Goal: Task Accomplishment & Management: Use online tool/utility

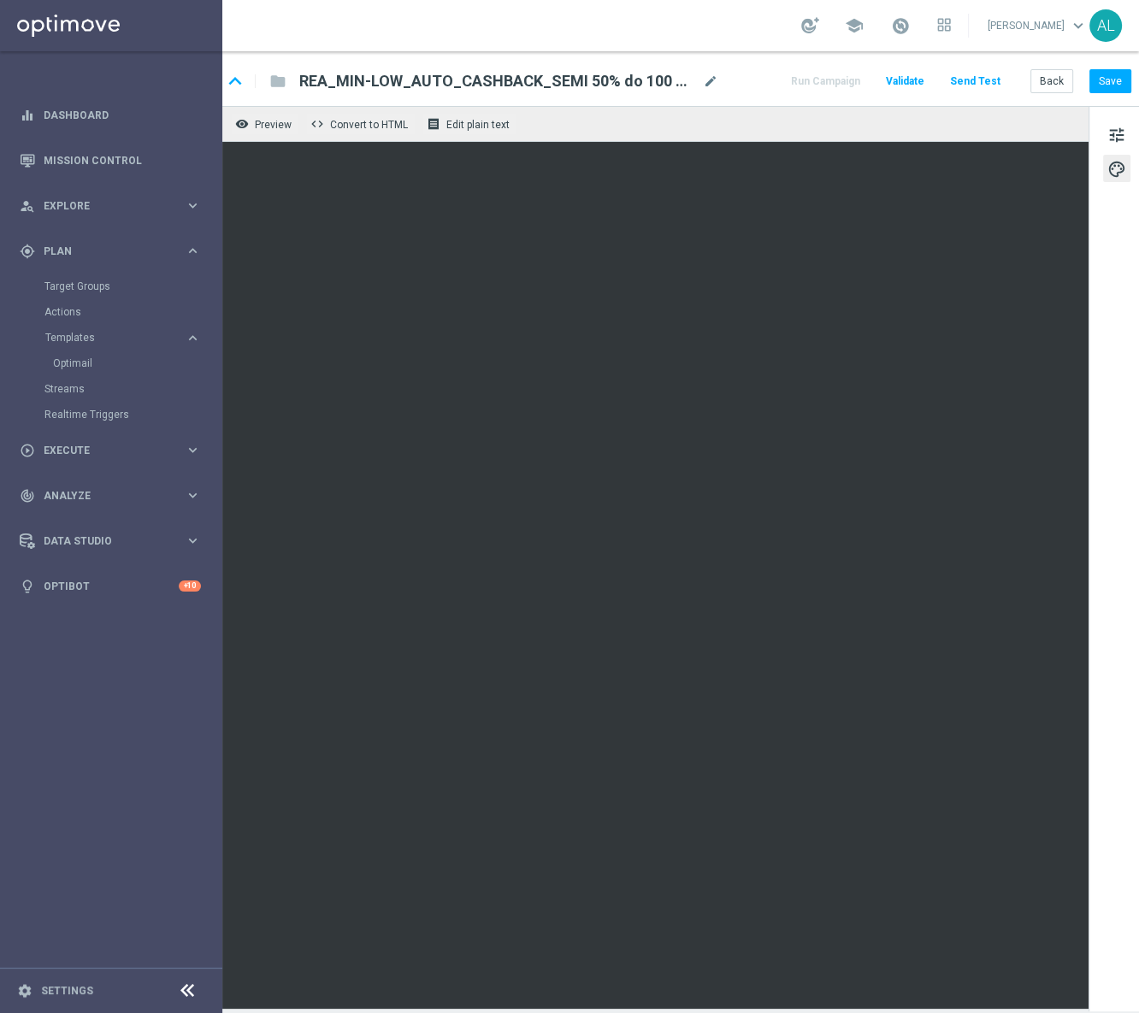
scroll to position [0, 61]
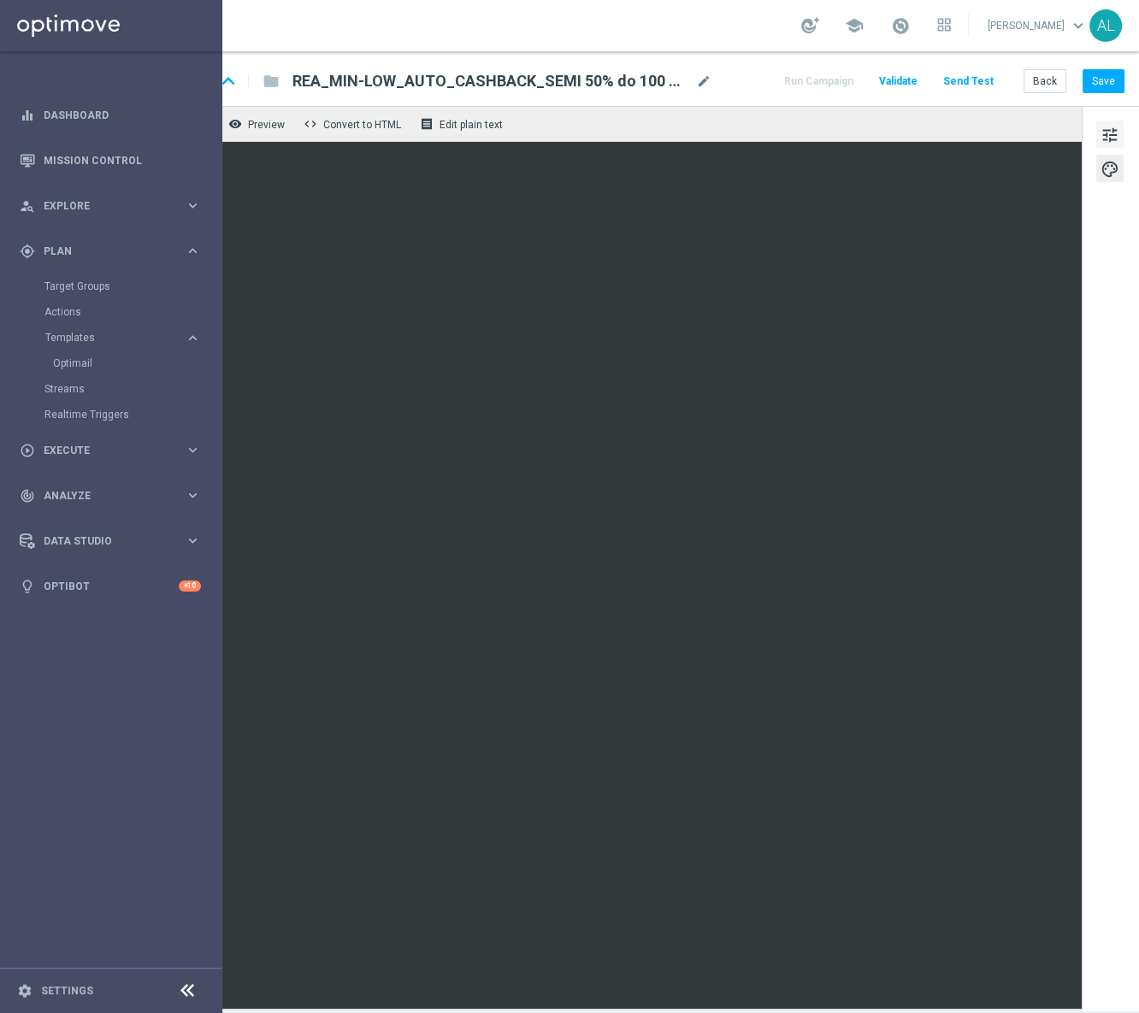
click at [1100, 129] on span "tune" at bounding box center [1109, 135] width 19 height 22
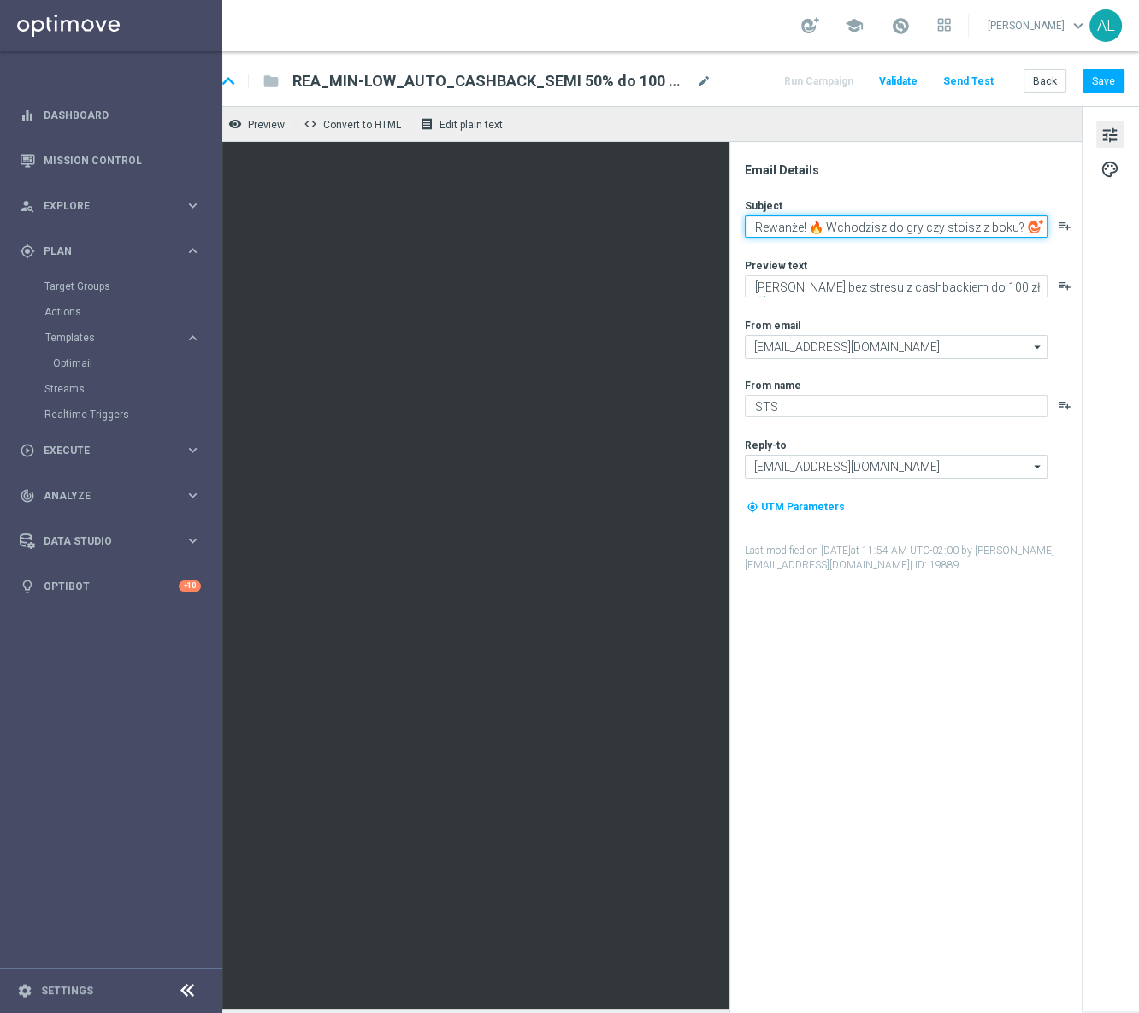
click at [794, 224] on textarea "Rewanże! 🔥 Wchodzisz do gry czy stoisz z boku?" at bounding box center [895, 226] width 303 height 22
drag, startPoint x: 798, startPoint y: 232, endPoint x: 949, endPoint y: 243, distance: 150.8
click at [949, 243] on div "Subject Rewanże! 🔥 Wchodzisz do gry czy stoisz z boku? playlist_add Preview tex…" at bounding box center [911, 385] width 335 height 374
click at [822, 232] on textarea "Rewanże! 🔥 Wchodzisz do gry czy stoisz z boku?" at bounding box center [895, 226] width 303 height 22
click at [880, 232] on textarea "Rewanże! 🔥 Wchodzisz do gry czy stoisz z boku?" at bounding box center [895, 226] width 303 height 22
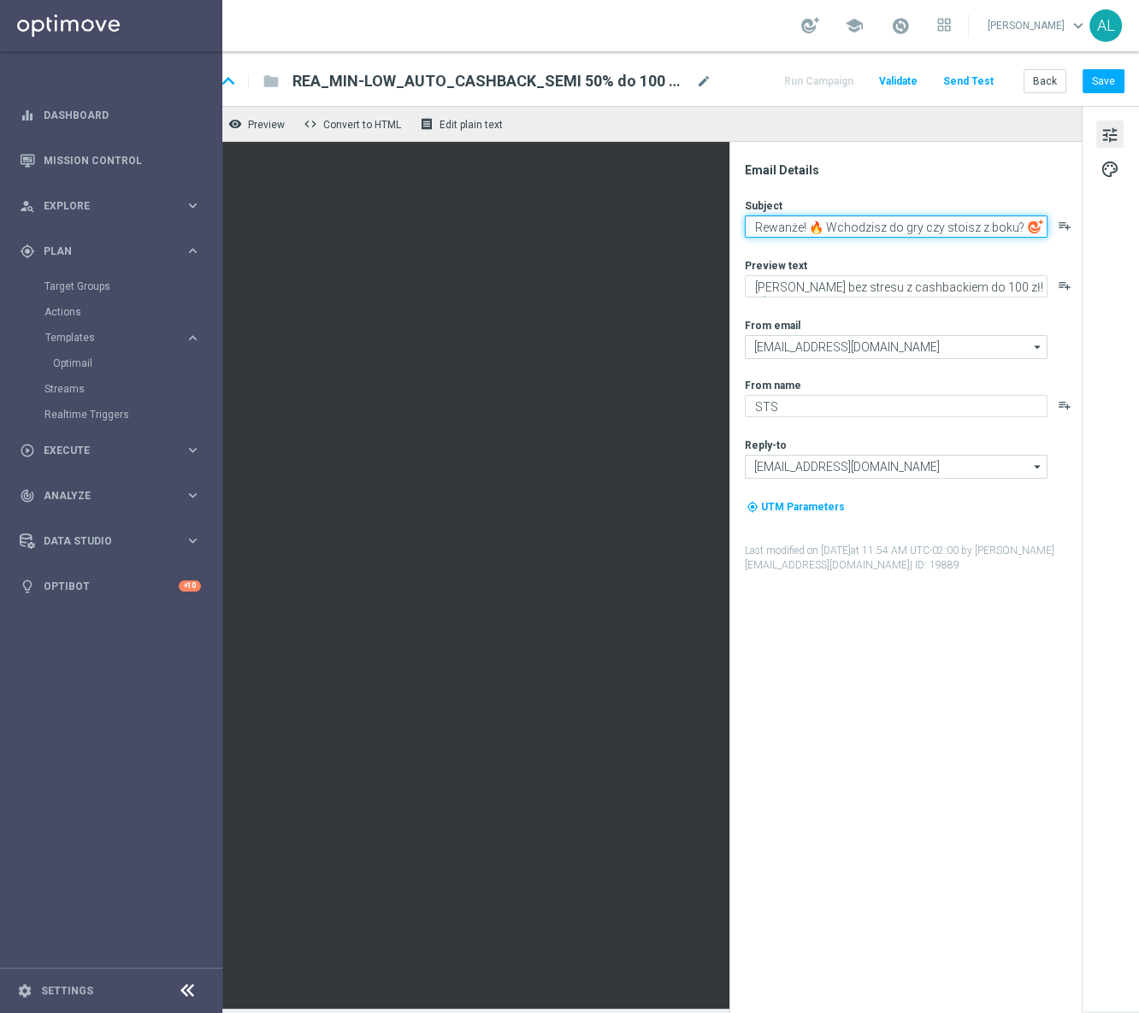
click at [880, 232] on textarea "Rewanże! 🔥 Wchodzisz do gry czy stoisz z boku?" at bounding box center [895, 226] width 303 height 22
click at [936, 232] on textarea "Rewanże! 🔥 Wchodzisz do gry czy stoisz z boku?" at bounding box center [895, 226] width 303 height 22
drag, startPoint x: 1010, startPoint y: 225, endPoint x: 817, endPoint y: 227, distance: 193.2
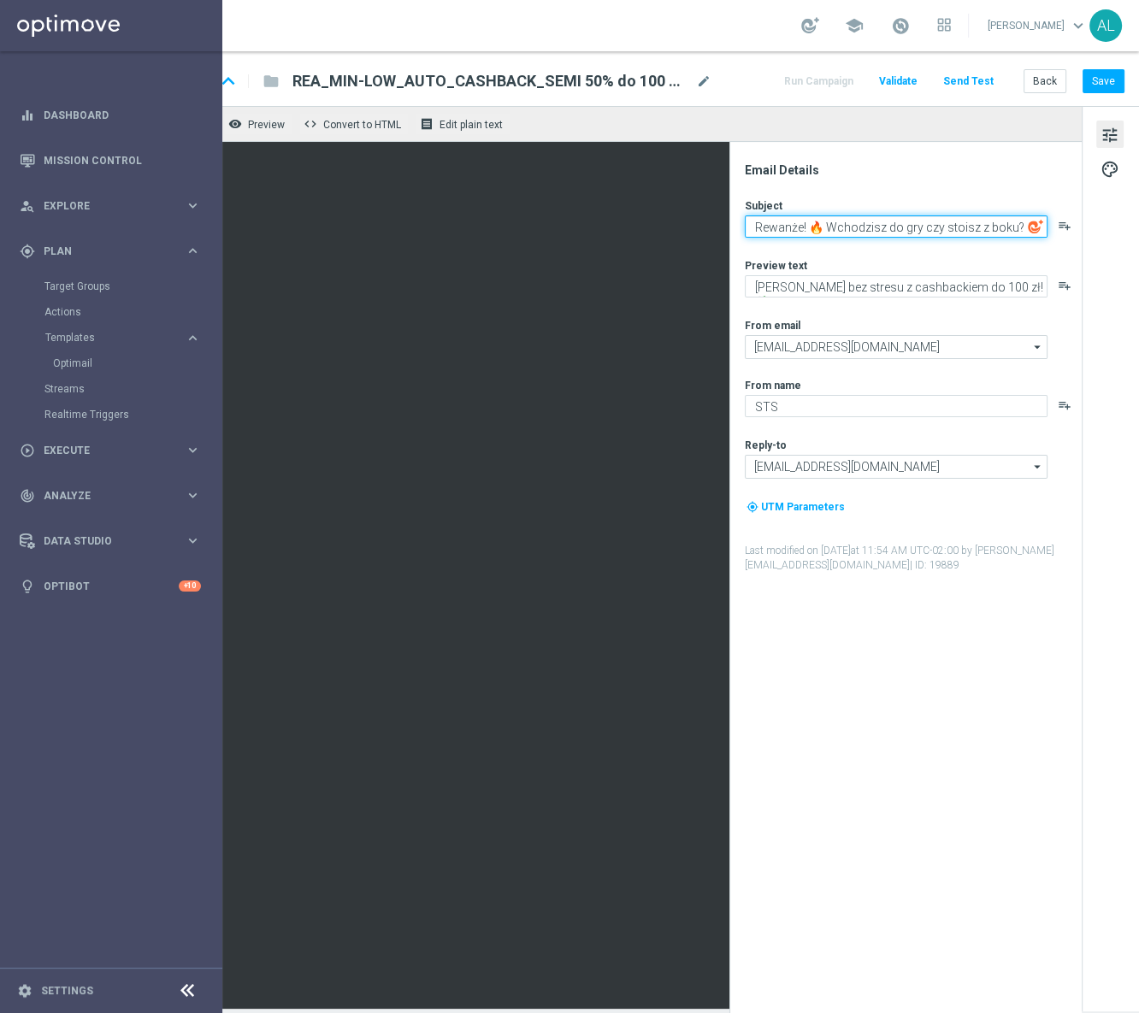
click at [817, 227] on textarea "Rewanże! 🔥 Wchodzisz do gry czy stoisz z boku?" at bounding box center [895, 226] width 303 height 22
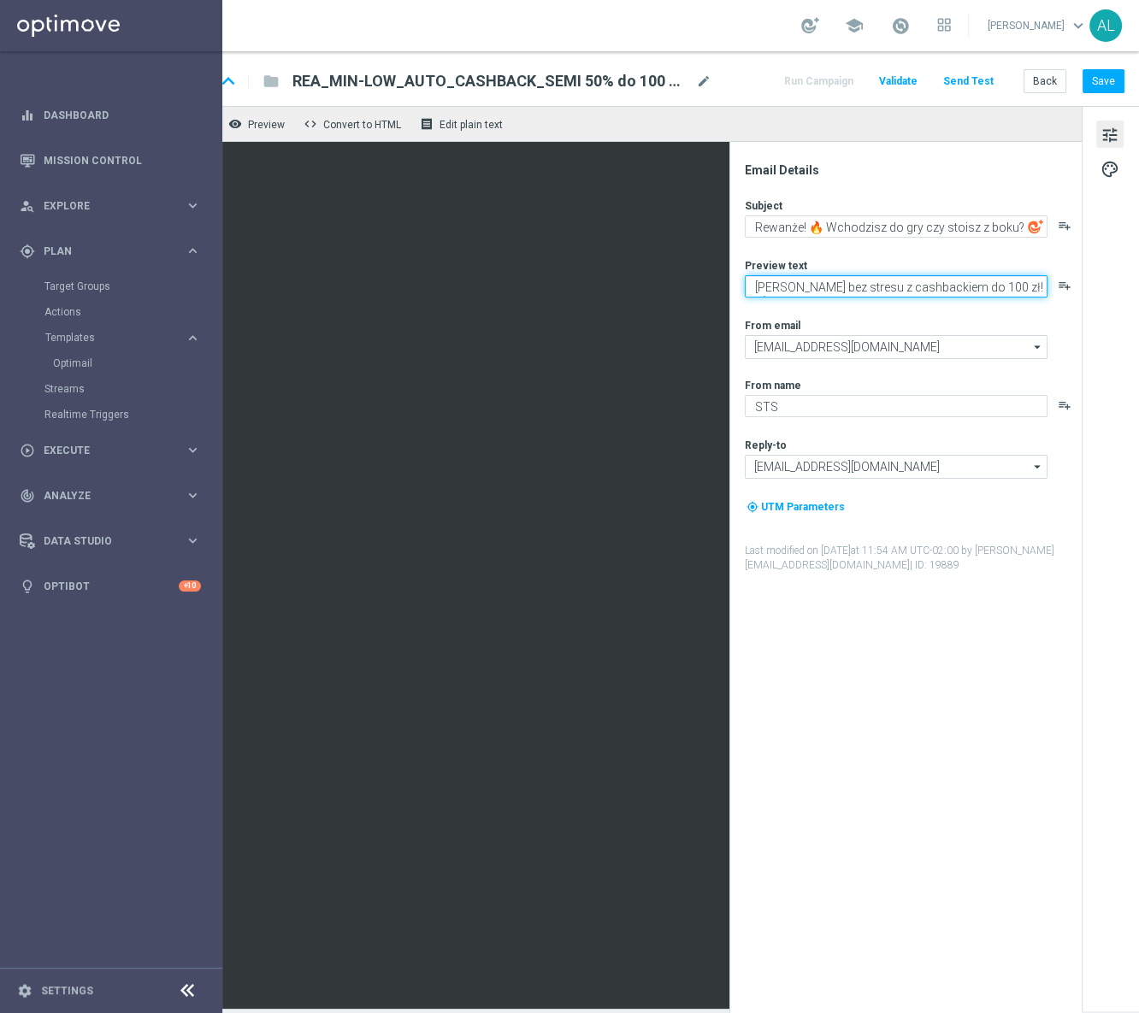
click at [791, 283] on textarea "[PERSON_NAME] bez stresu z cashbackiem do 100 zł! 💸" at bounding box center [895, 286] width 303 height 22
paste textarea "Wchodzisz do gry czy stoisz z boku?"
type textarea "Wchodzisz do gry czy stoisz z boku?"
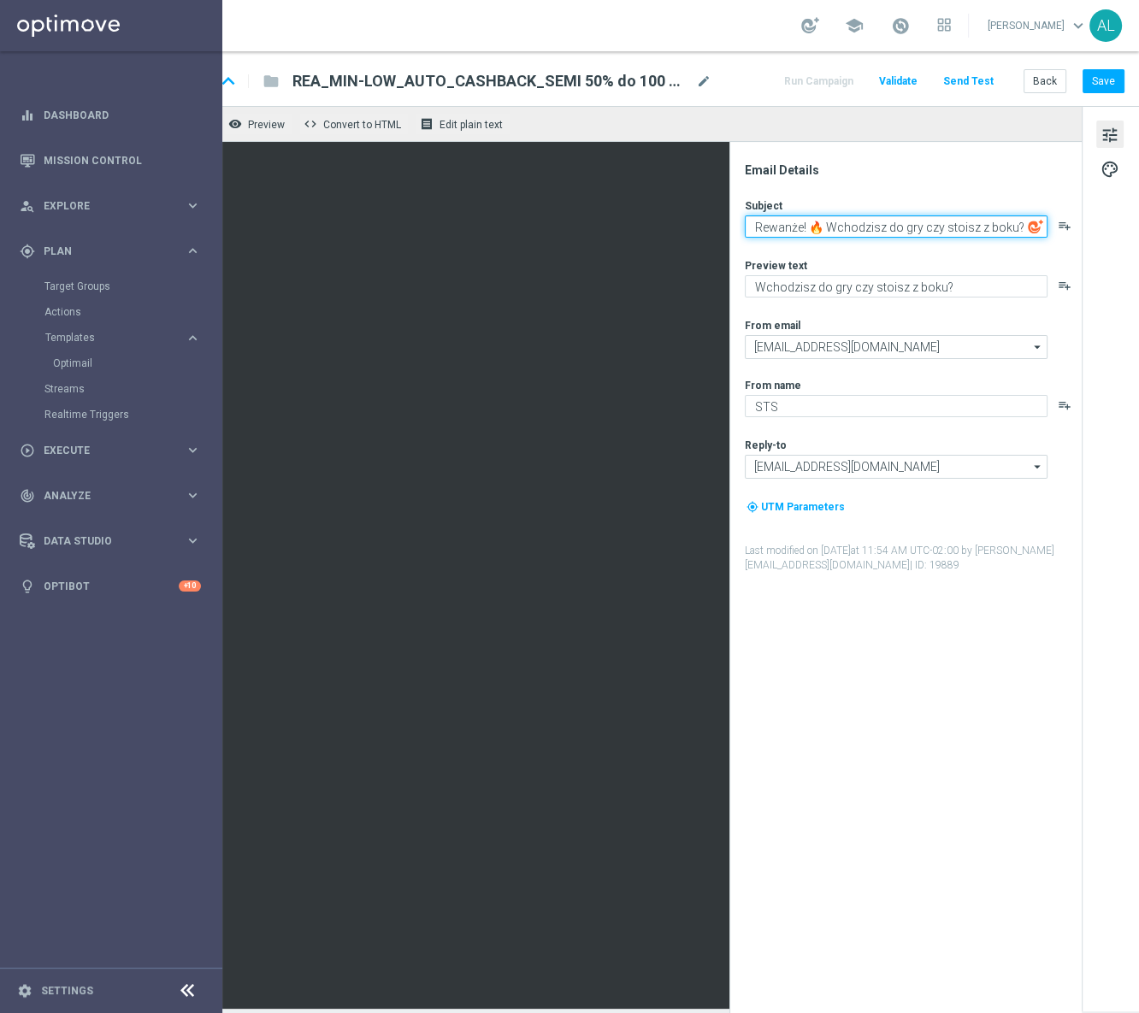
click at [798, 224] on textarea "Rewanże! 🔥 Wchodzisz do gry czy stoisz z boku?" at bounding box center [895, 226] width 303 height 22
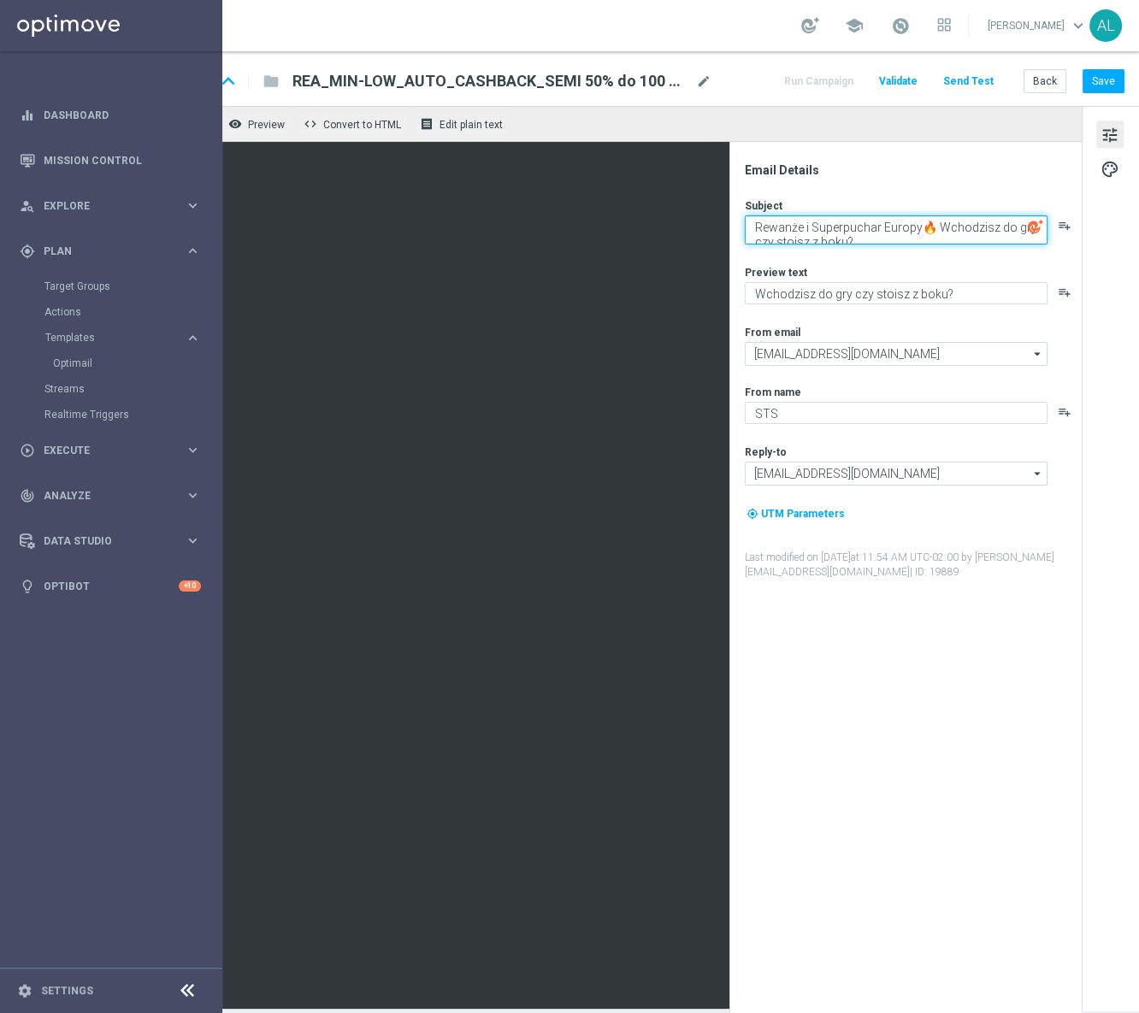
drag, startPoint x: 926, startPoint y: 231, endPoint x: 954, endPoint y: 247, distance: 32.5
click at [954, 247] on div "Subject Rewanże i Superpuchar Europy🔥 Wchodzisz do gry czy stoisz z boku? playl…" at bounding box center [911, 388] width 335 height 381
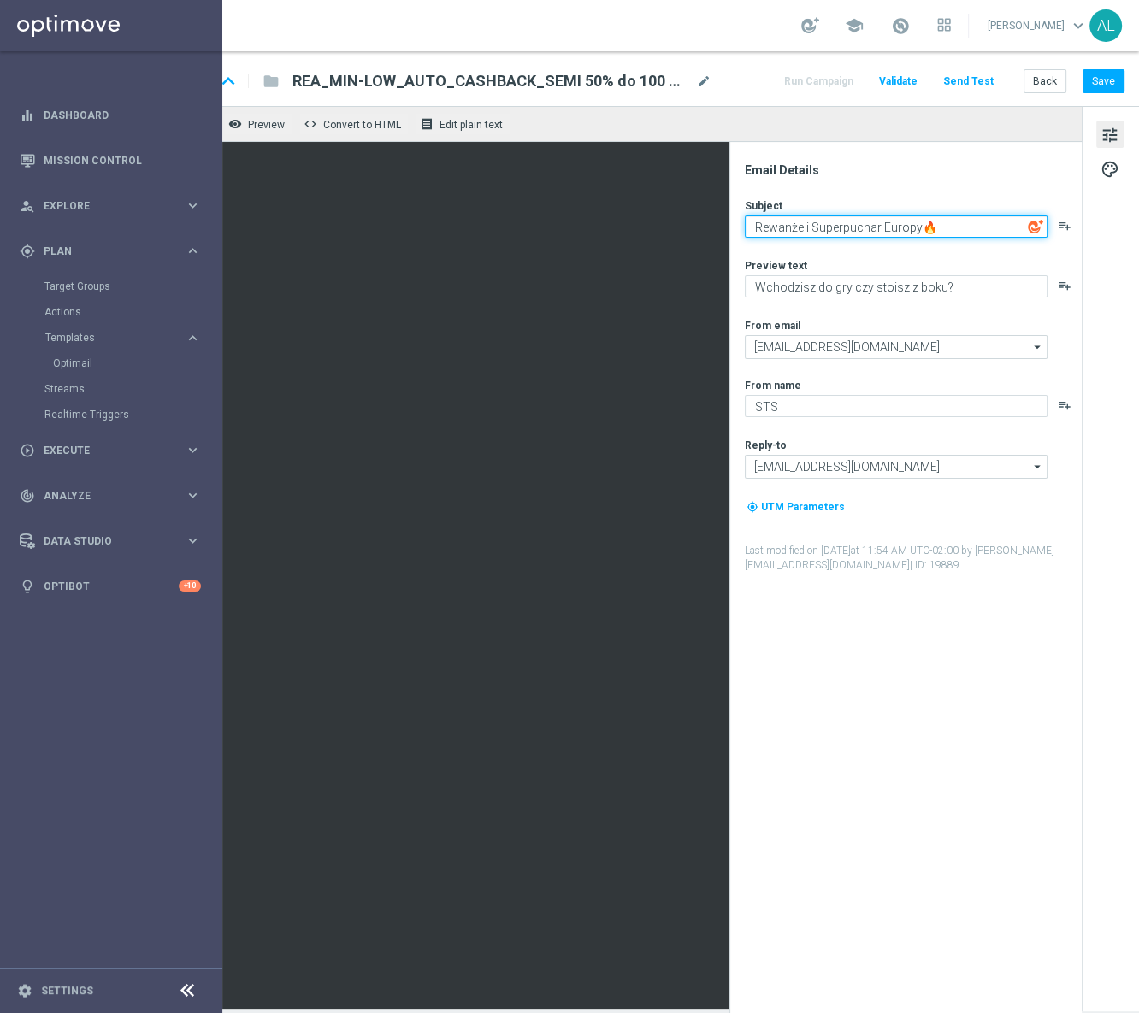
click at [904, 229] on textarea "Rewanże i Superpuchar Europy🔥" at bounding box center [895, 226] width 303 height 22
click at [909, 229] on textarea "Rewanże i Superpuchar Europy z cashbackiem🔥" at bounding box center [895, 226] width 303 height 22
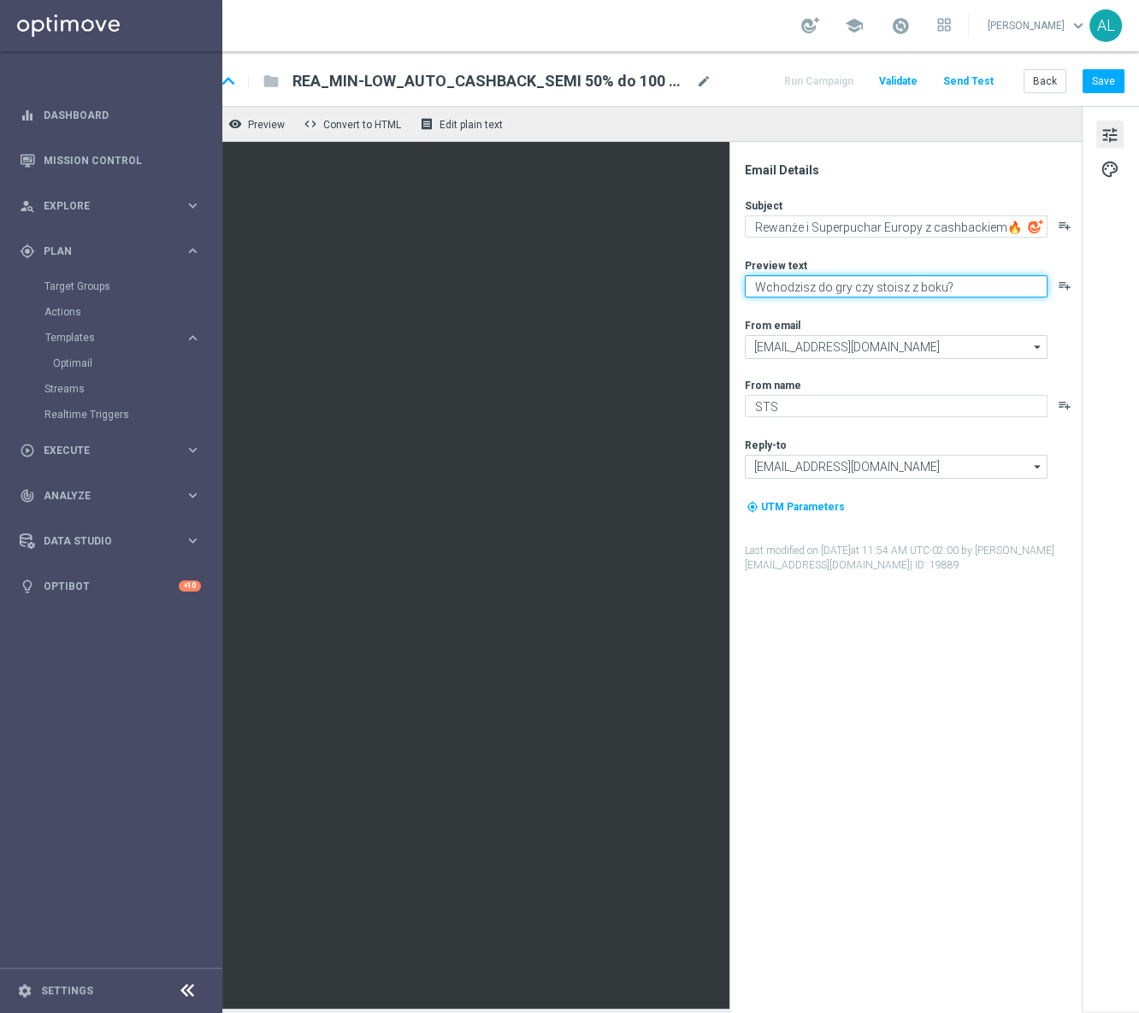
click at [813, 294] on textarea "Wchodzisz do gry czy stoisz z boku?" at bounding box center [895, 286] width 303 height 22
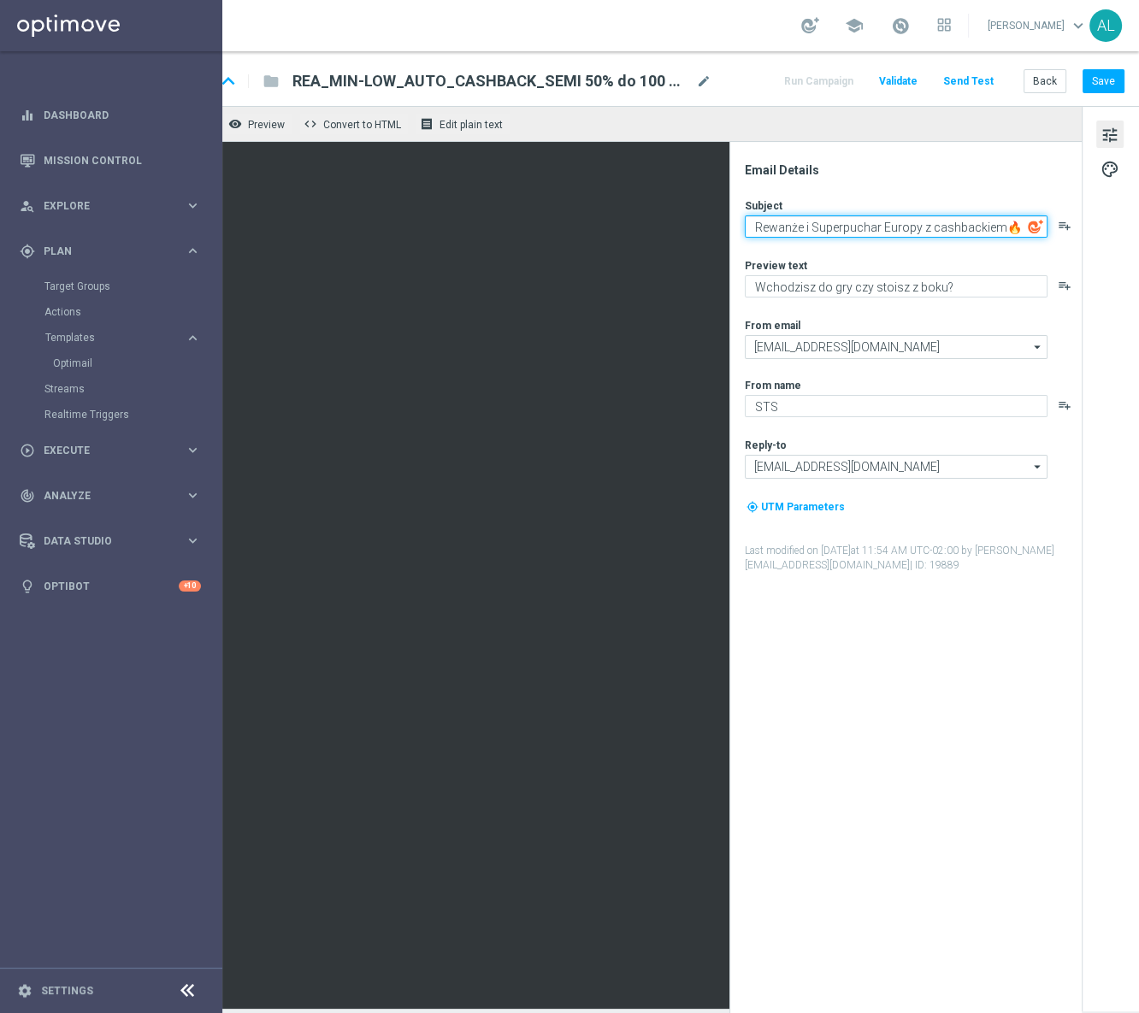
click at [805, 224] on textarea "Rewanże i Superpuchar Europy z cashbackiem🔥" at bounding box center [895, 226] width 303 height 22
click at [803, 230] on textarea "Rewanże i Superpuchar Europy z cashbackiem🔥" at bounding box center [895, 226] width 303 height 22
paste textarea "🔥"
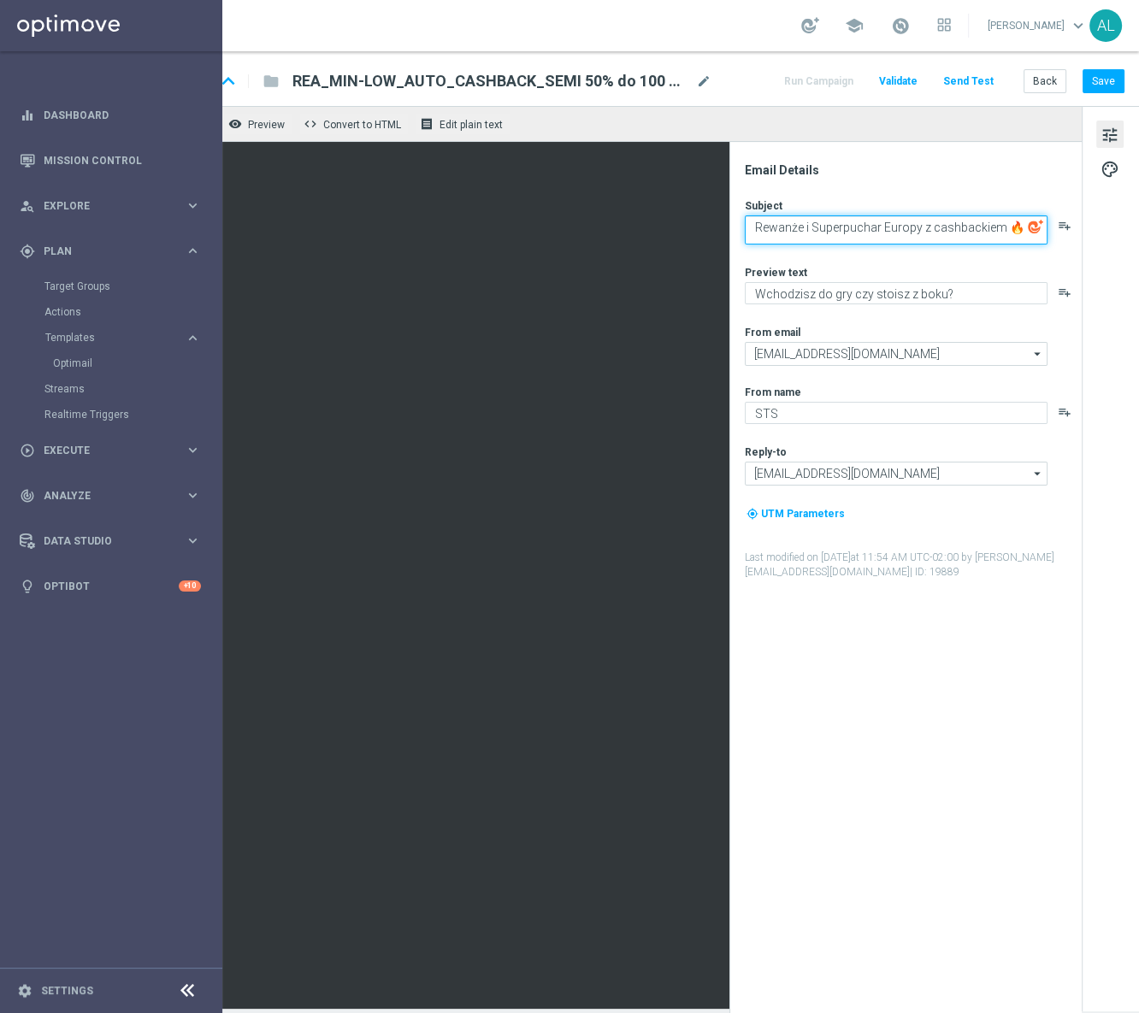
scroll to position [0, 0]
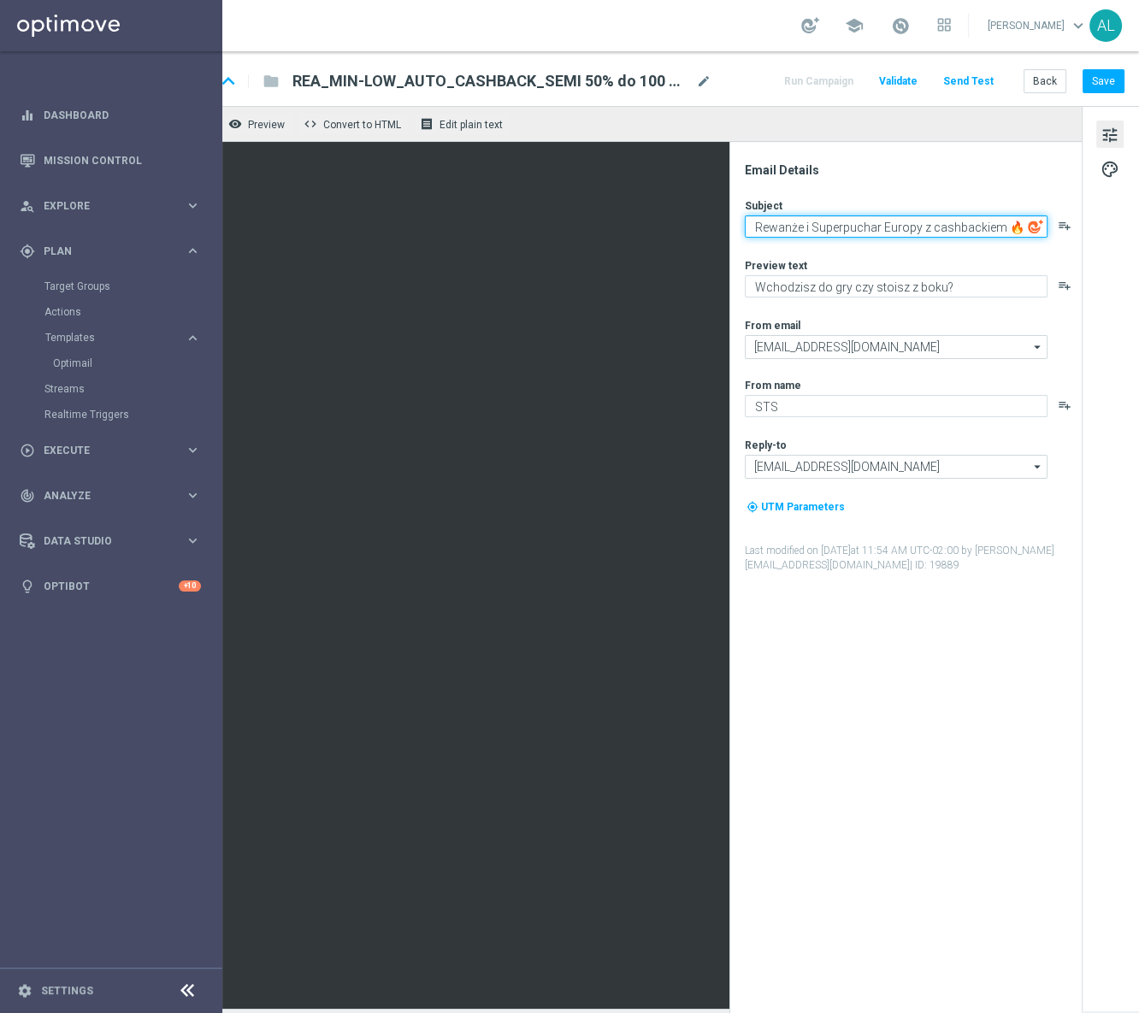
type textarea "Rewanże i Superpuchar Europy z cashbackiem 🔥"
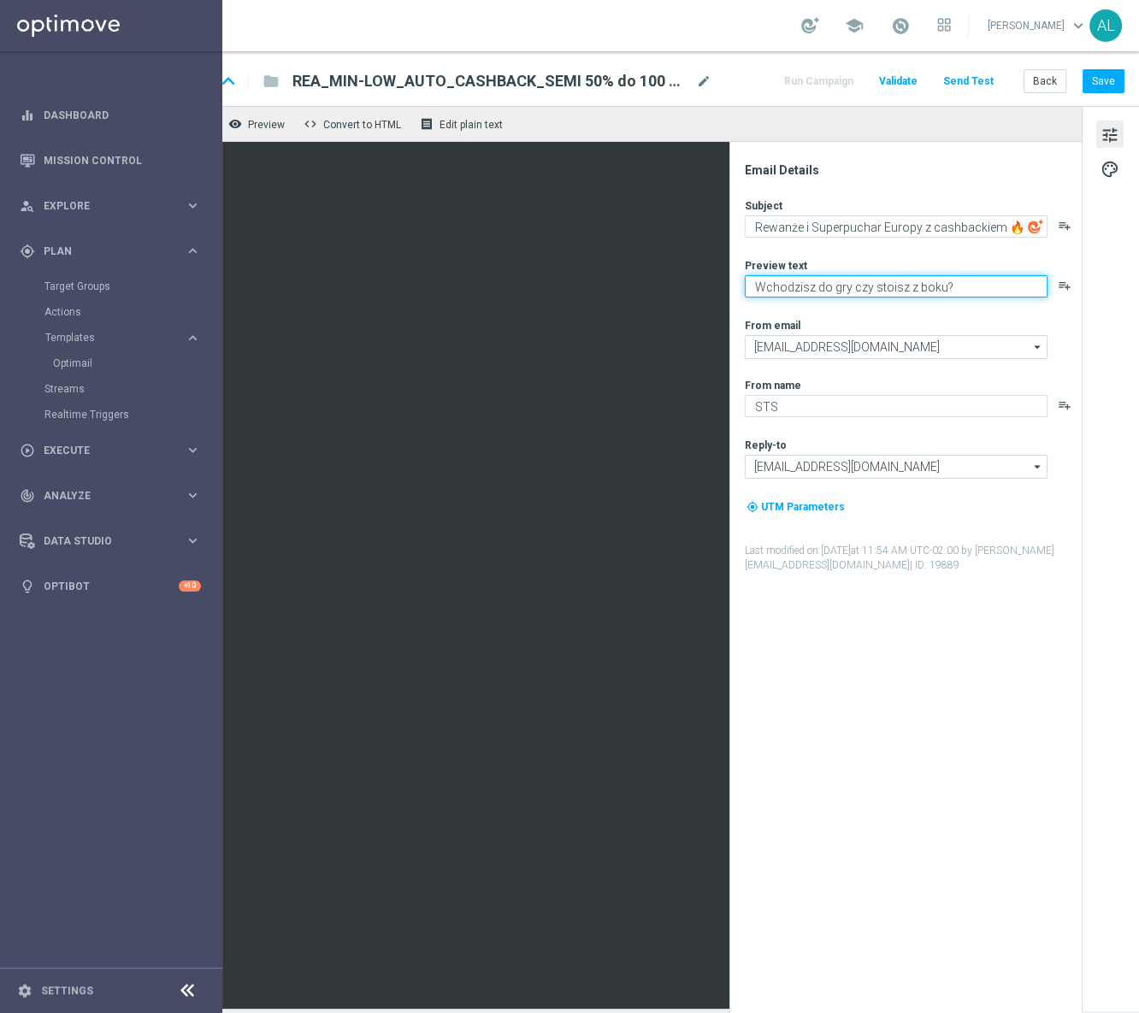
click at [751, 293] on textarea "Wchodzisz do gry czy stoisz z boku?" at bounding box center [895, 286] width 303 height 22
paste textarea ", czy stoisz z boku? ⚽️"
type textarea "Wchodzisz do gry, czy stoisz z boku? ⚽️"
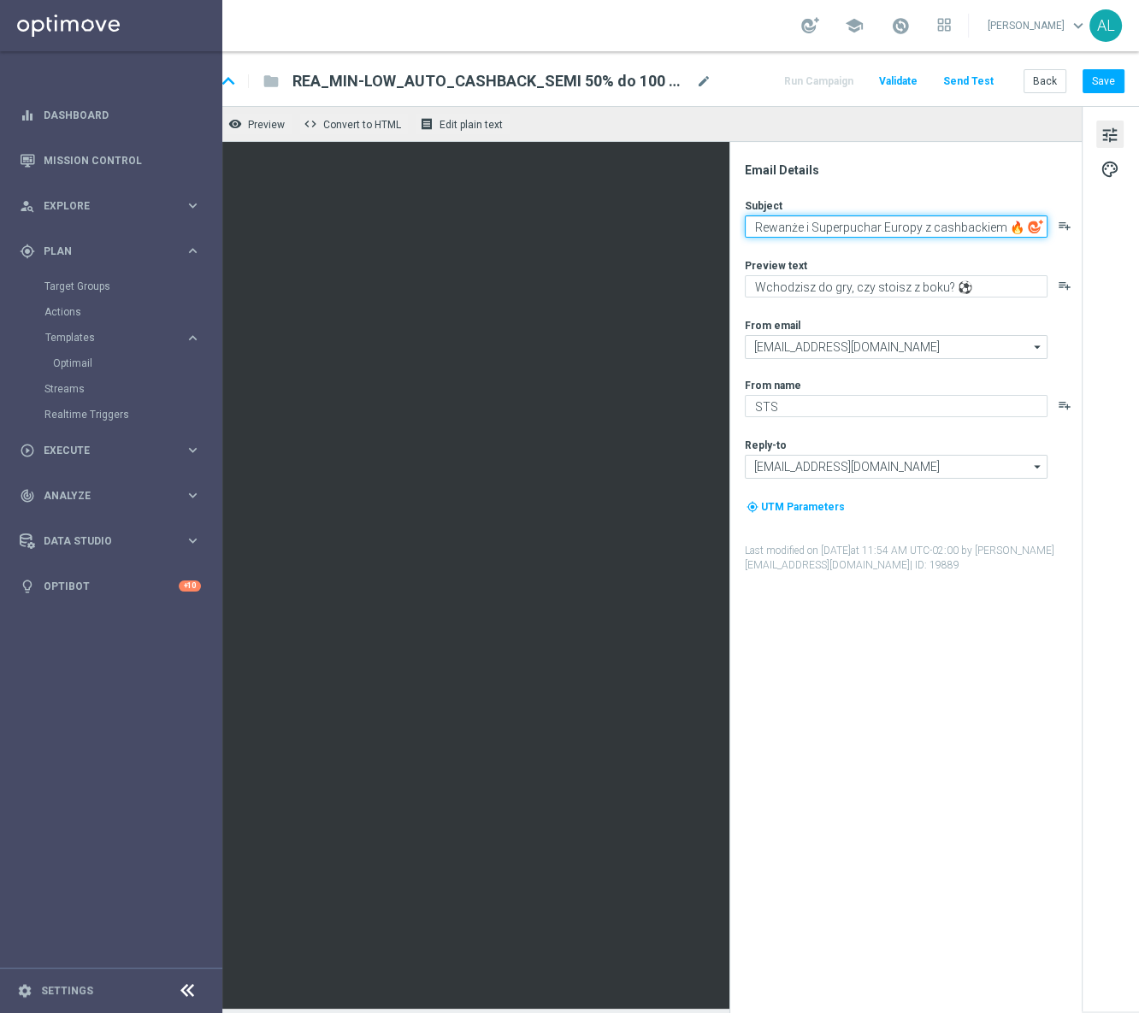
click at [992, 229] on textarea "Rewanże i Superpuchar Europy z cashbackiem 🔥" at bounding box center [895, 226] width 303 height 22
type textarea "Rewanże i Superpuchar Europy z cashbackiem🔥"
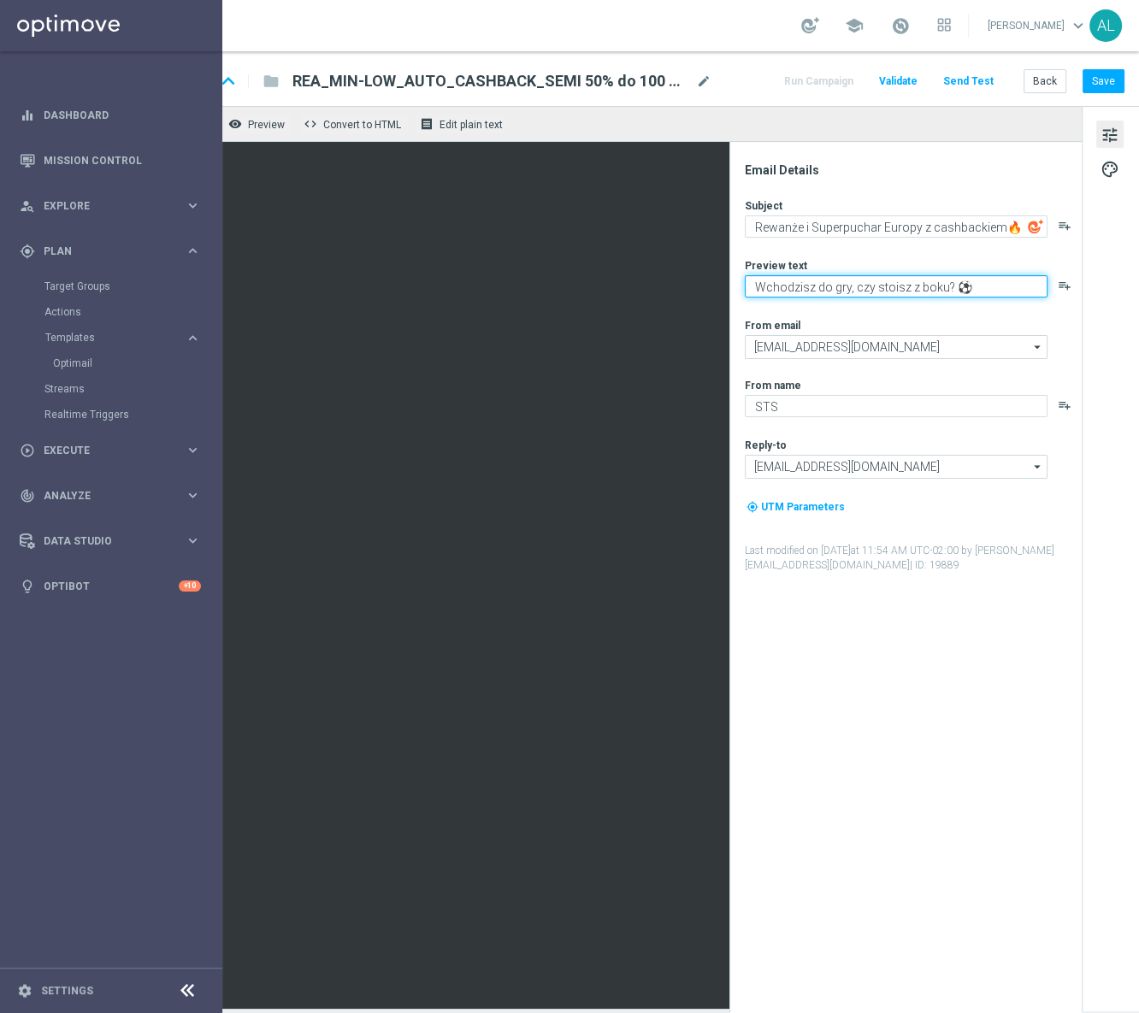
click at [941, 283] on textarea "Wchodzisz do gry, czy stoisz z boku? ⚽️" at bounding box center [895, 286] width 303 height 22
type textarea "Wchodzisz do gry, czy stoisz z boku?⚽️"
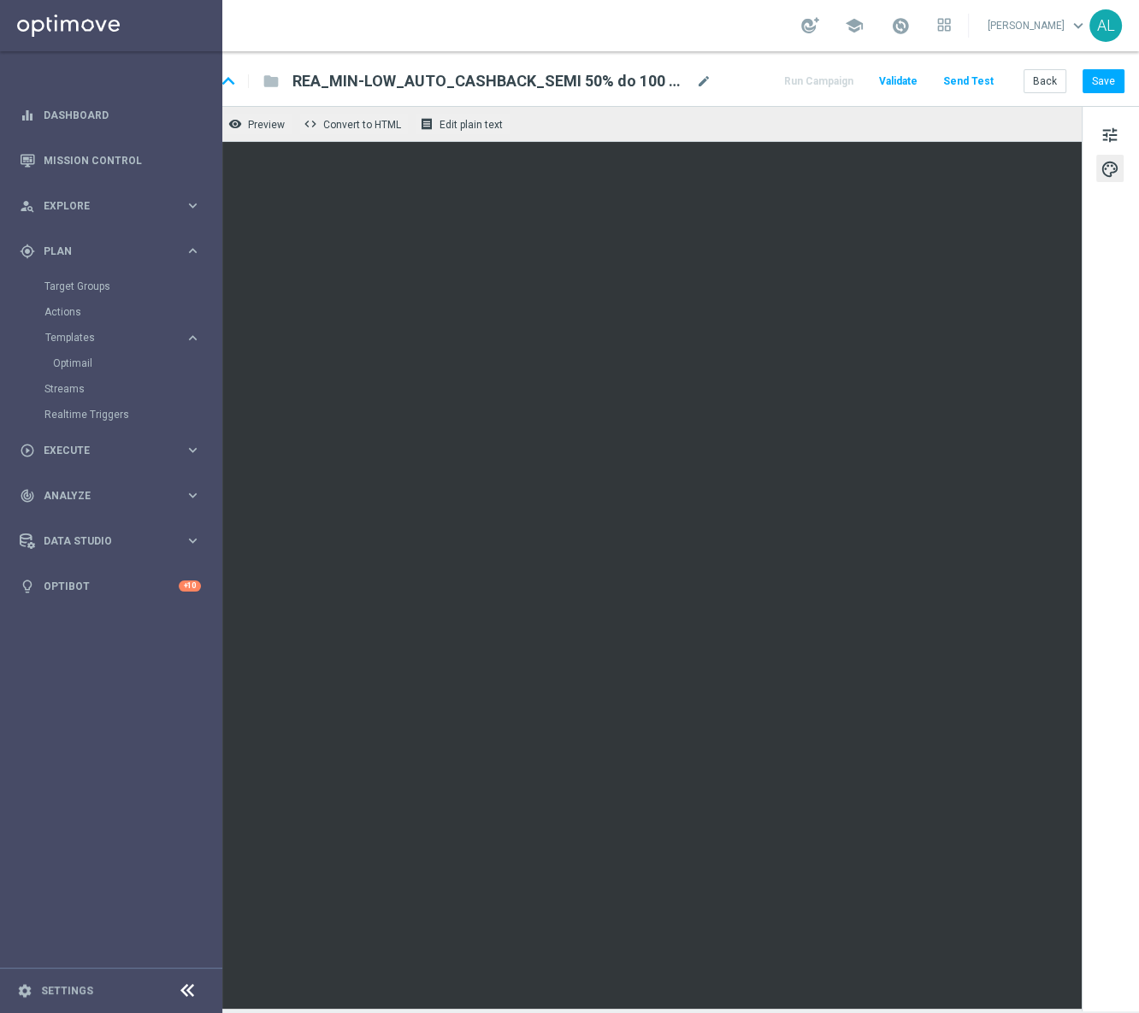
scroll to position [0, 61]
click at [1082, 80] on button "Save" at bounding box center [1103, 81] width 42 height 24
click at [1091, 85] on button "Save" at bounding box center [1103, 81] width 42 height 24
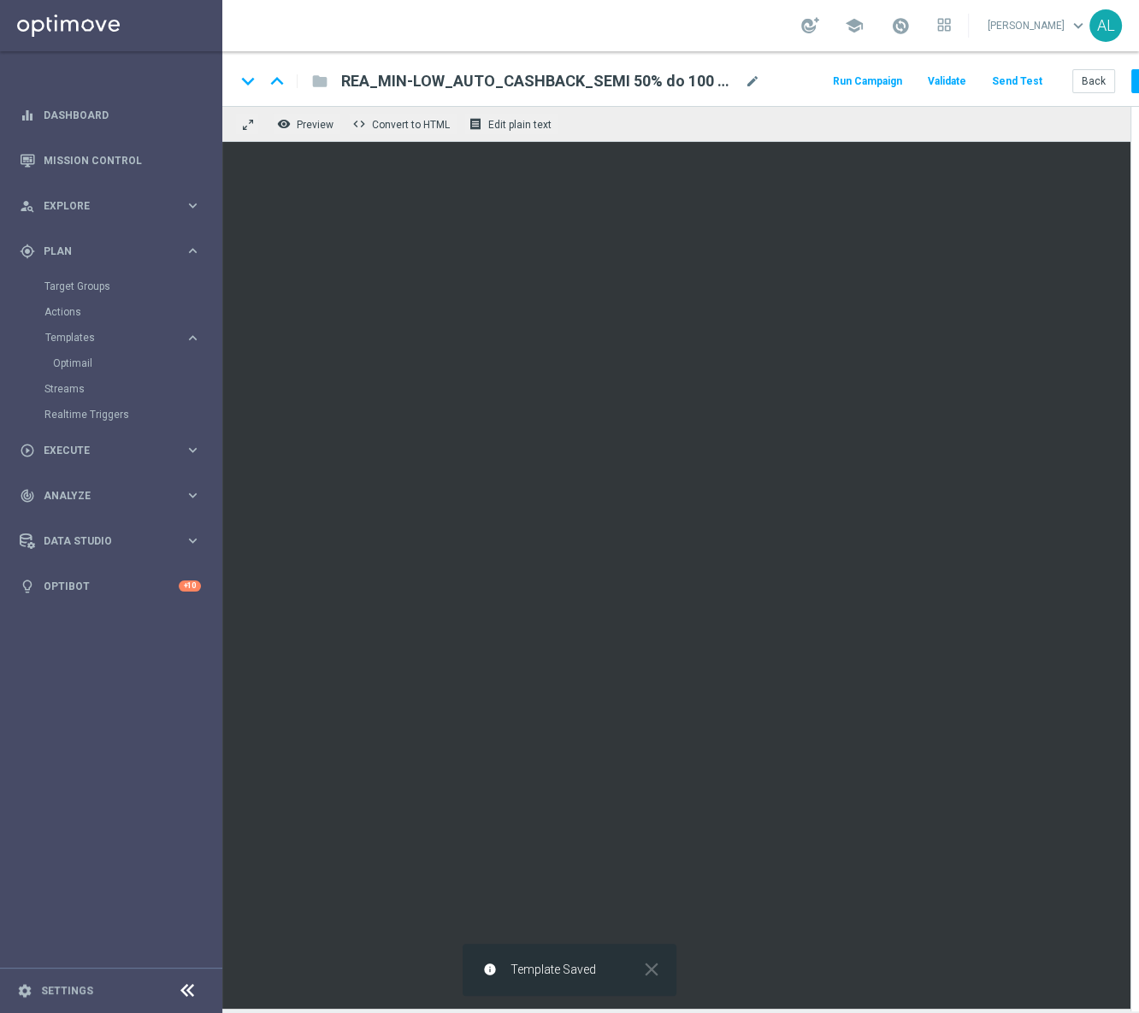
scroll to position [0, 0]
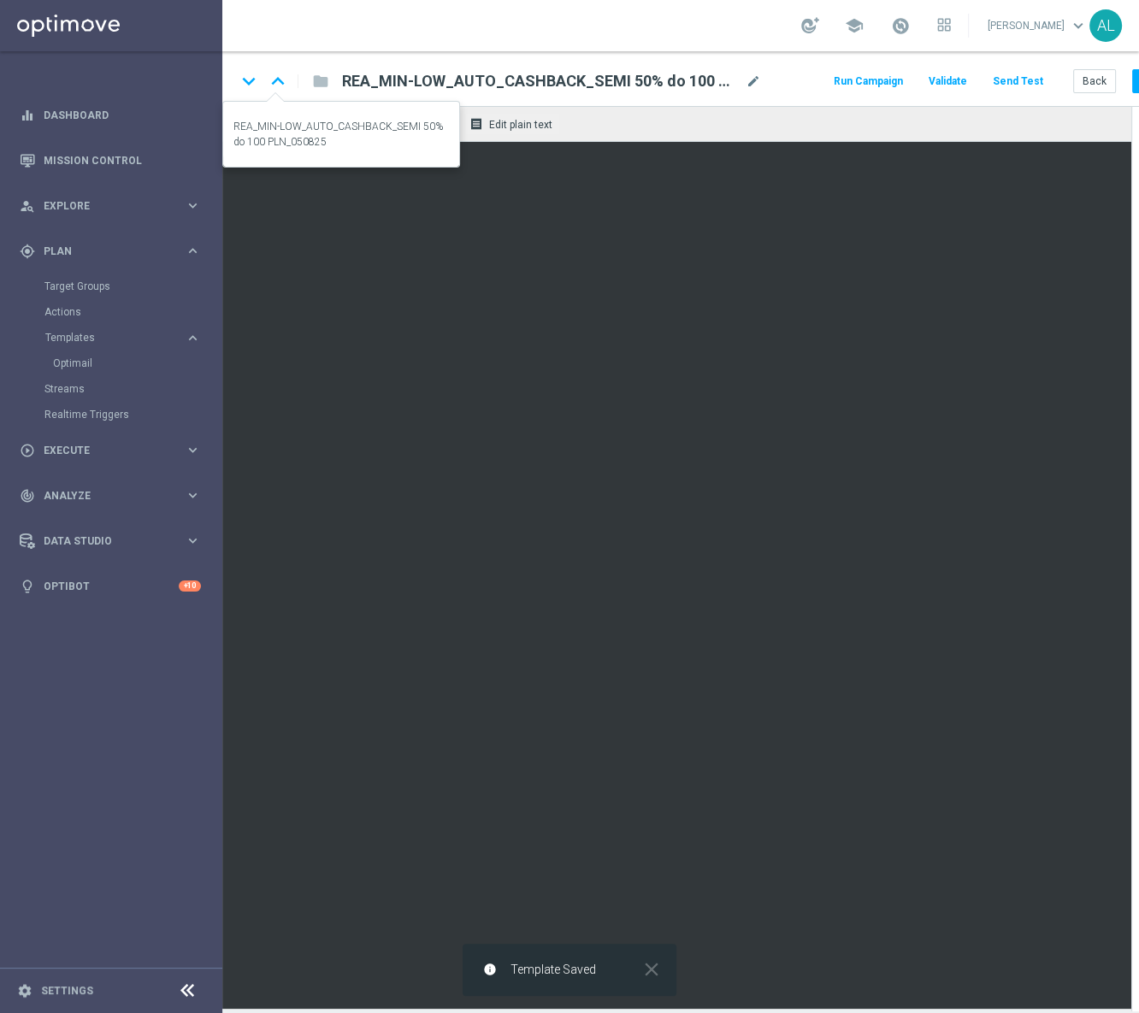
click at [281, 83] on icon "keyboard_arrow_up" at bounding box center [278, 81] width 26 height 26
click at [258, 85] on icon "keyboard_arrow_down" at bounding box center [249, 81] width 26 height 26
click at [251, 85] on icon "keyboard_arrow_down" at bounding box center [249, 81] width 26 height 26
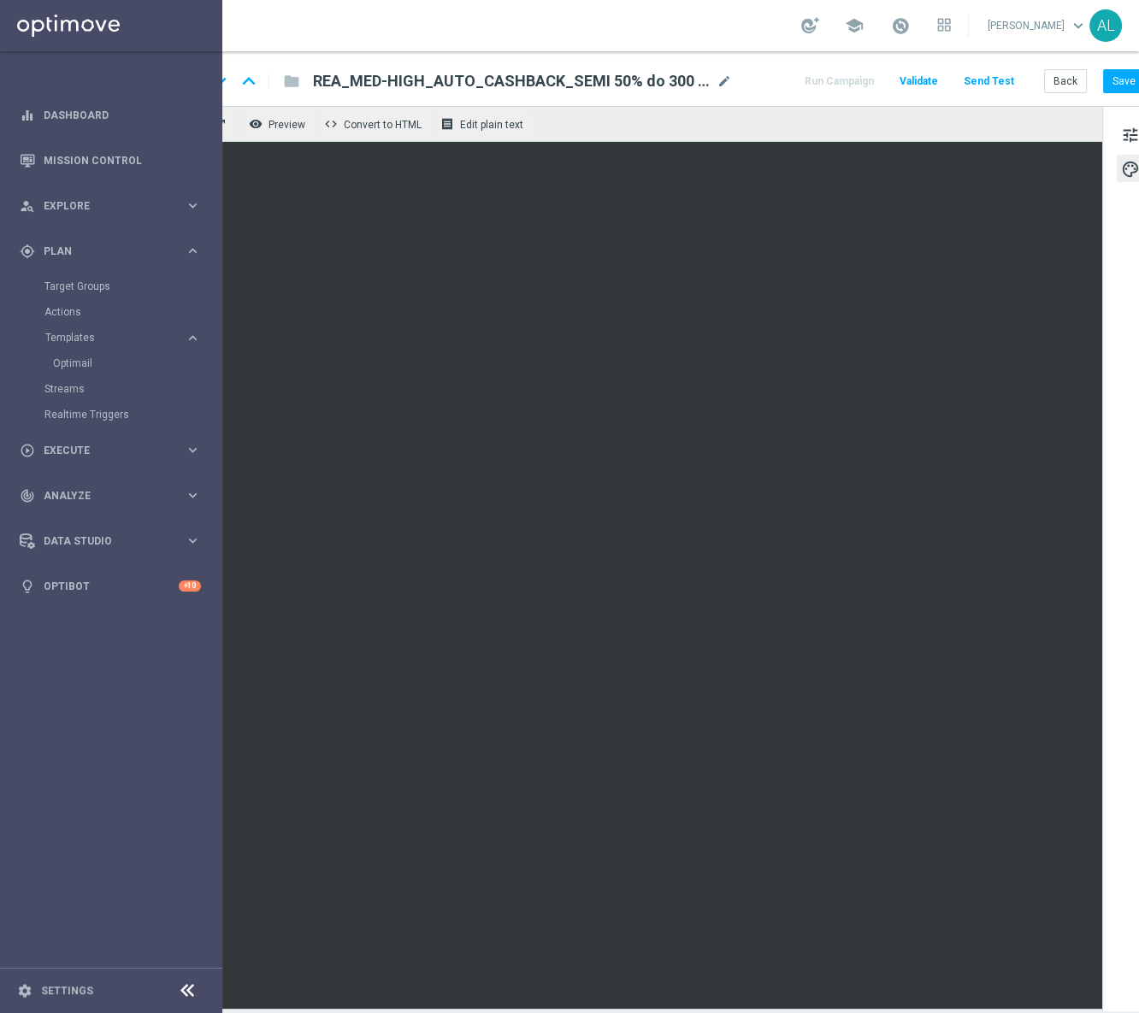
scroll to position [0, 61]
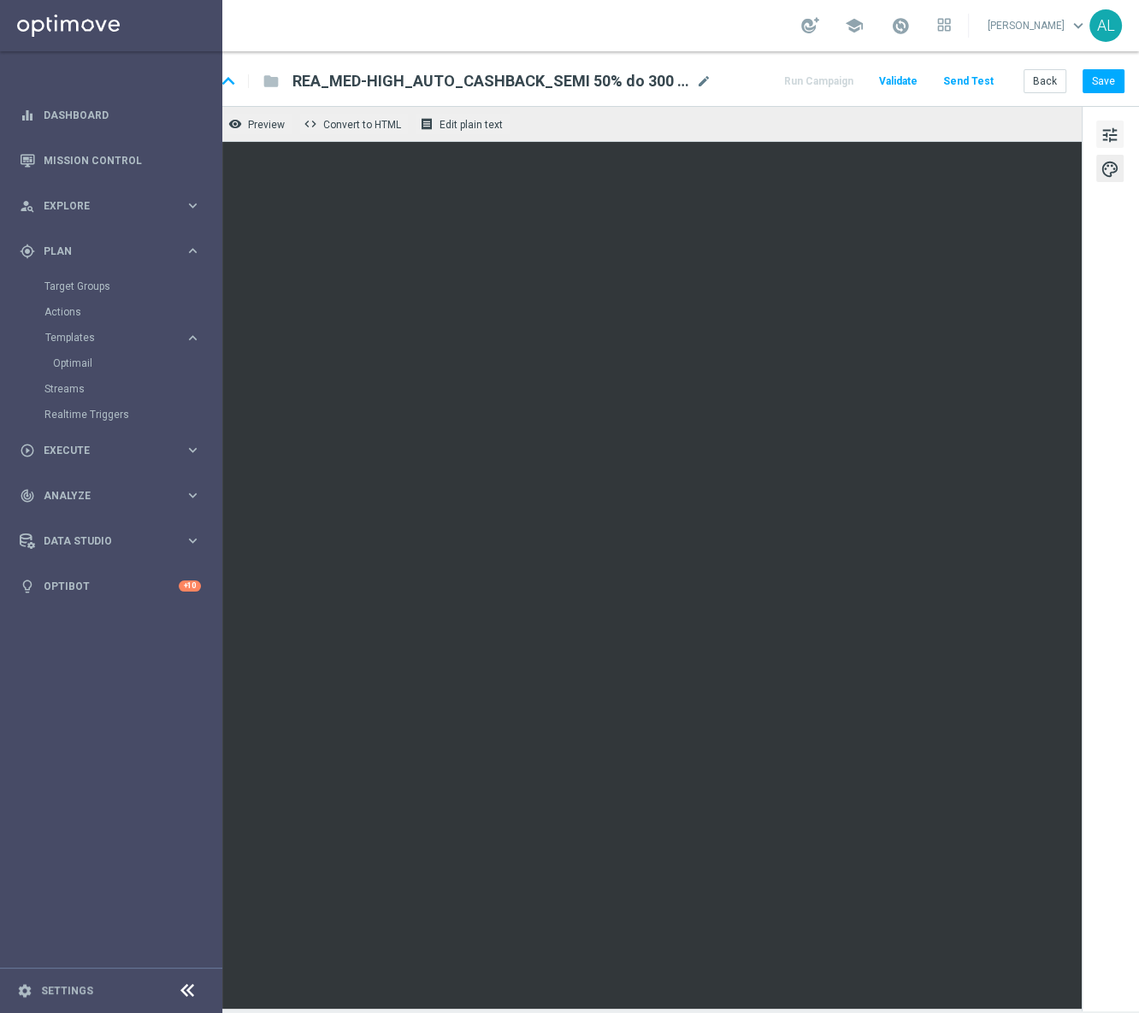
click at [1096, 138] on button "tune" at bounding box center [1109, 134] width 27 height 27
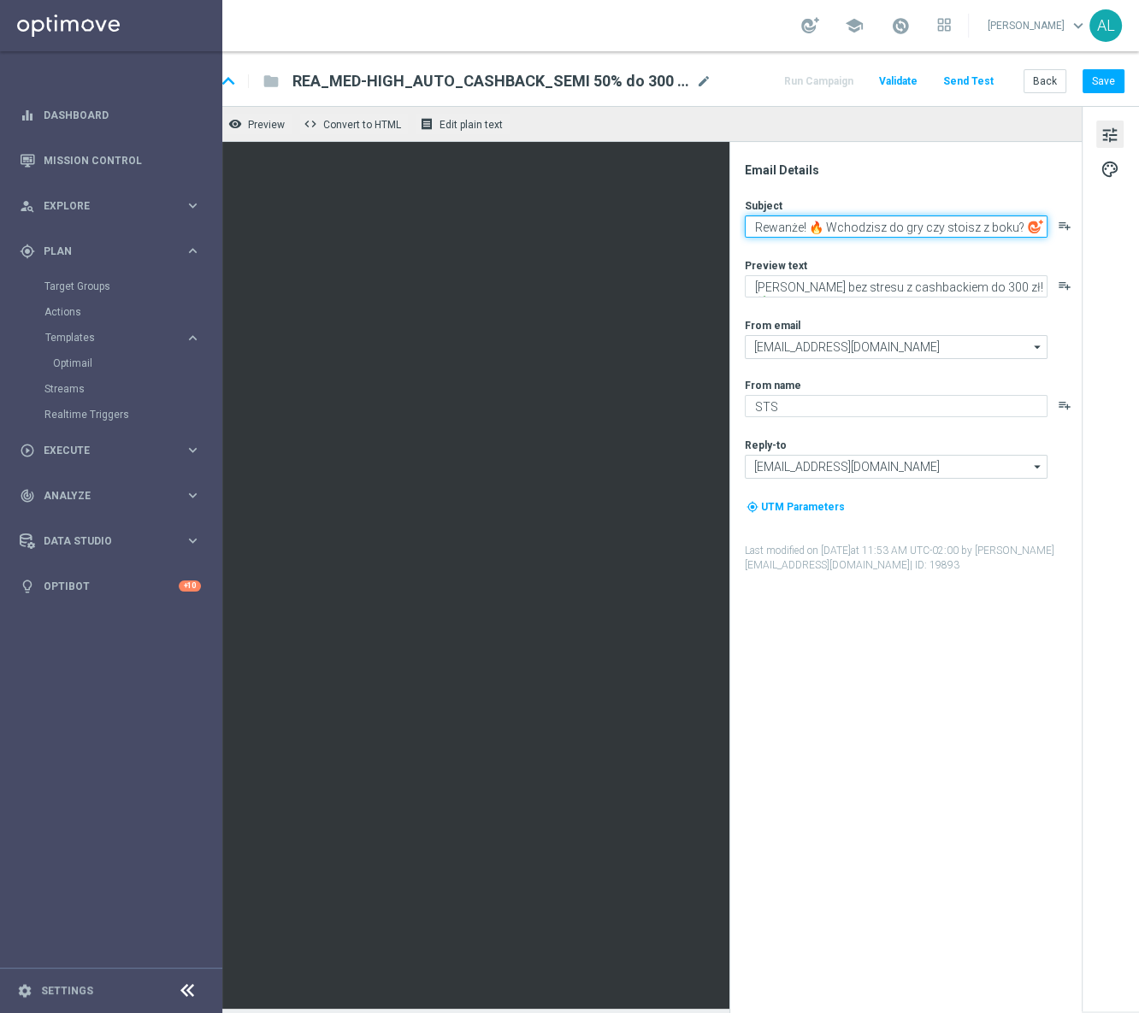
click at [829, 229] on textarea "Rewanże! 🔥 Wchodzisz do gry czy stoisz z boku?" at bounding box center [895, 226] width 303 height 22
paste textarea "i Superpuchar Europy z cashbackiem 🔥"
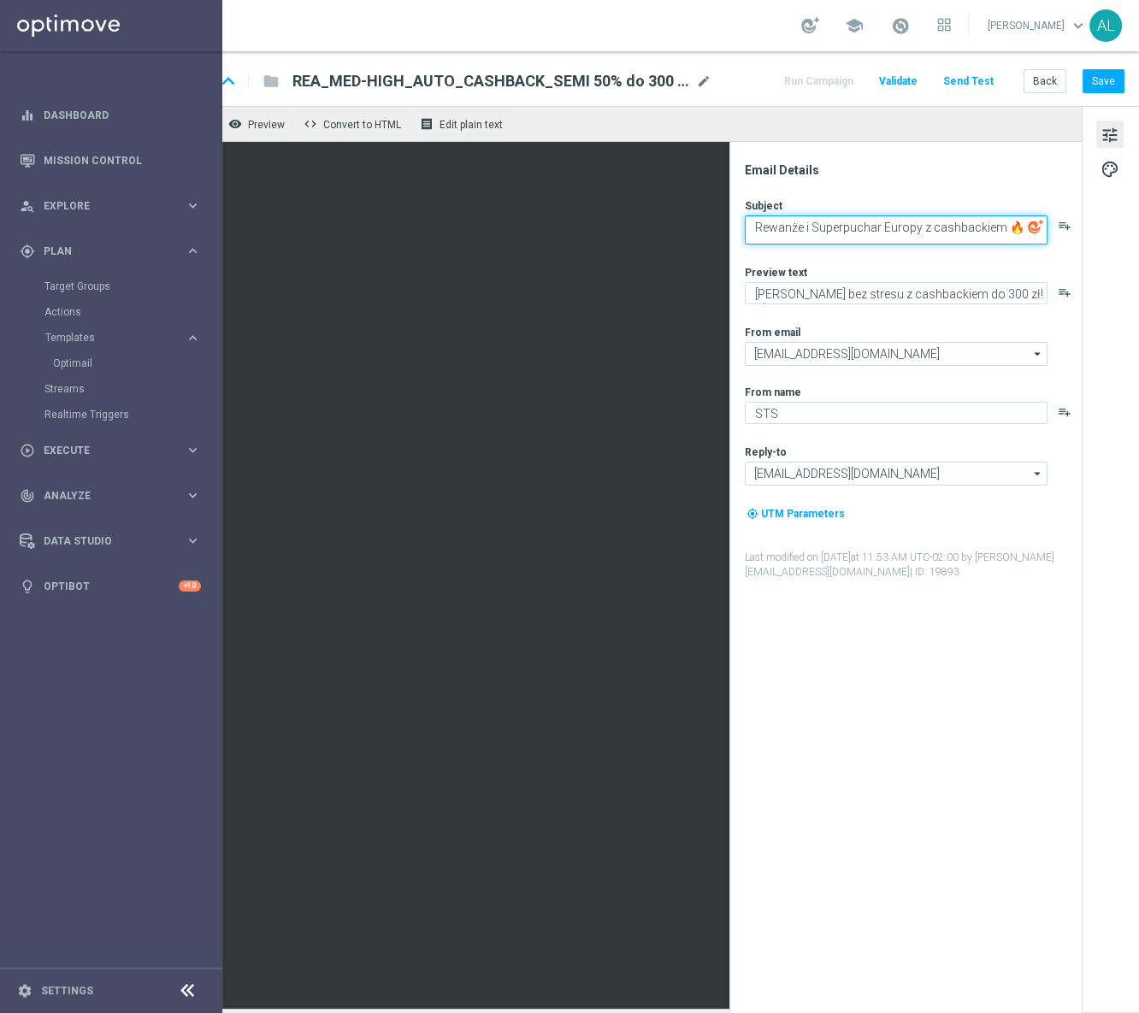
scroll to position [0, 0]
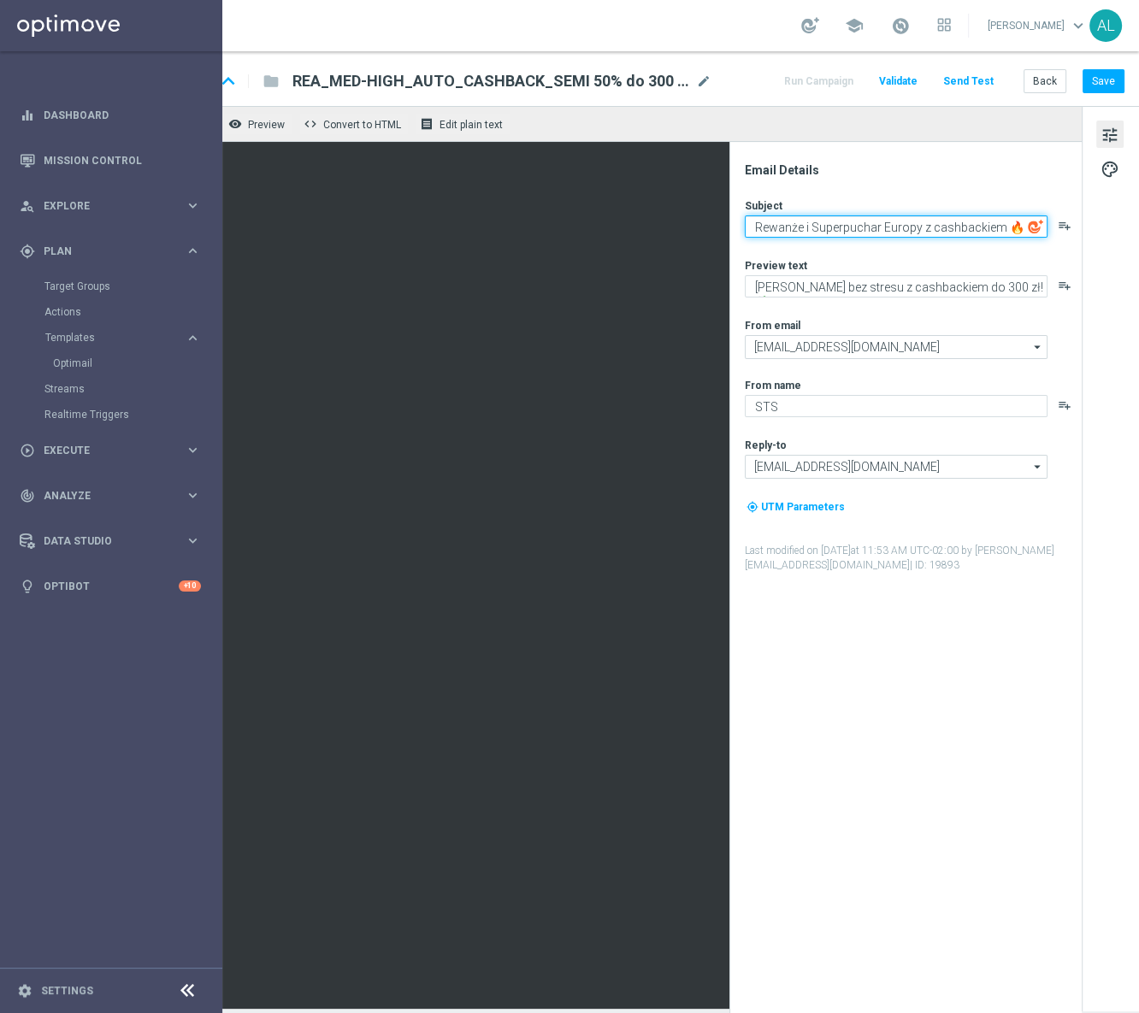
type textarea "Rewanże i Superpuchar Europy z cashbackiem 🔥"
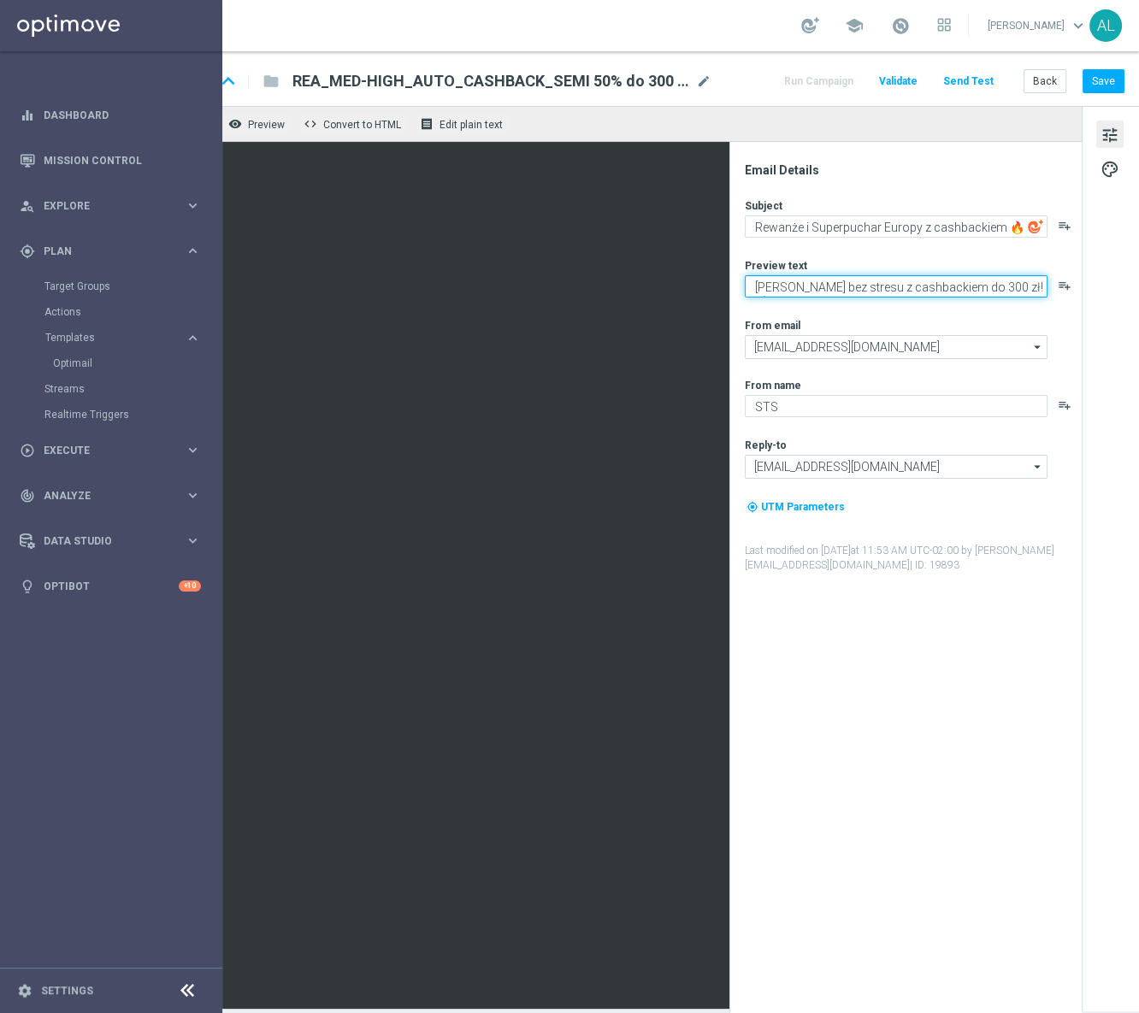
click at [806, 290] on textarea "[PERSON_NAME] bez stresu z cashbackiem do 300 zł! 💸" at bounding box center [895, 286] width 303 height 22
paste textarea "Wchodzisz do gry, czy stoisz z boku? ⚽️"
type textarea "Wchodzisz do gry, czy stoisz z boku? ⚽️"
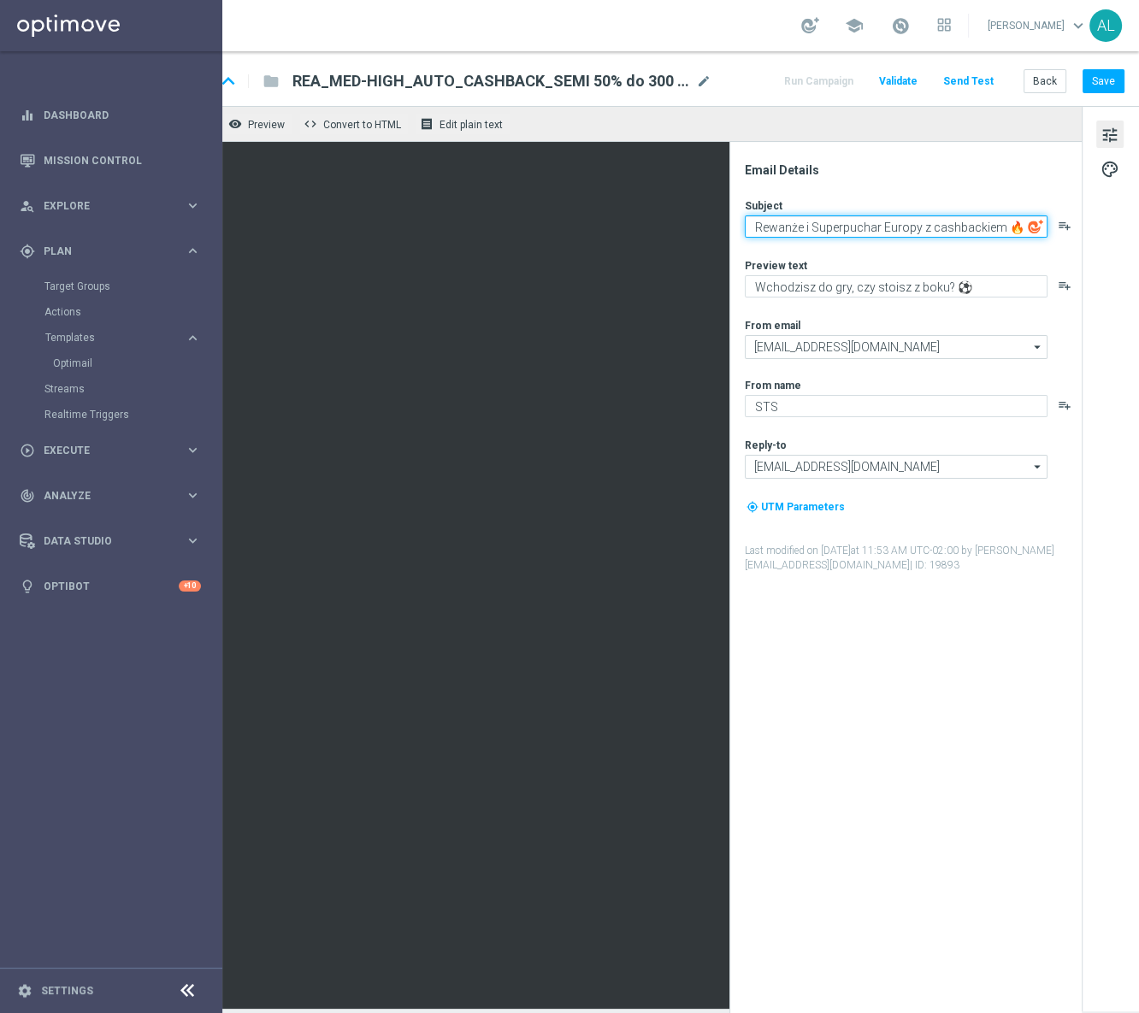
click at [995, 231] on textarea "Rewanże i Superpuchar Europy z cashbackiem 🔥" at bounding box center [895, 226] width 303 height 22
type textarea "Rewanże i Superpuchar Europy z cashbackiem🔥"
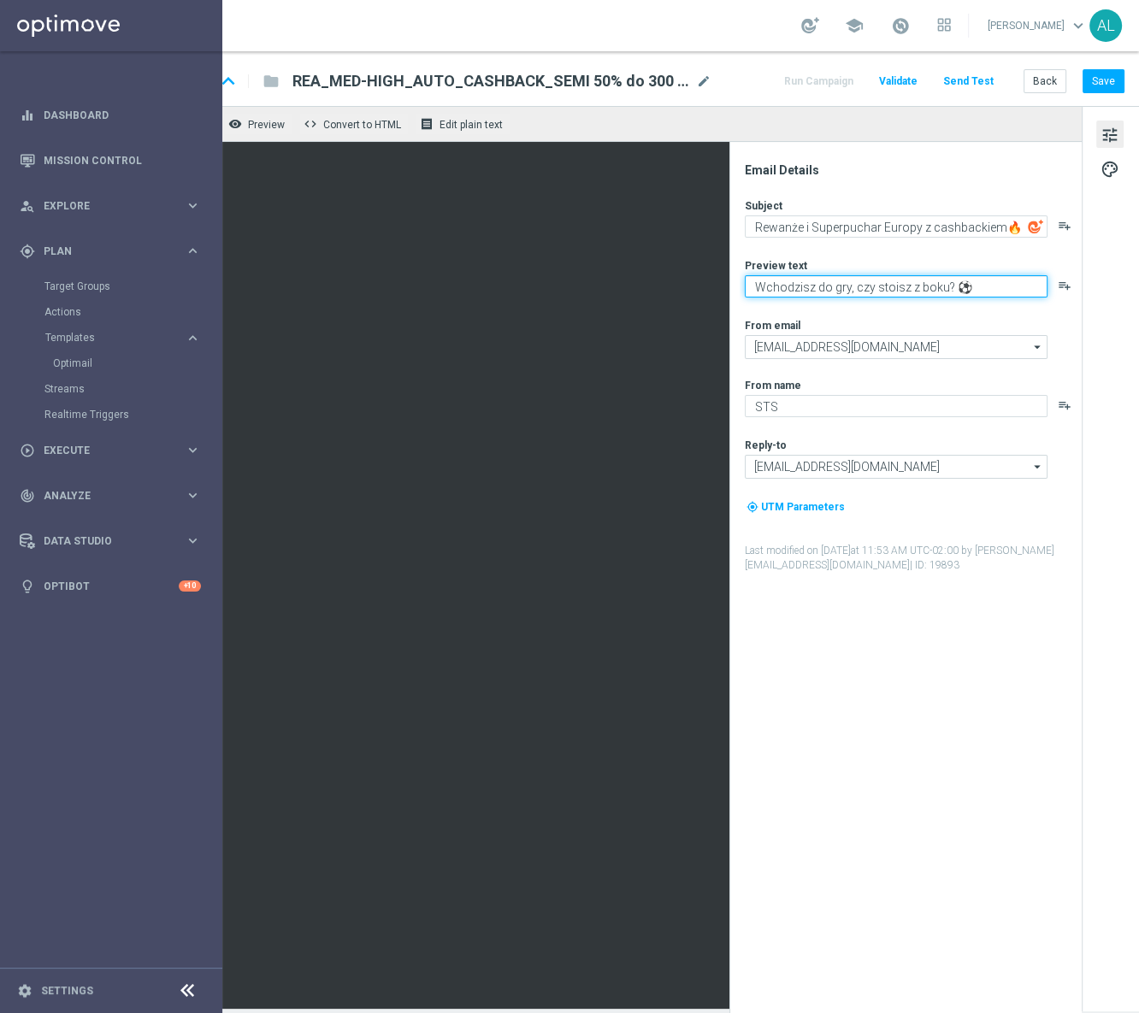
click at [932, 288] on textarea "Wchodzisz do gry, czy stoisz z boku? ⚽️" at bounding box center [895, 286] width 303 height 22
type textarea "Wchodzisz do gry, czy stoisz z boku?⚽️"
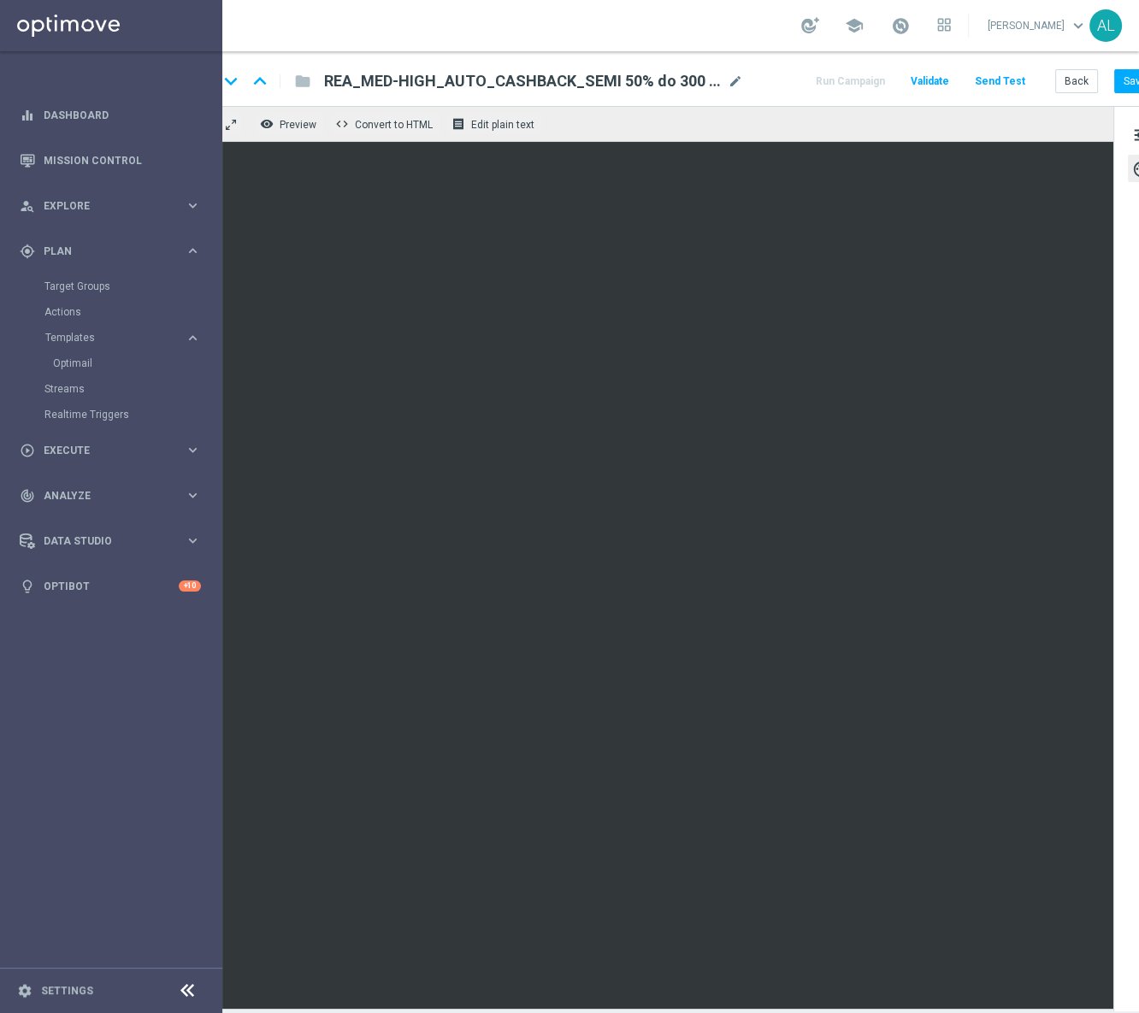
scroll to position [0, 61]
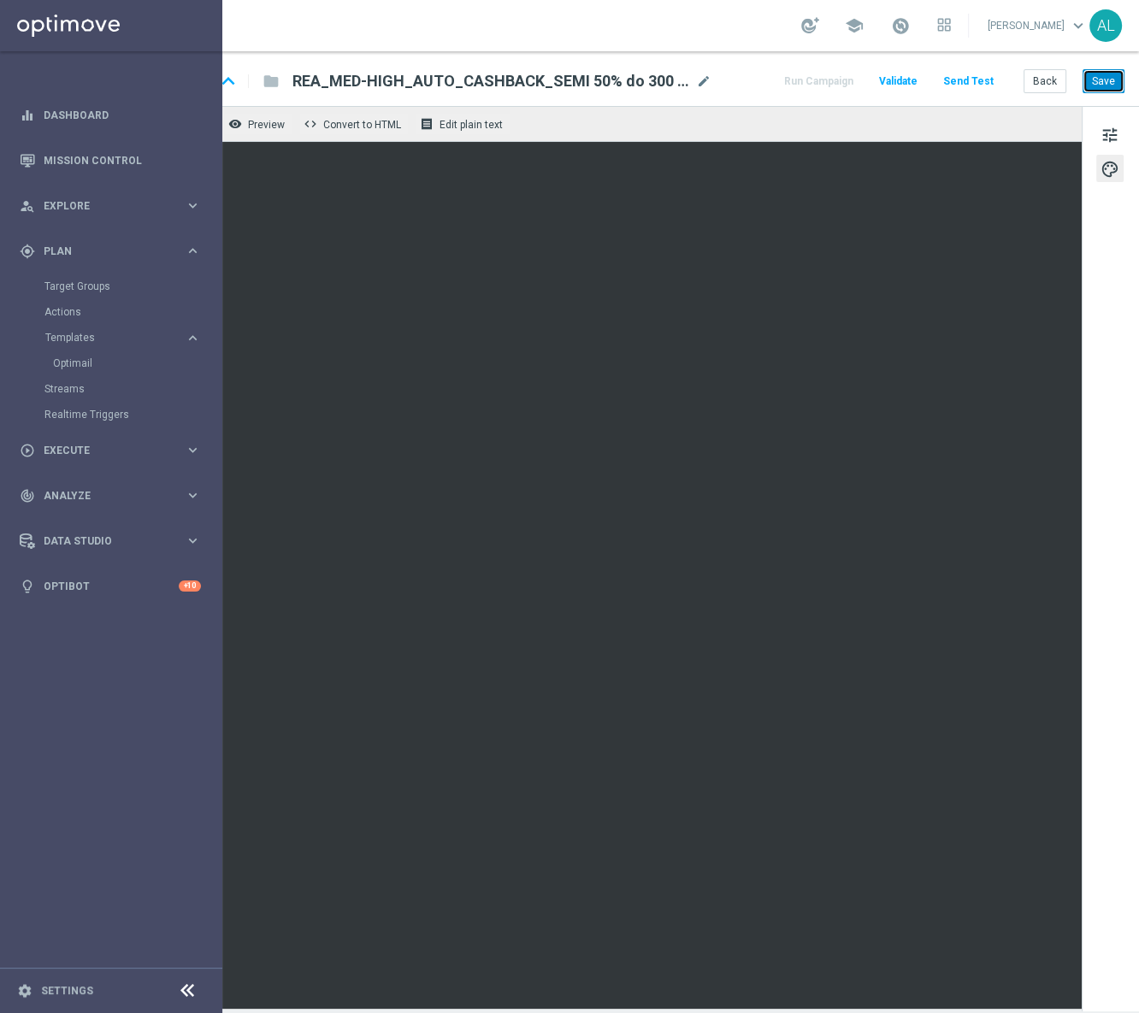
click at [1082, 87] on button "Save" at bounding box center [1103, 81] width 42 height 24
click at [1086, 88] on button "Save" at bounding box center [1103, 81] width 42 height 24
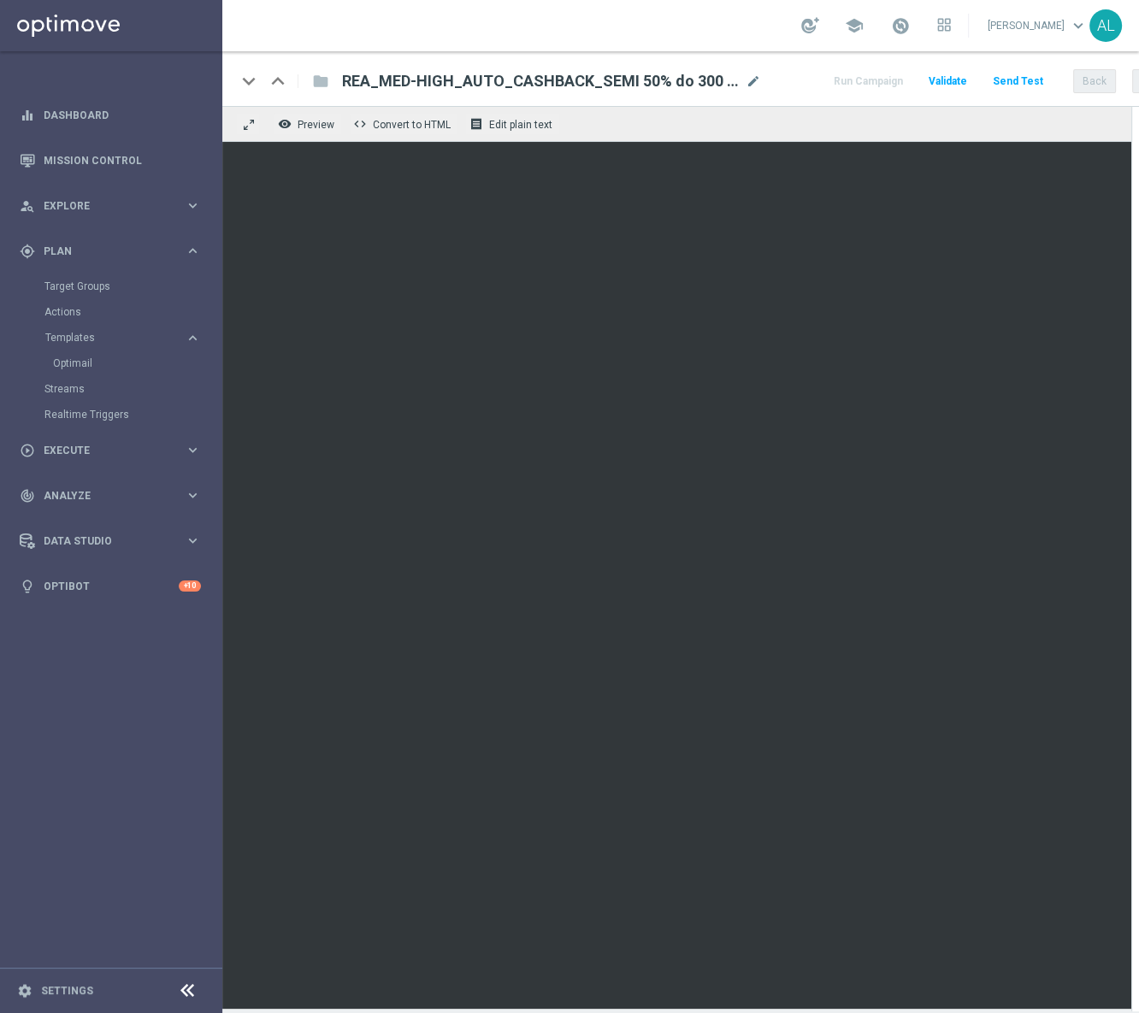
scroll to position [0, 0]
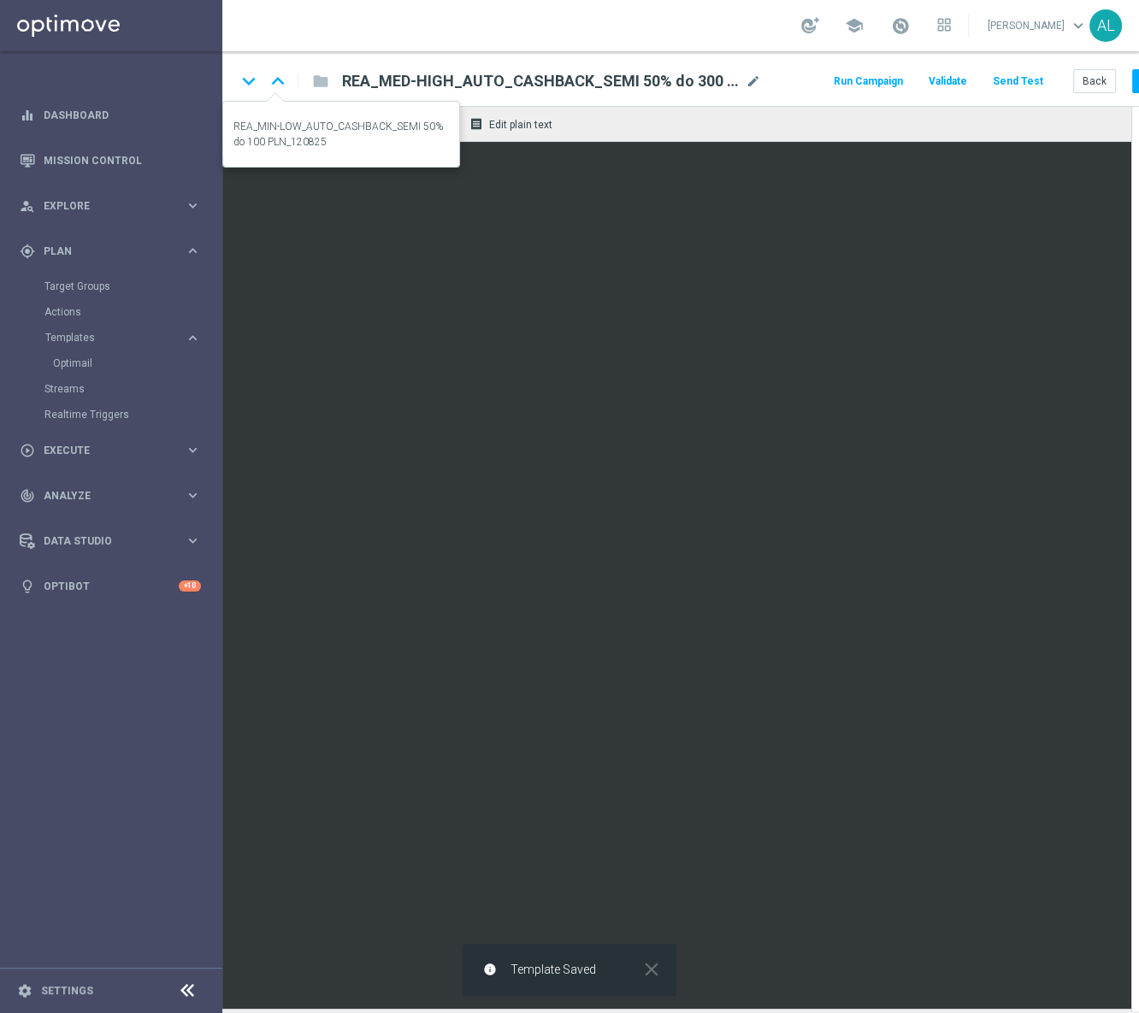
click at [280, 79] on icon "keyboard_arrow_up" at bounding box center [278, 81] width 26 height 26
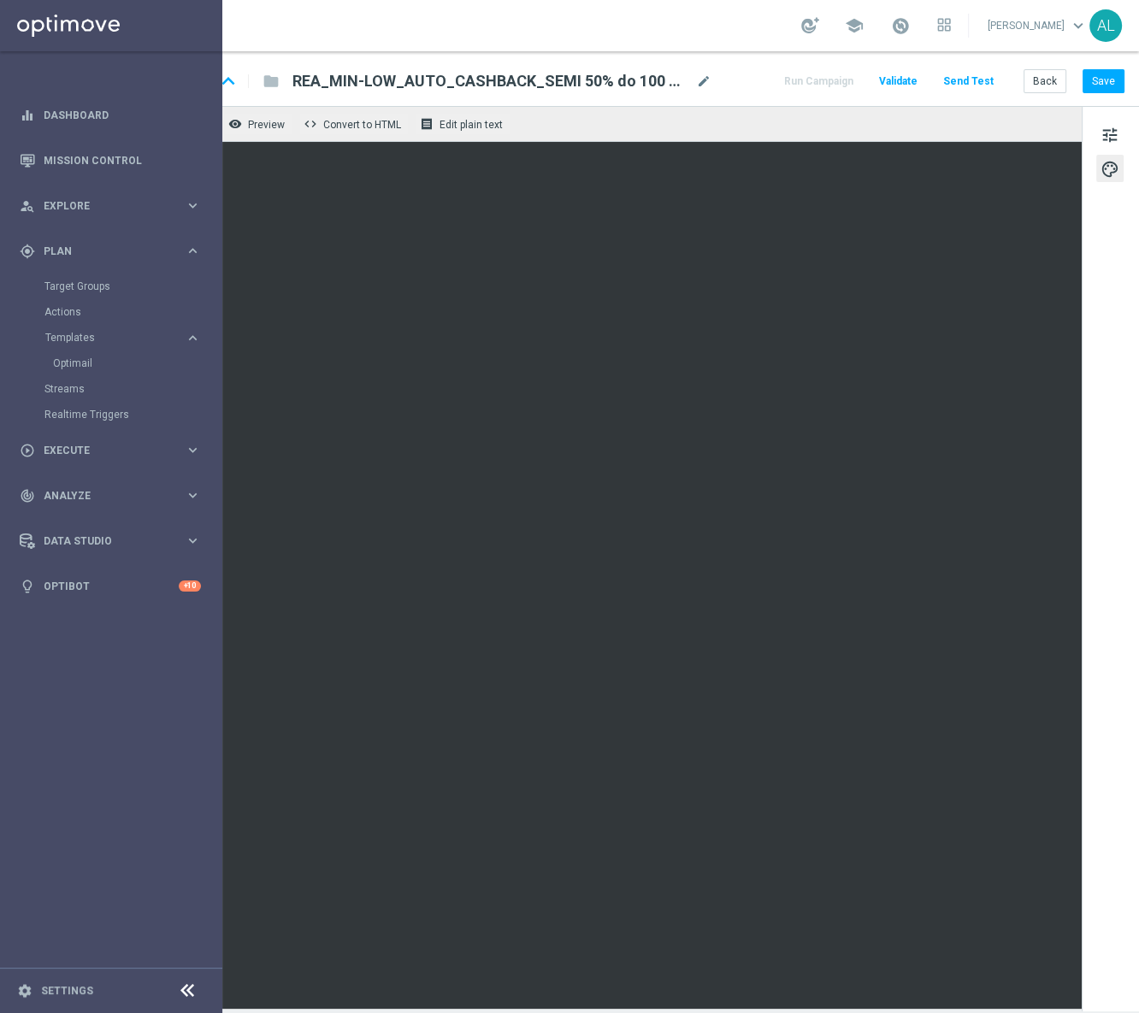
scroll to position [0, 61]
click at [1097, 79] on button "Save" at bounding box center [1103, 81] width 42 height 24
click at [1100, 125] on span "tune" at bounding box center [1109, 135] width 19 height 22
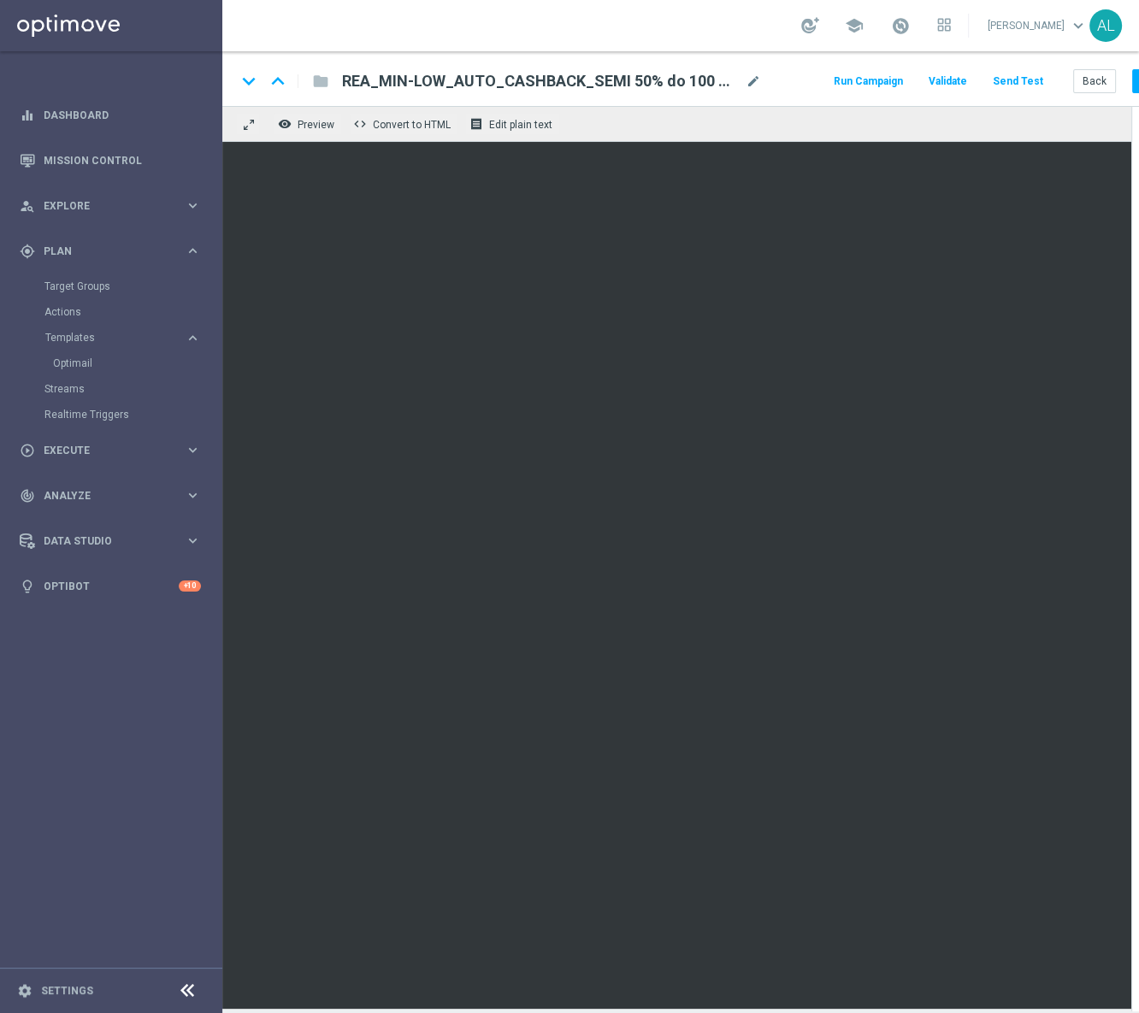
scroll to position [0, 0]
click at [275, 78] on icon "keyboard_arrow_up" at bounding box center [278, 81] width 26 height 26
click at [246, 81] on icon "keyboard_arrow_down" at bounding box center [249, 81] width 26 height 26
click at [250, 82] on icon "keyboard_arrow_down" at bounding box center [249, 81] width 26 height 26
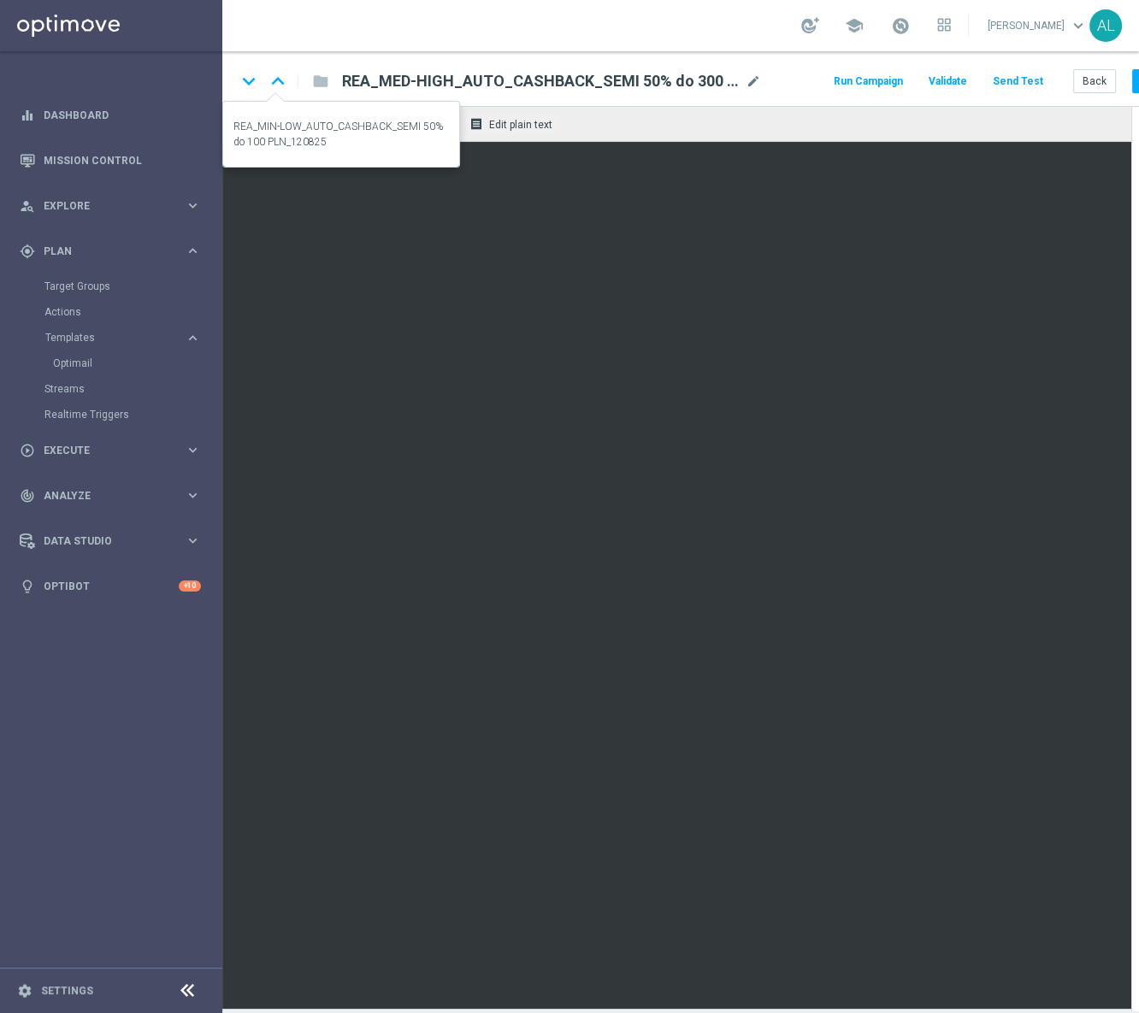
click at [276, 80] on icon "keyboard_arrow_up" at bounding box center [278, 81] width 26 height 26
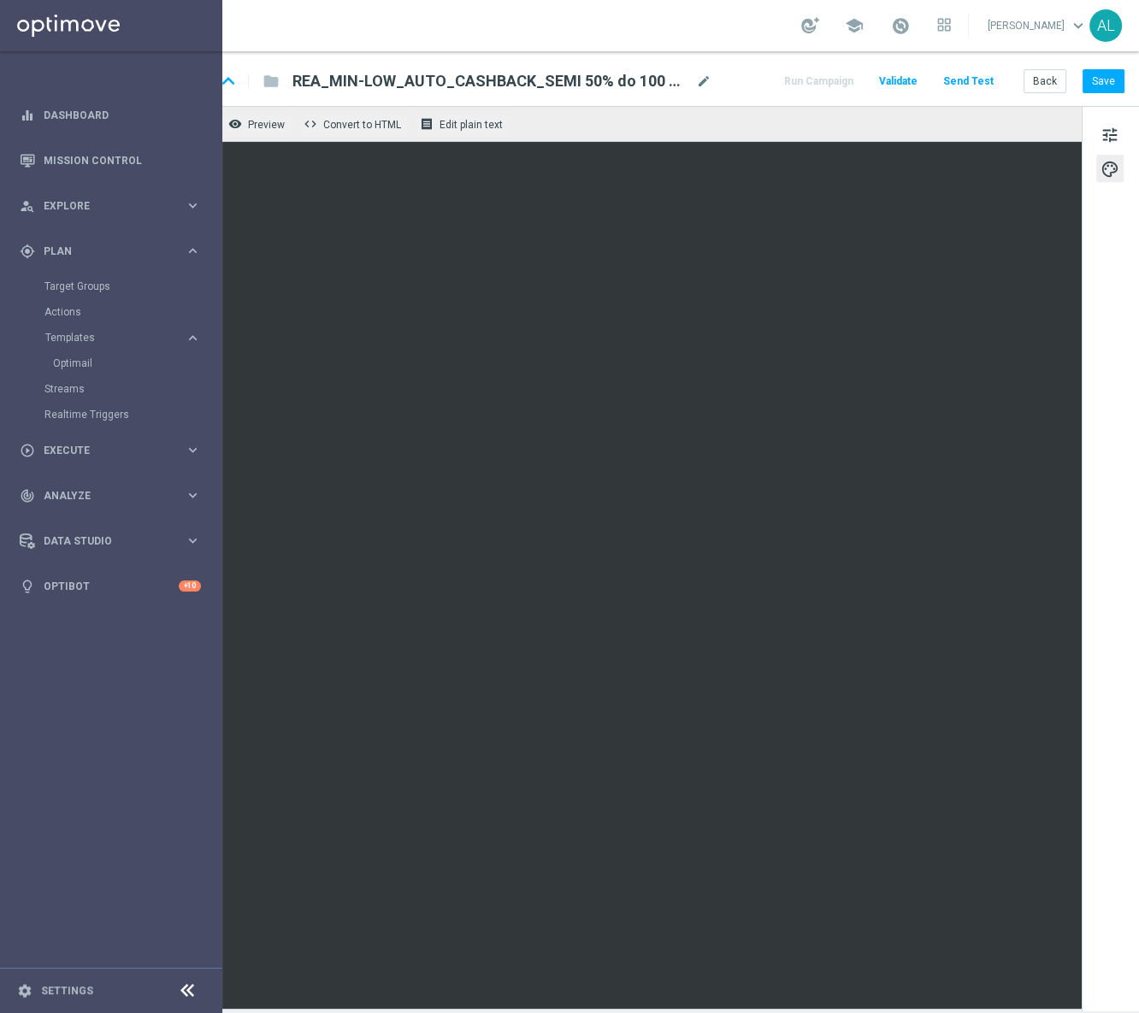
scroll to position [0, 61]
click at [1087, 77] on button "Save" at bounding box center [1103, 81] width 42 height 24
click at [1098, 75] on button "Save" at bounding box center [1103, 81] width 42 height 24
click at [1097, 121] on button "tune" at bounding box center [1109, 134] width 27 height 27
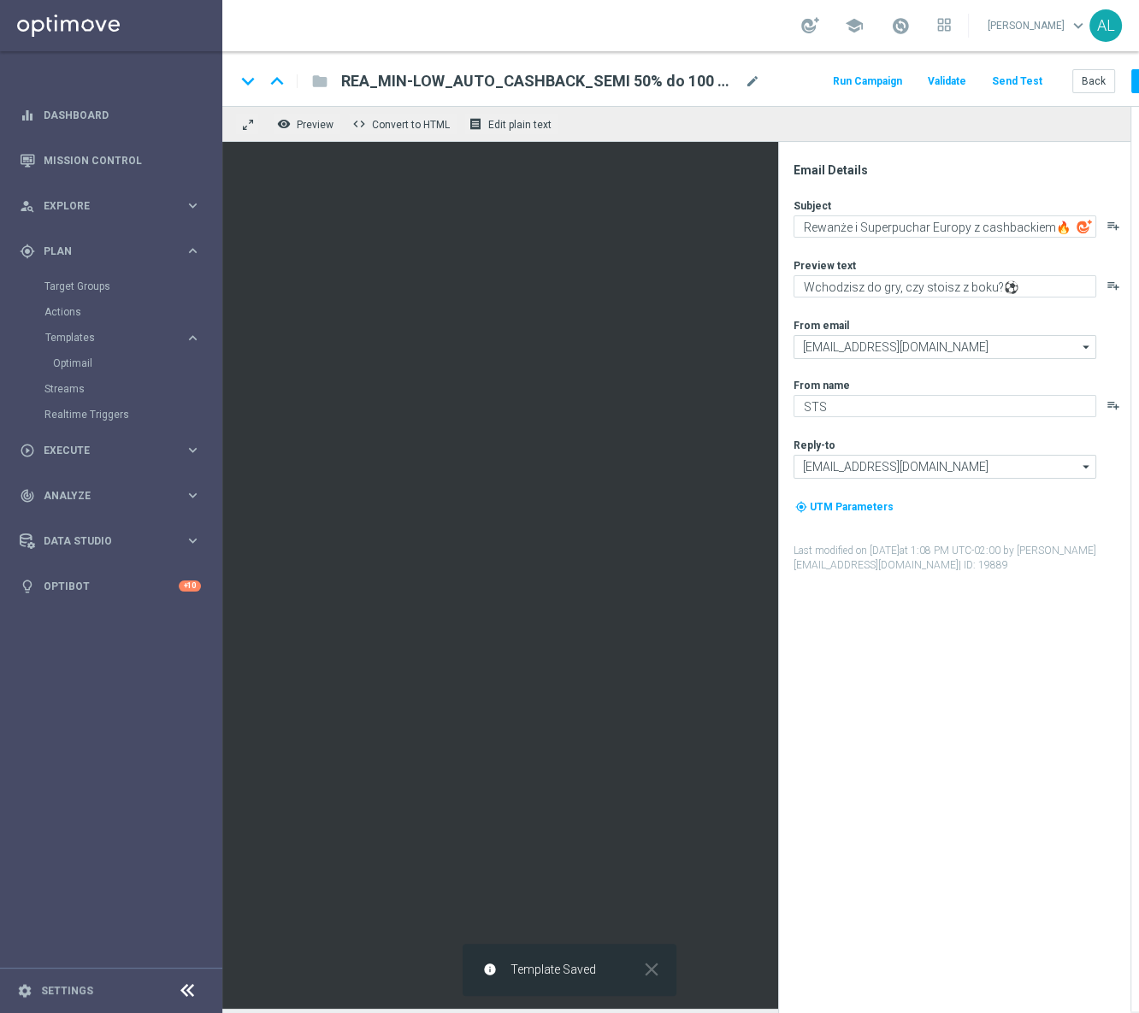
scroll to position [0, 0]
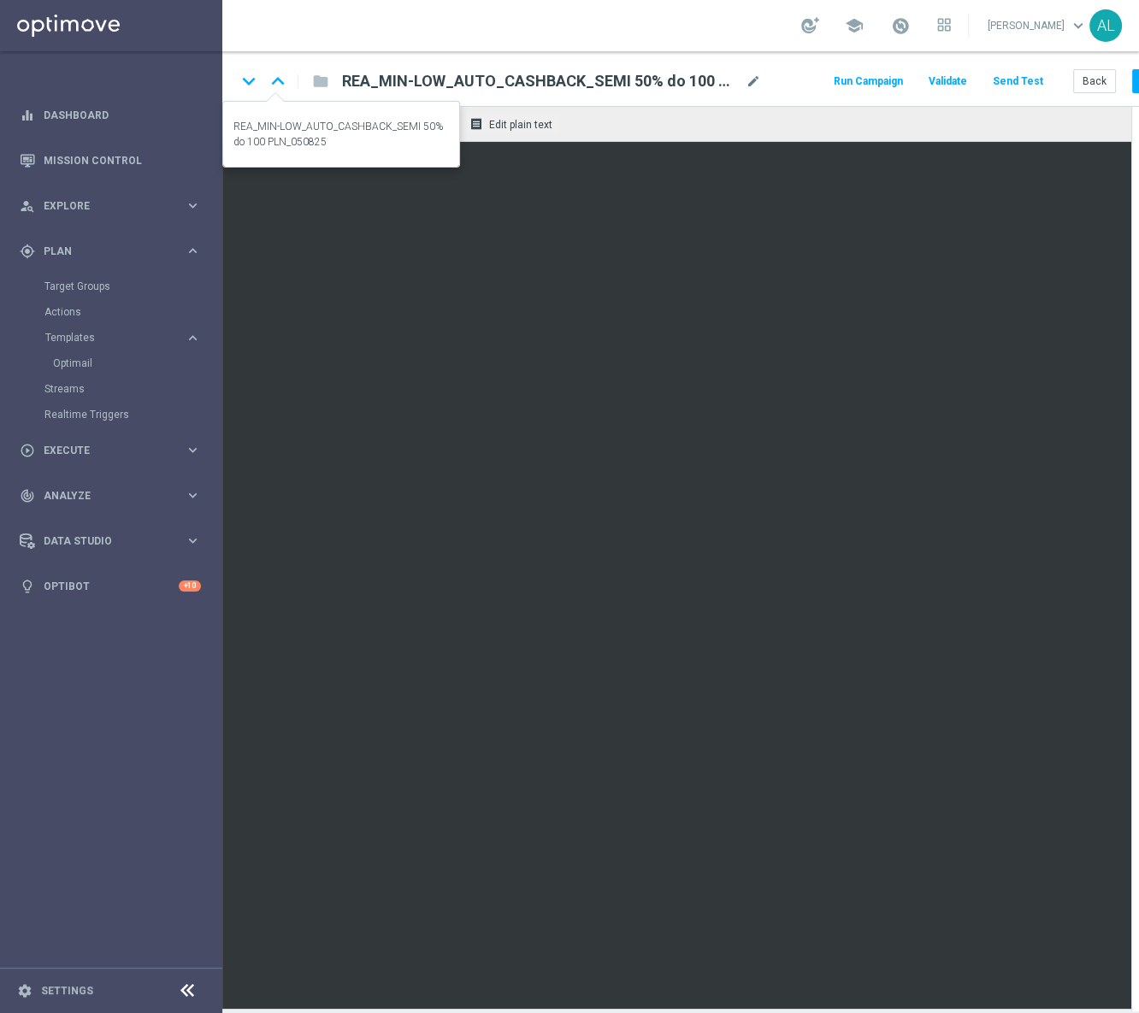
click at [280, 80] on icon "keyboard_arrow_up" at bounding box center [278, 81] width 26 height 26
click at [247, 80] on icon "keyboard_arrow_down" at bounding box center [249, 81] width 26 height 26
click at [281, 83] on icon "keyboard_arrow_up" at bounding box center [278, 81] width 26 height 26
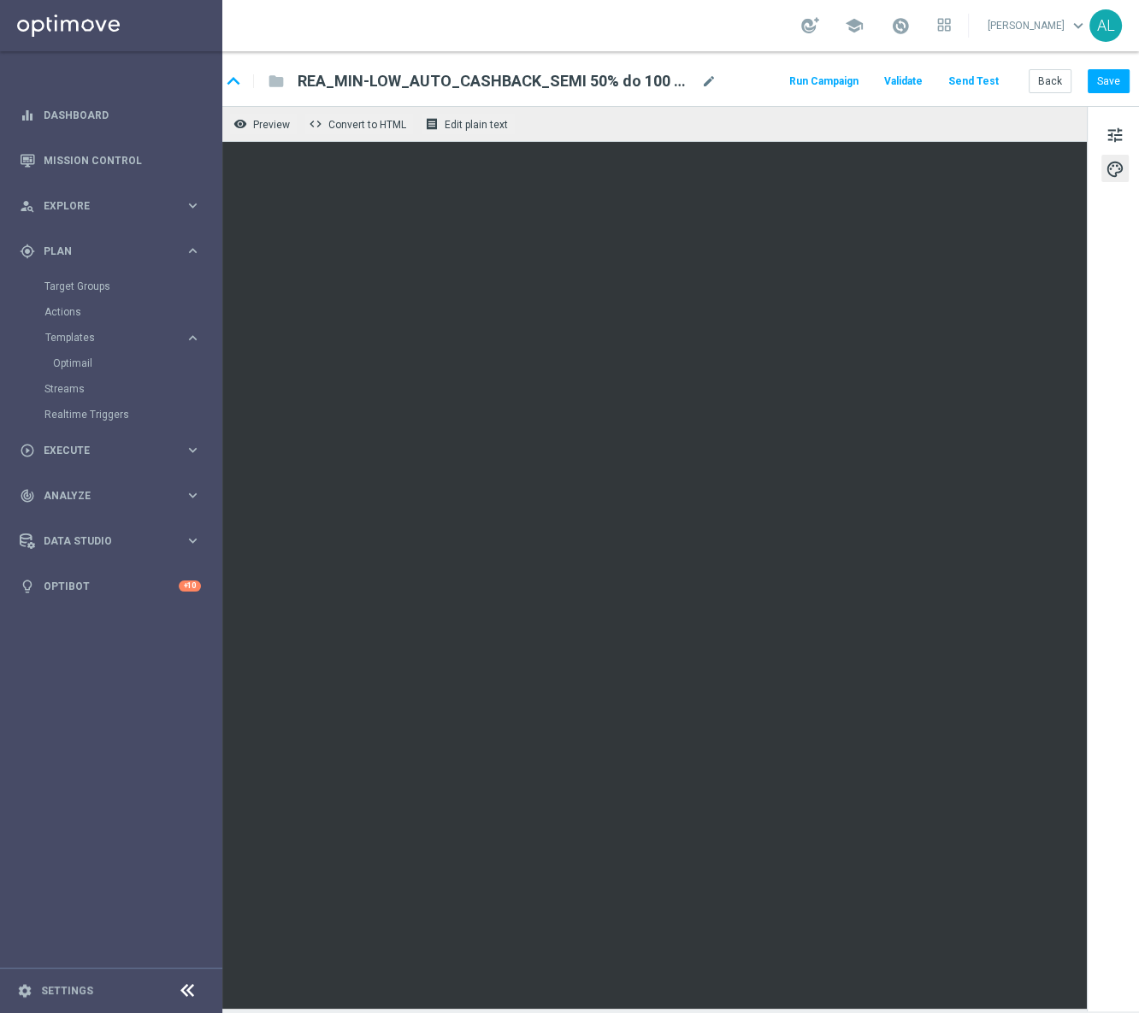
scroll to position [0, 61]
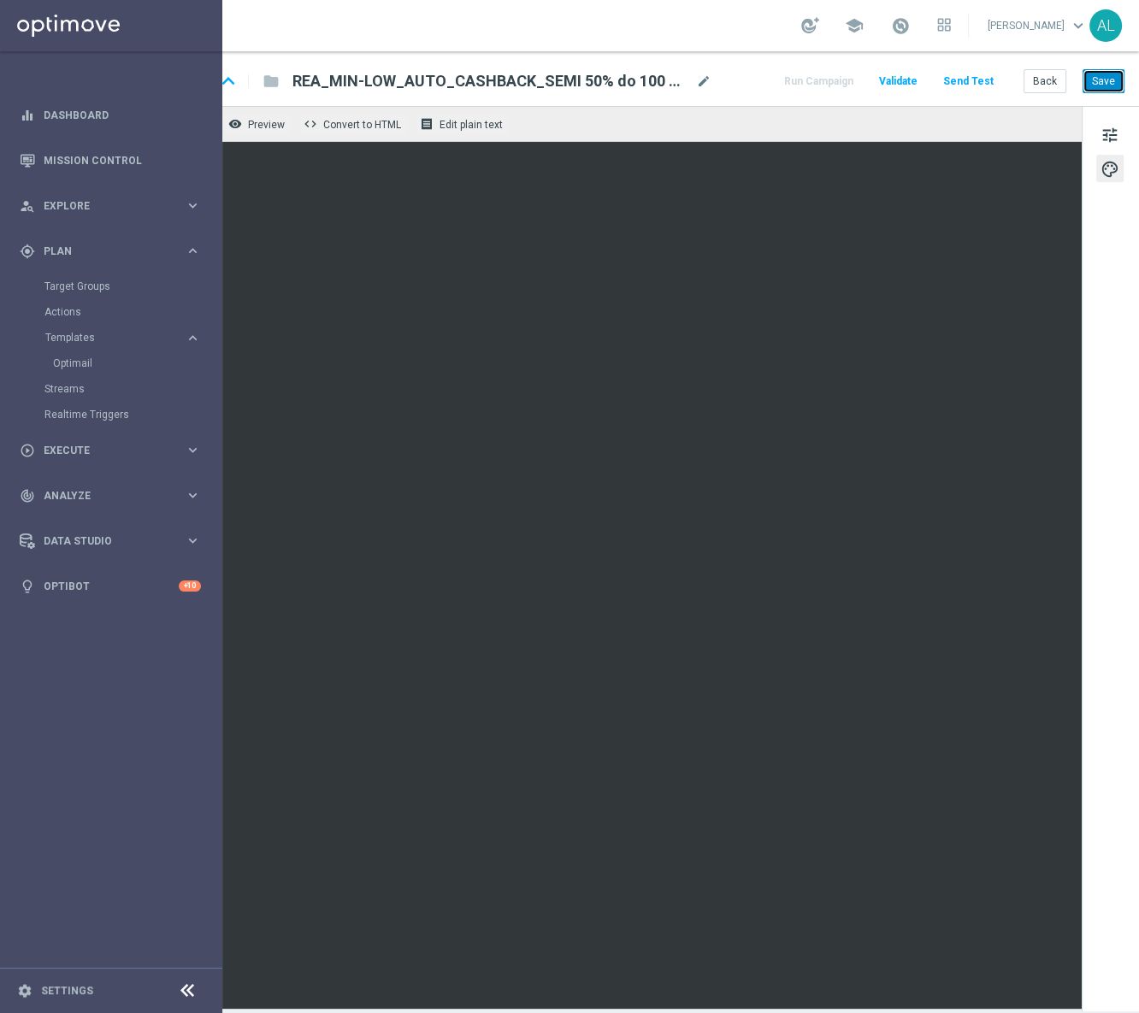
click at [1093, 72] on button "Save" at bounding box center [1103, 81] width 42 height 24
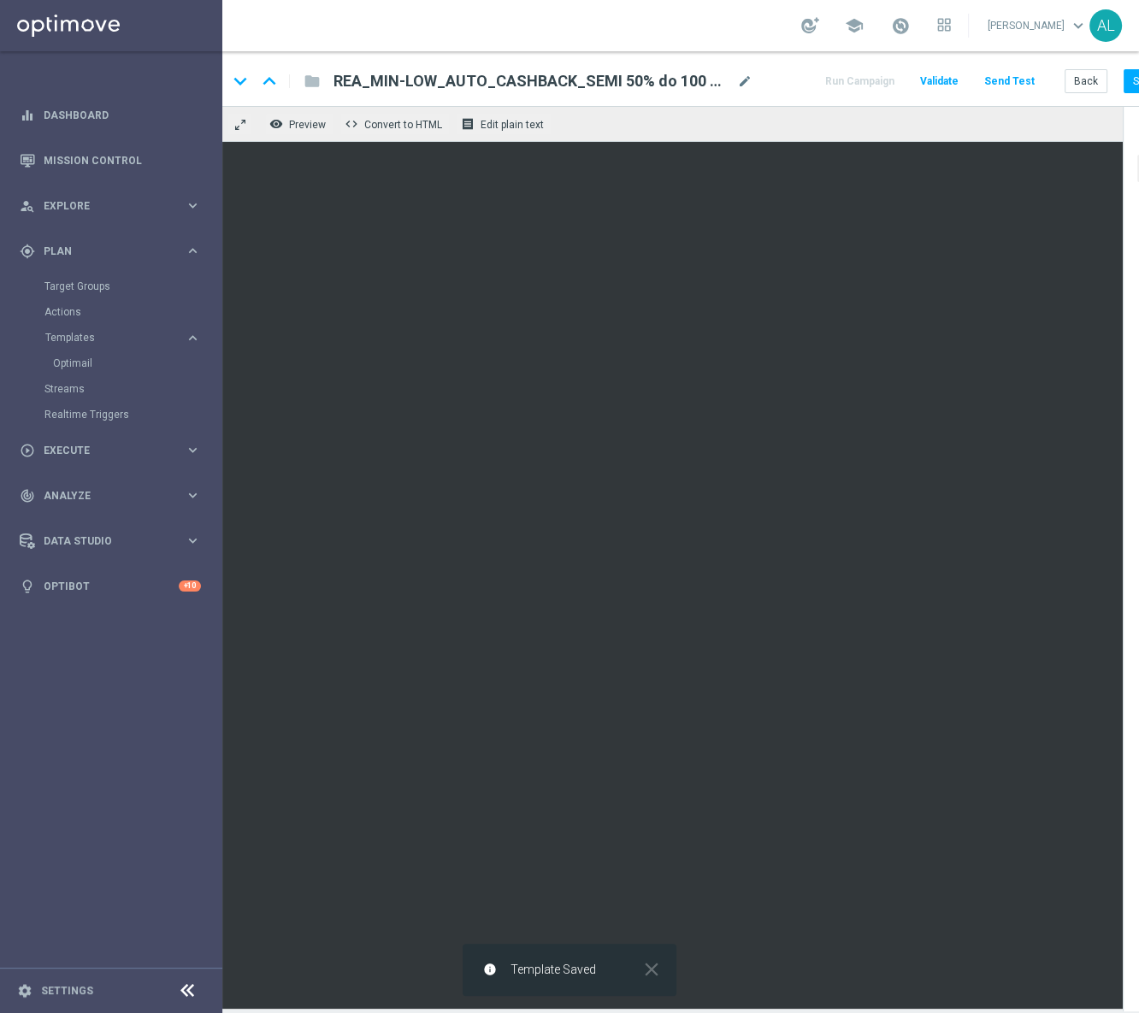
scroll to position [0, 0]
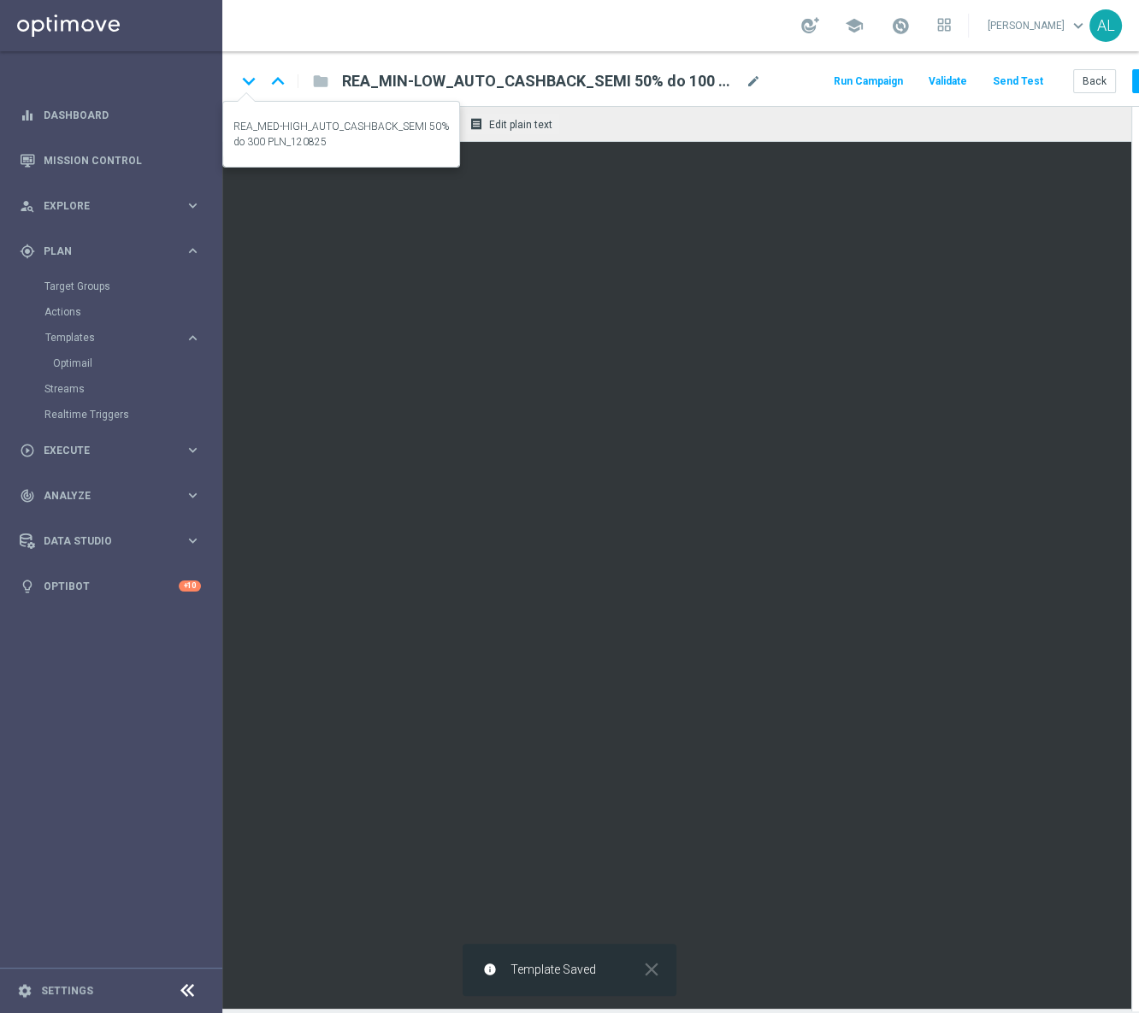
click at [244, 87] on icon "keyboard_arrow_down" at bounding box center [249, 81] width 26 height 26
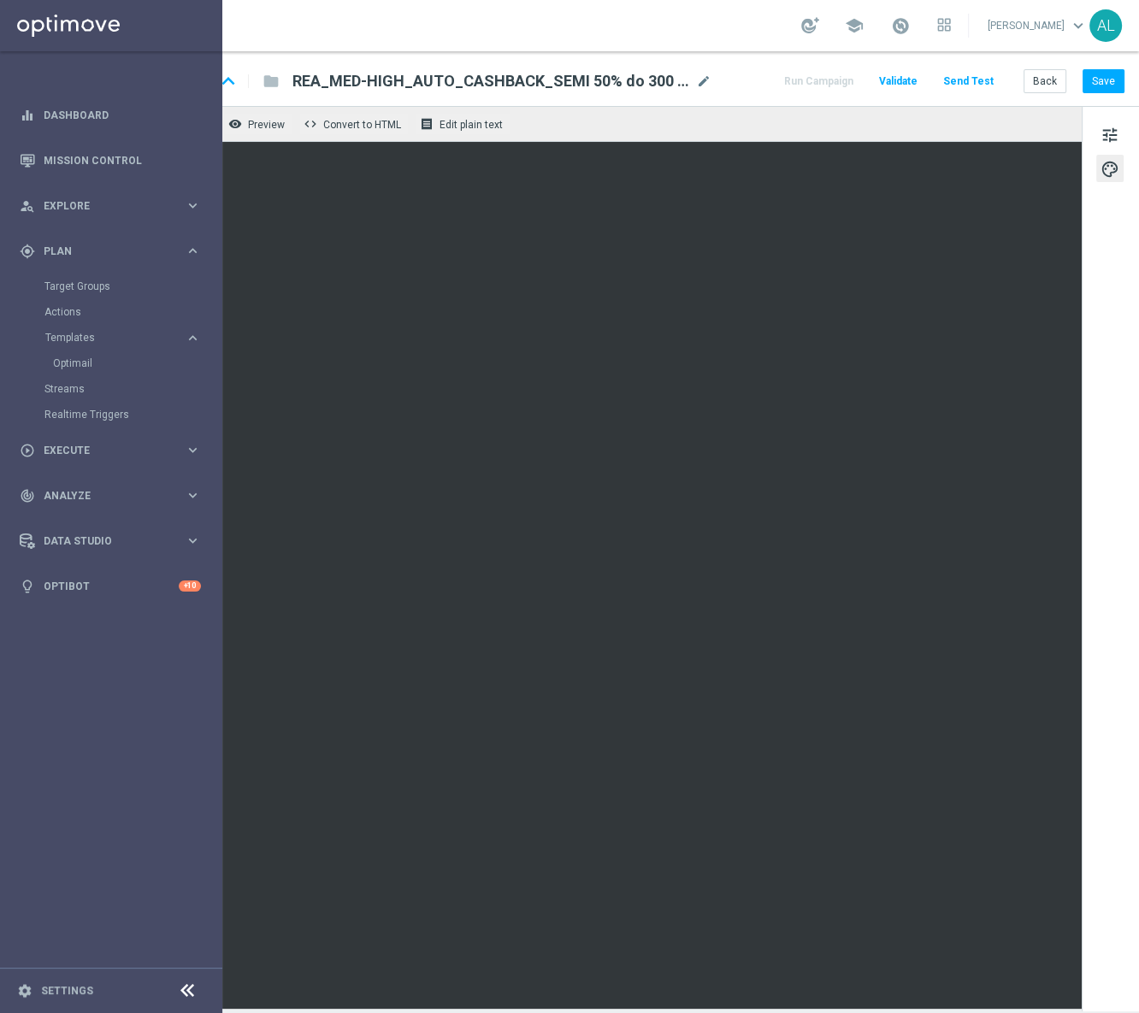
scroll to position [0, 61]
click at [1098, 82] on button "Save" at bounding box center [1103, 81] width 42 height 24
click at [1090, 74] on button "Save" at bounding box center [1103, 81] width 42 height 24
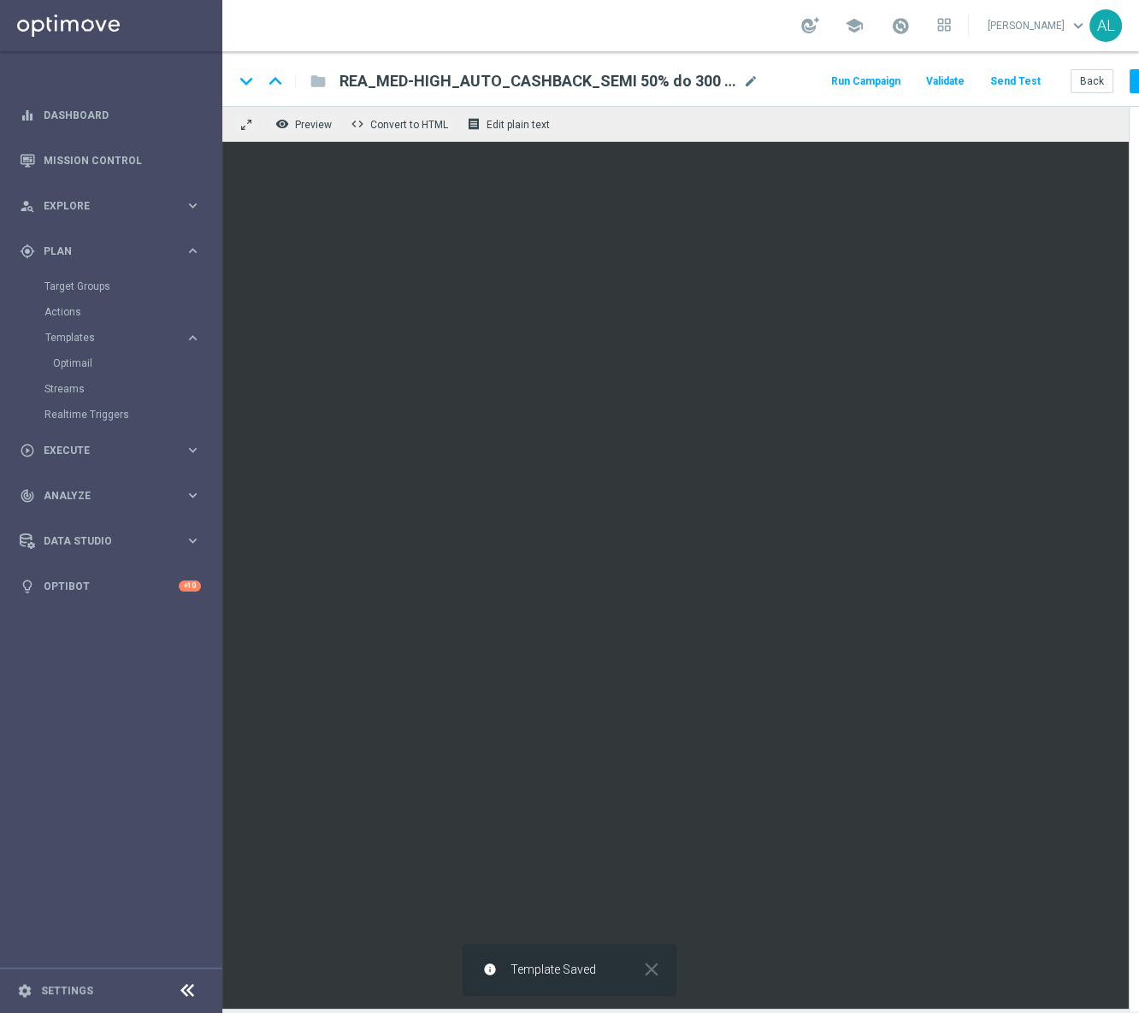
scroll to position [0, 0]
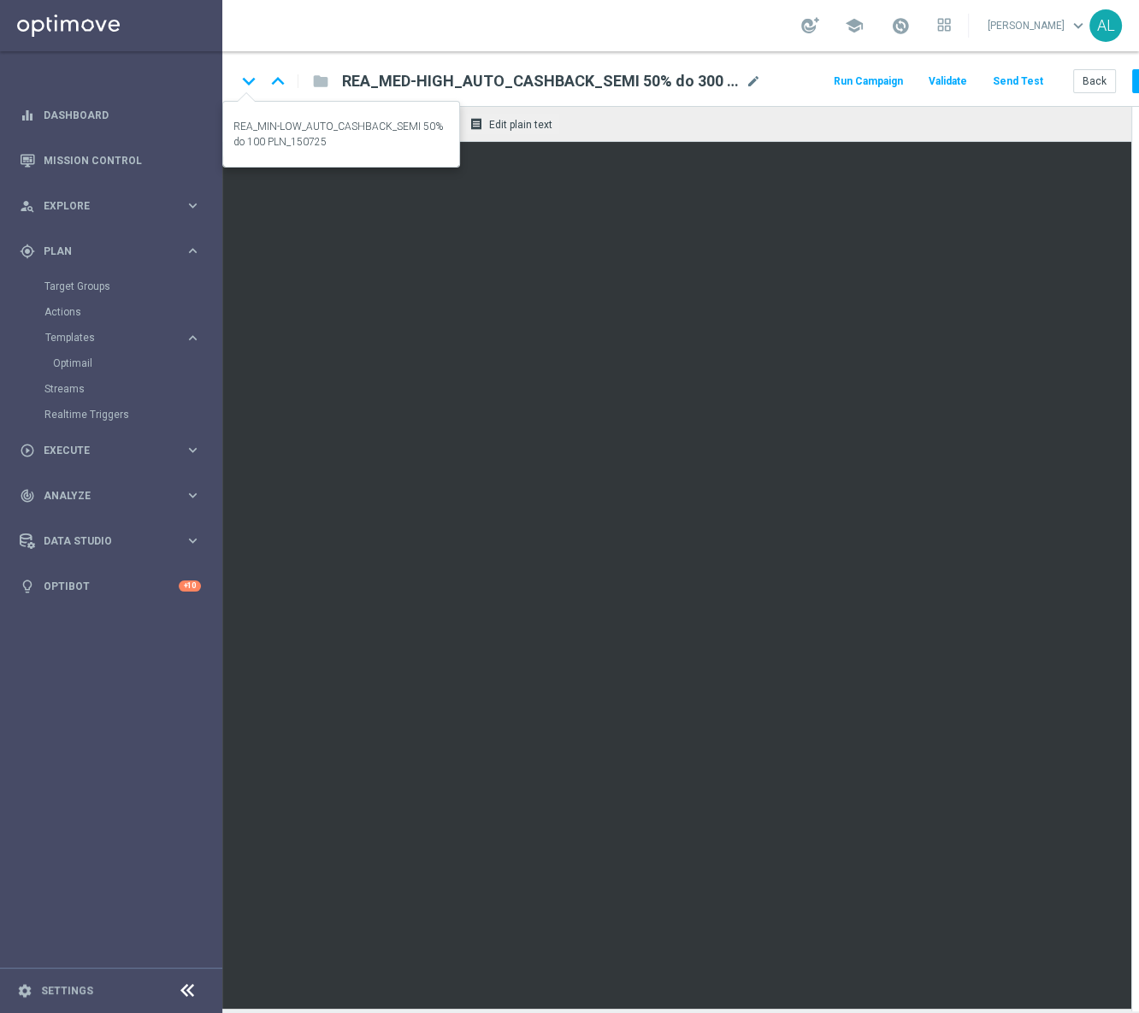
click at [246, 79] on icon "keyboard_arrow_down" at bounding box center [249, 81] width 26 height 26
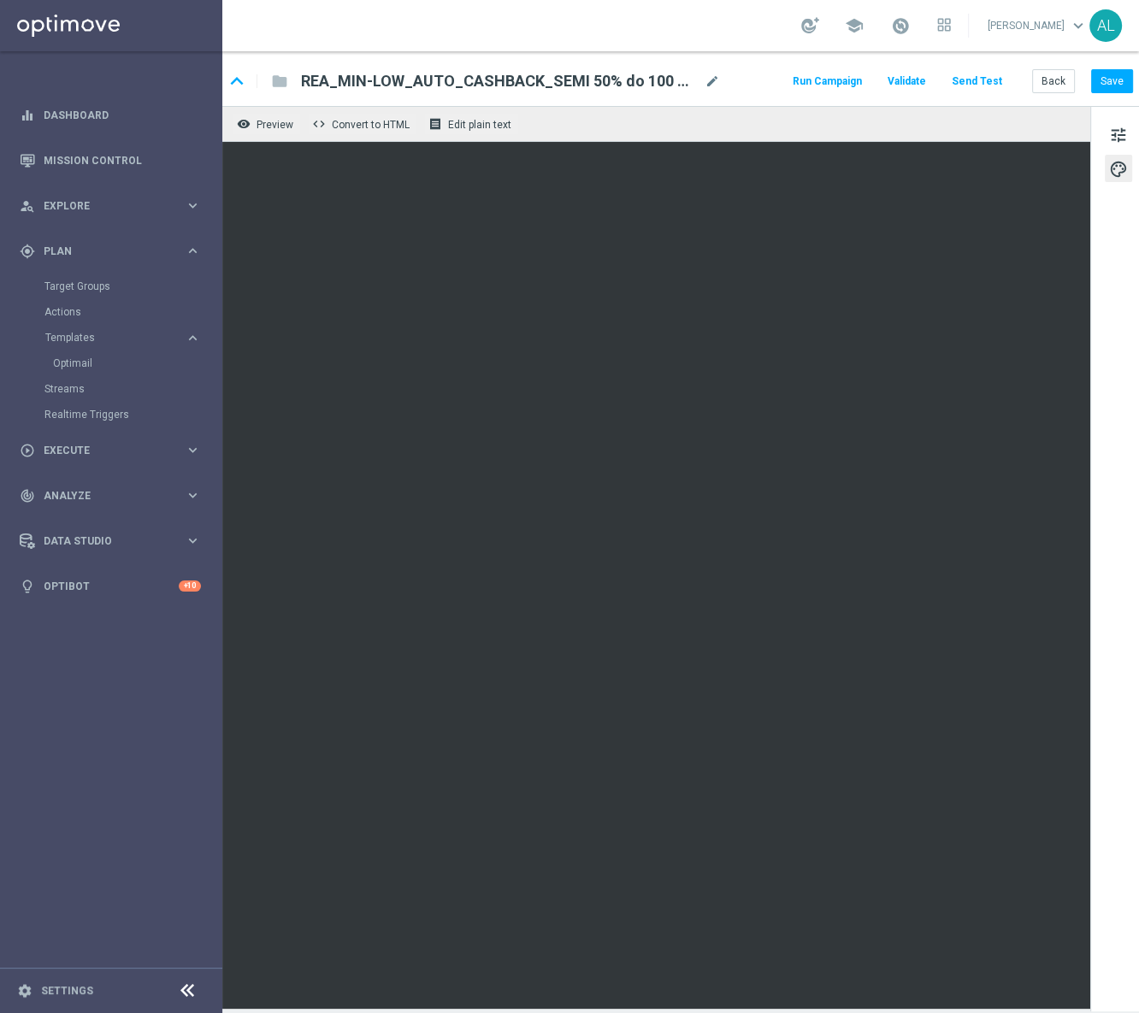
scroll to position [0, 61]
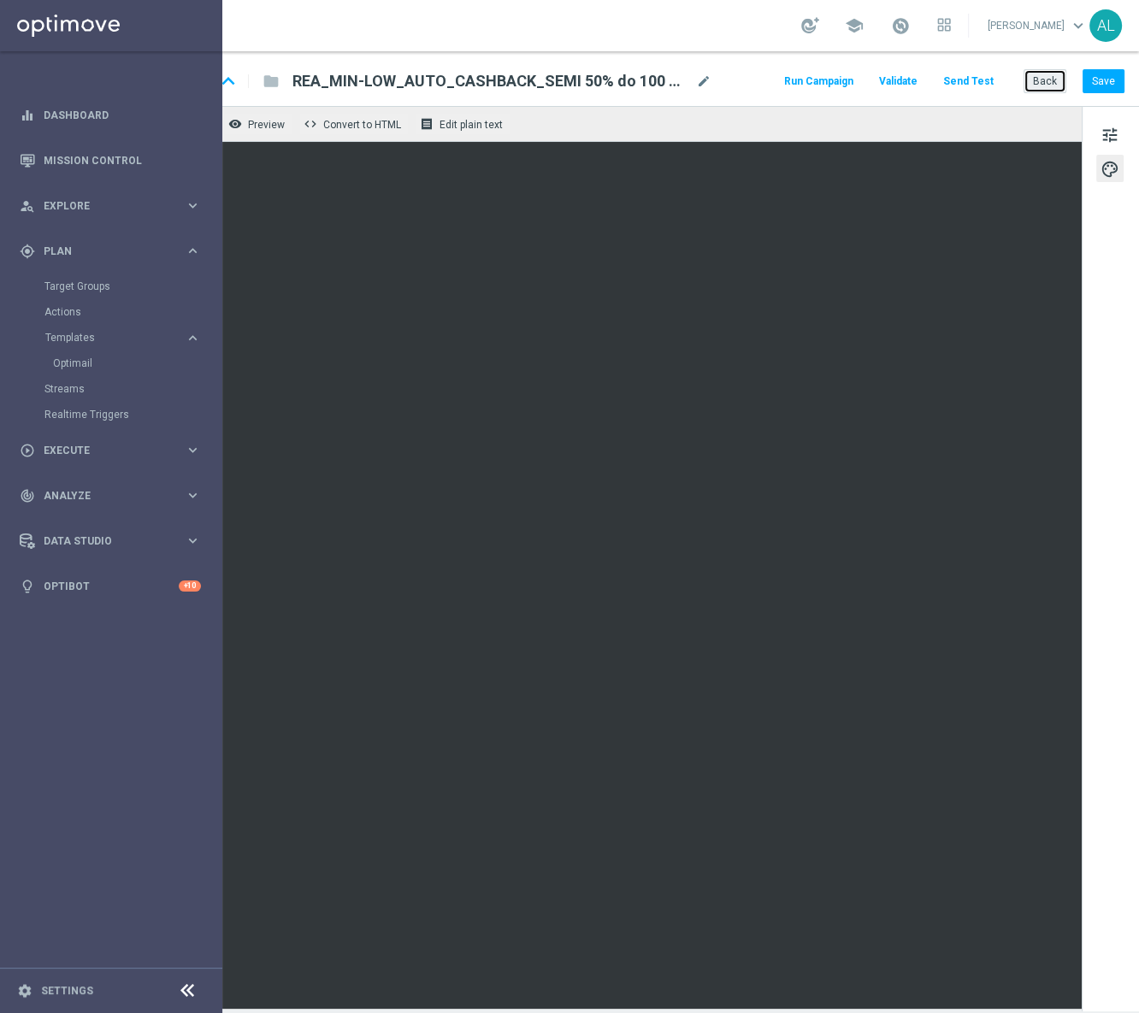
click at [1027, 78] on button "Back" at bounding box center [1044, 81] width 43 height 24
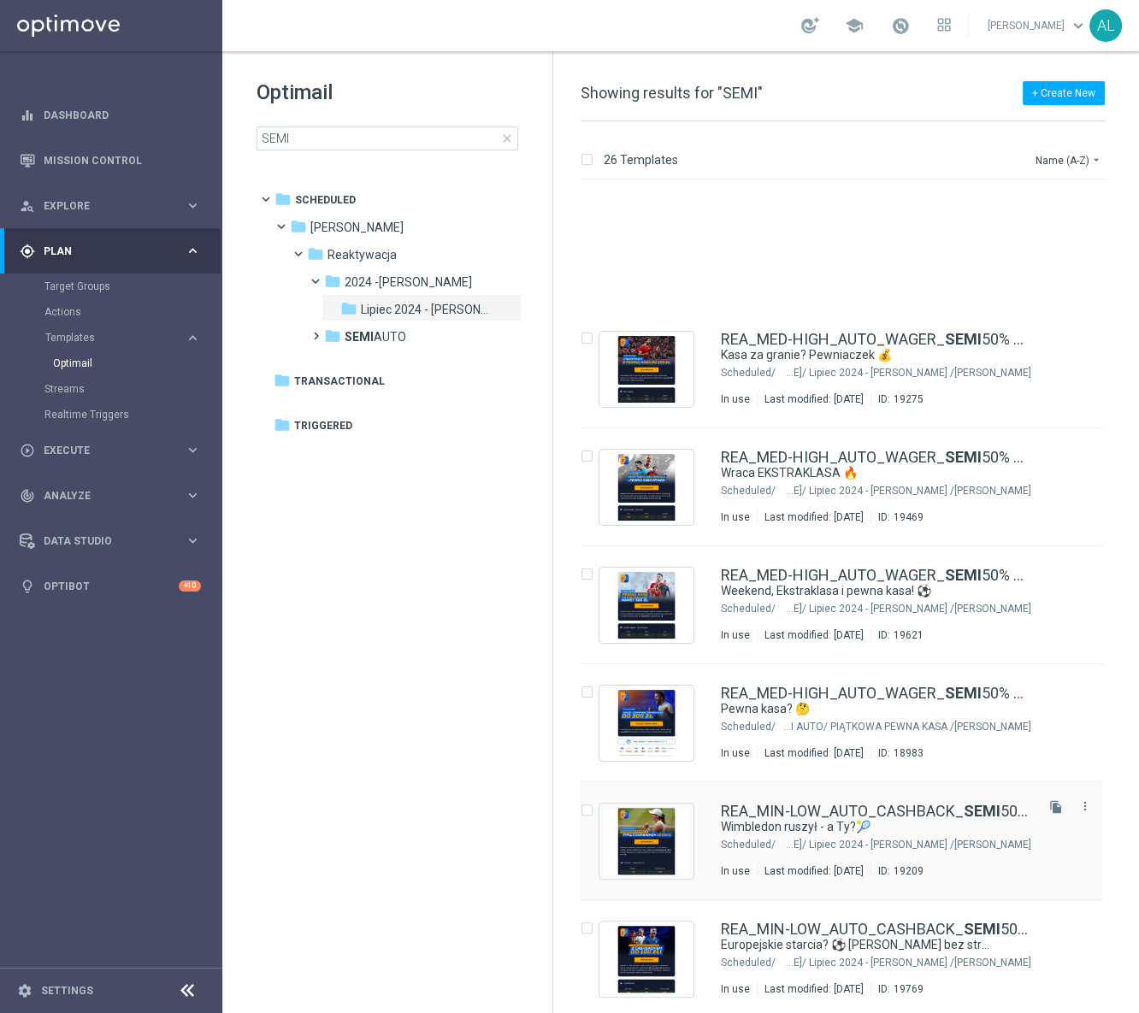
scroll to position [1165, 0]
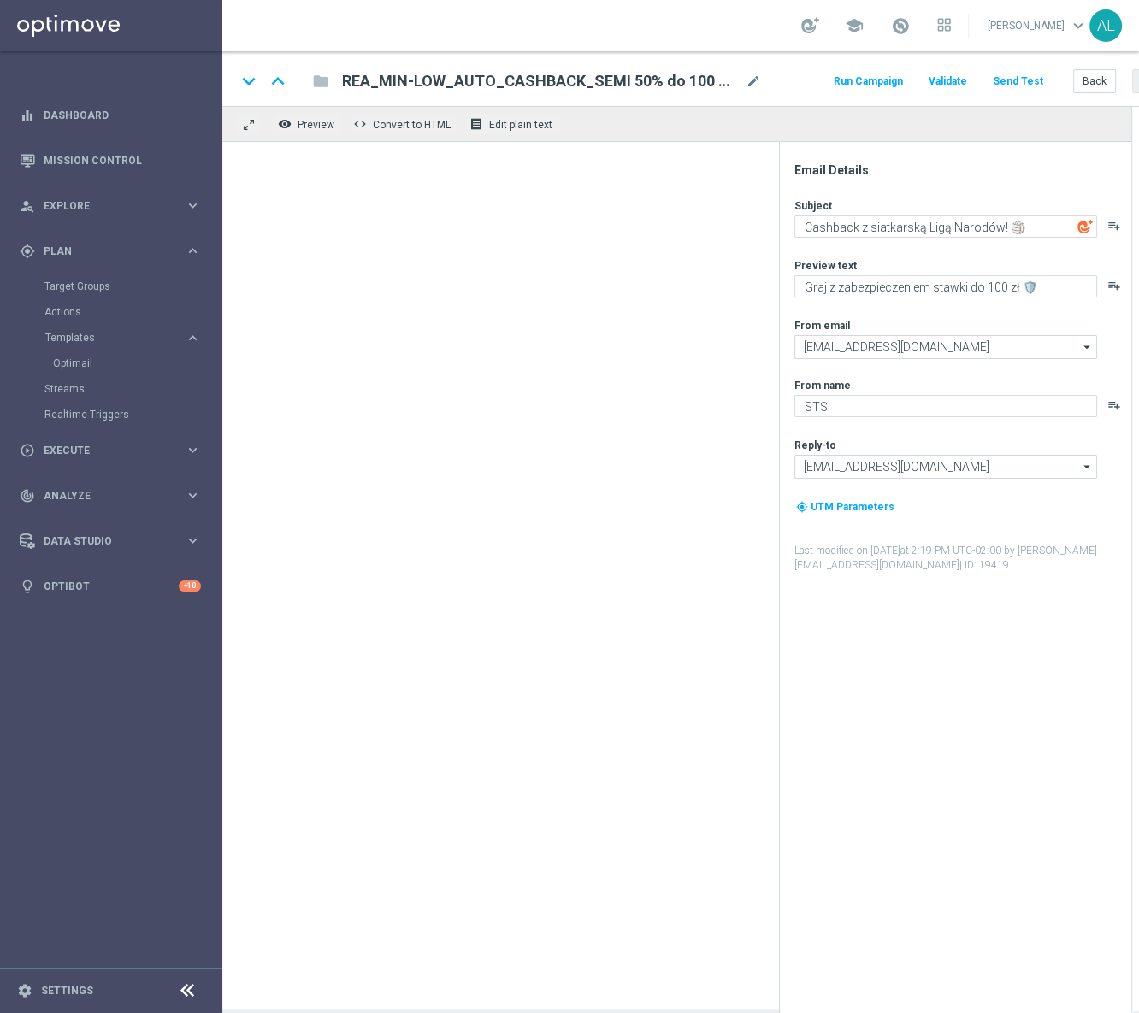
type textarea "Rewanże i Superpuchar Europy z cashbackiem🔥"
type textarea "Wchodzisz do gry, czy stoisz z boku?⚽️"
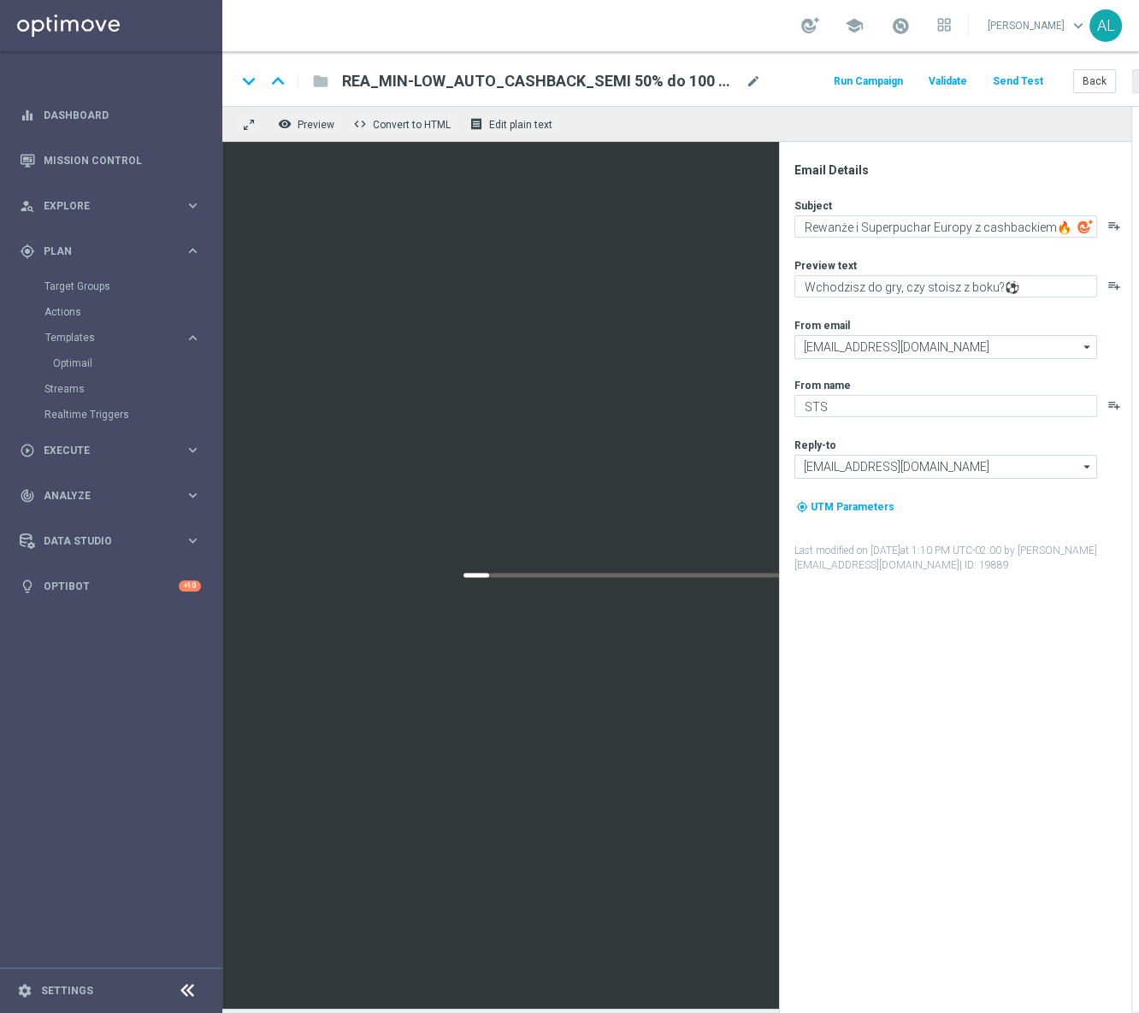
click at [1019, 74] on button "Send Test" at bounding box center [1018, 81] width 56 height 23
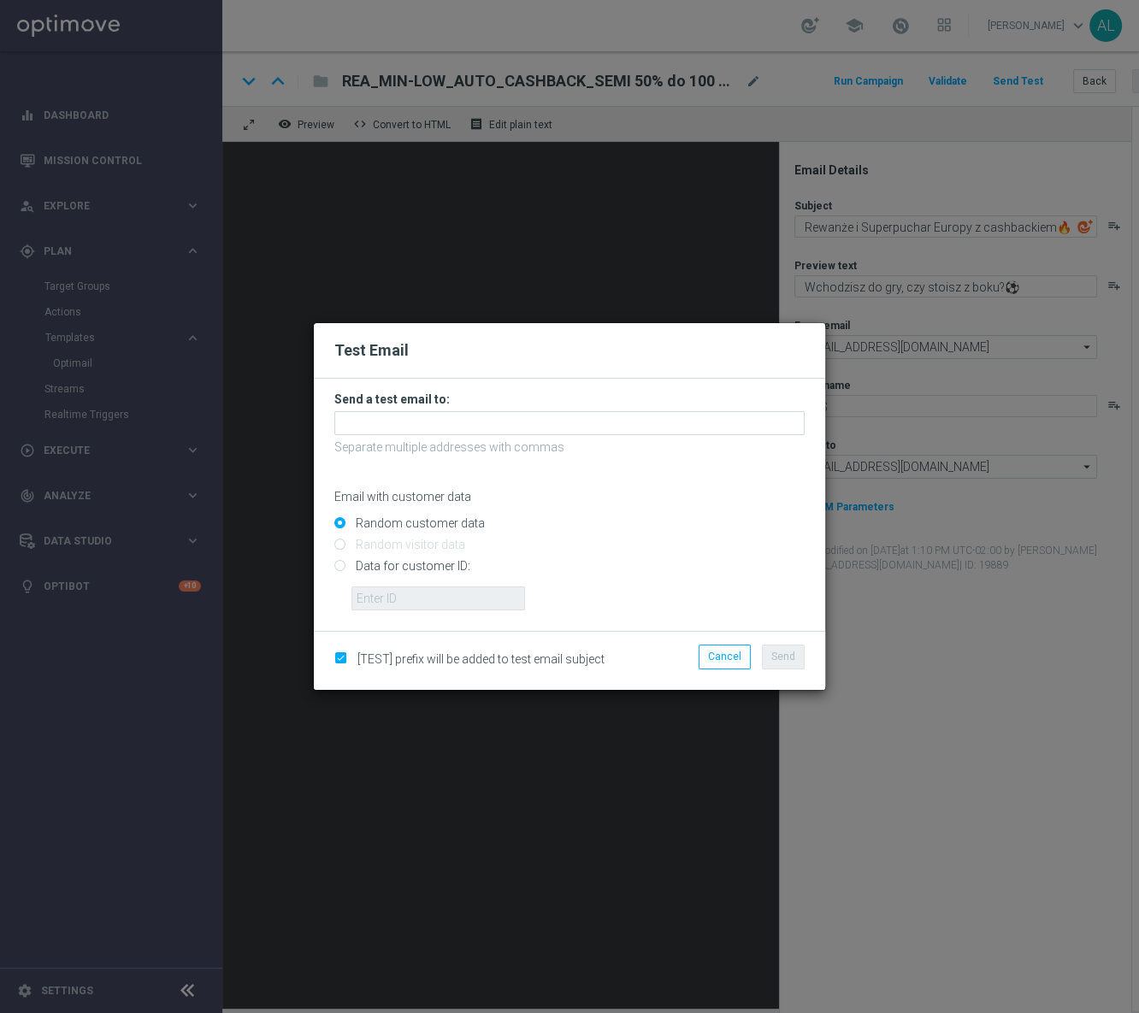
click at [456, 409] on form "Send a test email to: Separate multiple addresses with commas Email with custom…" at bounding box center [569, 500] width 470 height 219
click at [461, 429] on input "text" at bounding box center [569, 423] width 470 height 24
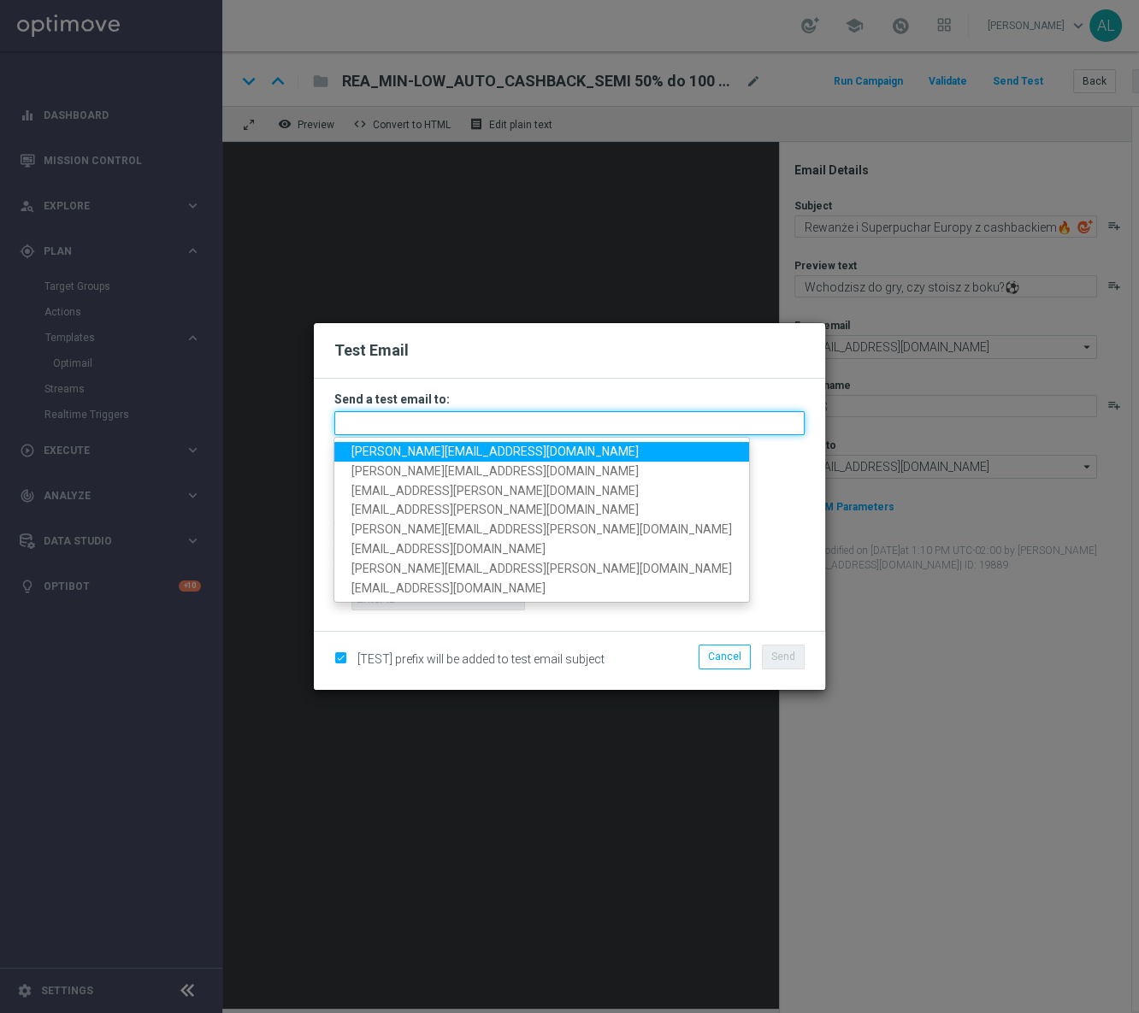
paste input "[PERSON_NAME][EMAIL_ADDRESS][DOMAIN_NAME],[DOMAIN_NAME][EMAIL_ADDRESS][PERSON_N…"
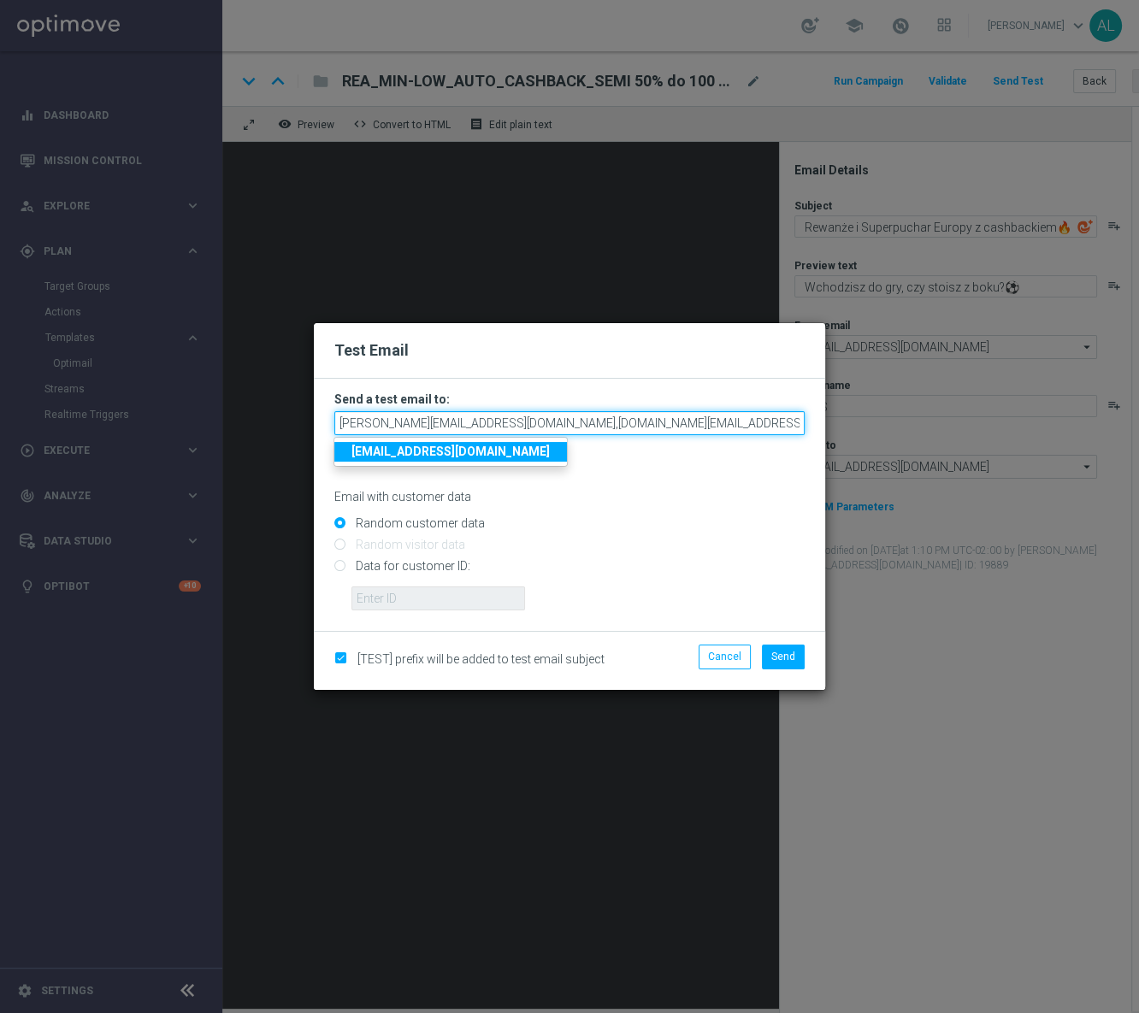
scroll to position [0, 520]
type input "[PERSON_NAME][EMAIL_ADDRESS][DOMAIN_NAME],[DOMAIN_NAME][EMAIL_ADDRESS][PERSON_N…"
click at [790, 658] on span "Send" at bounding box center [783, 656] width 24 height 12
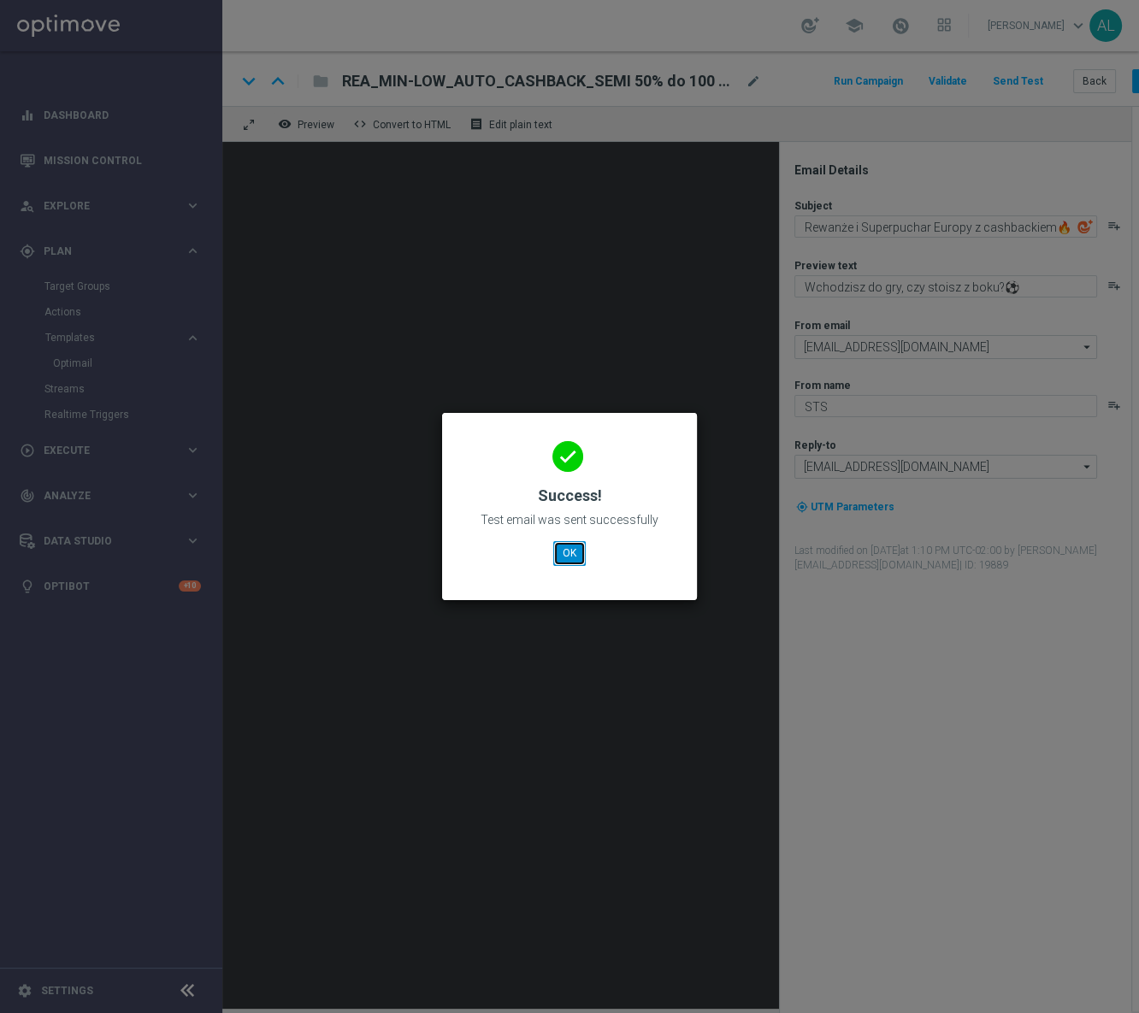
click at [567, 556] on button "OK" at bounding box center [569, 553] width 32 height 24
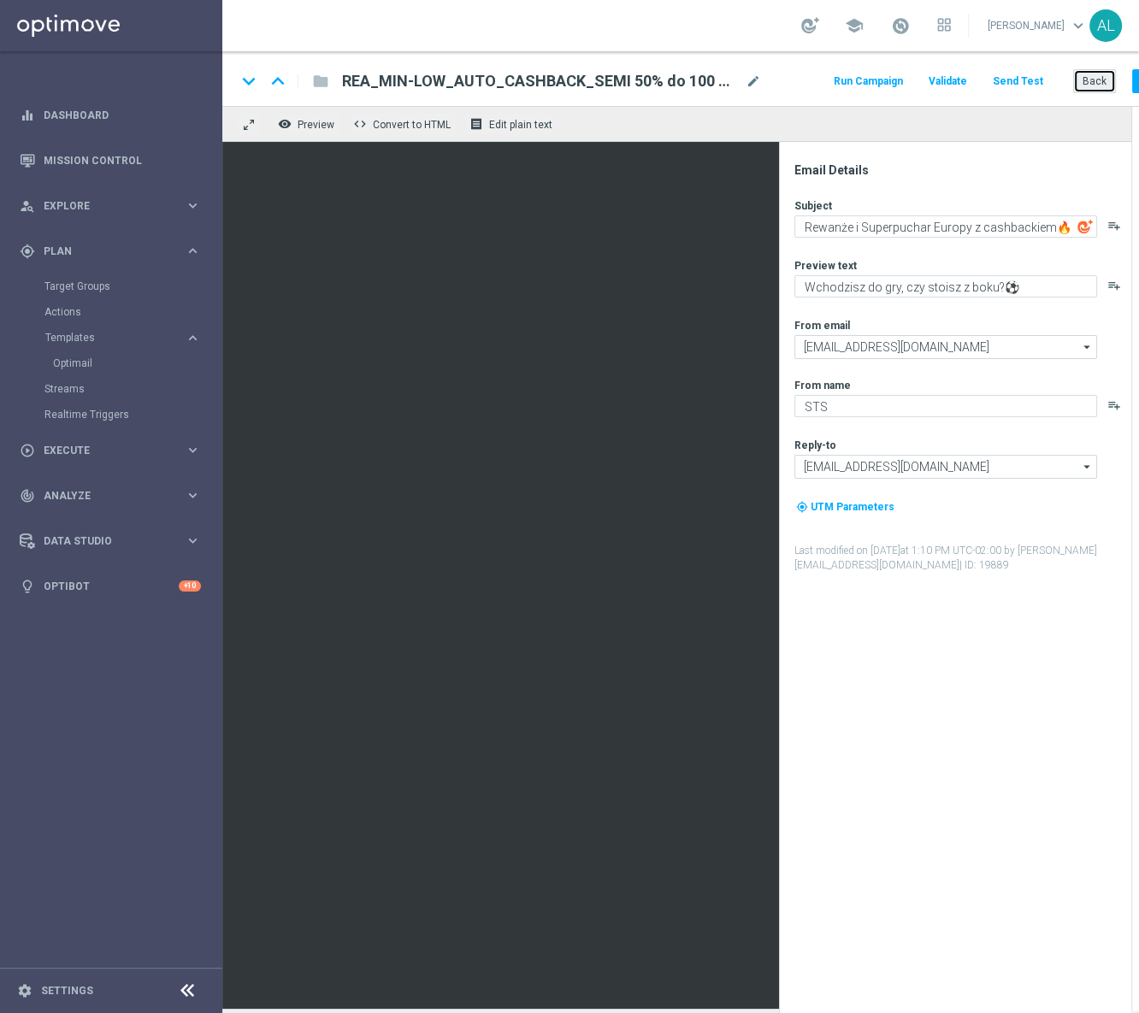
click at [1086, 86] on button "Back" at bounding box center [1094, 81] width 43 height 24
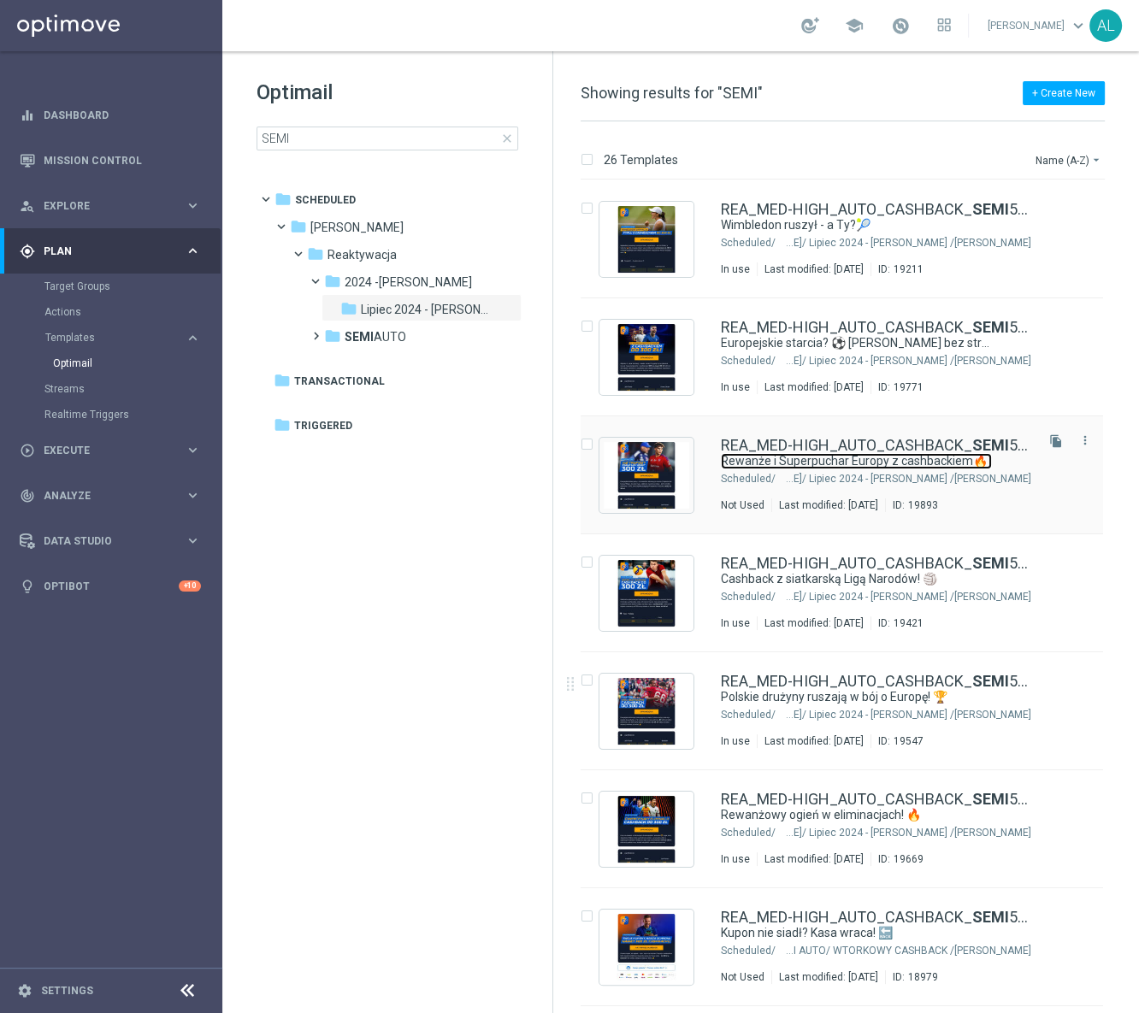
click at [810, 459] on link "Rewanże i Superpuchar Europy z cashbackiem🔥" at bounding box center [856, 461] width 271 height 16
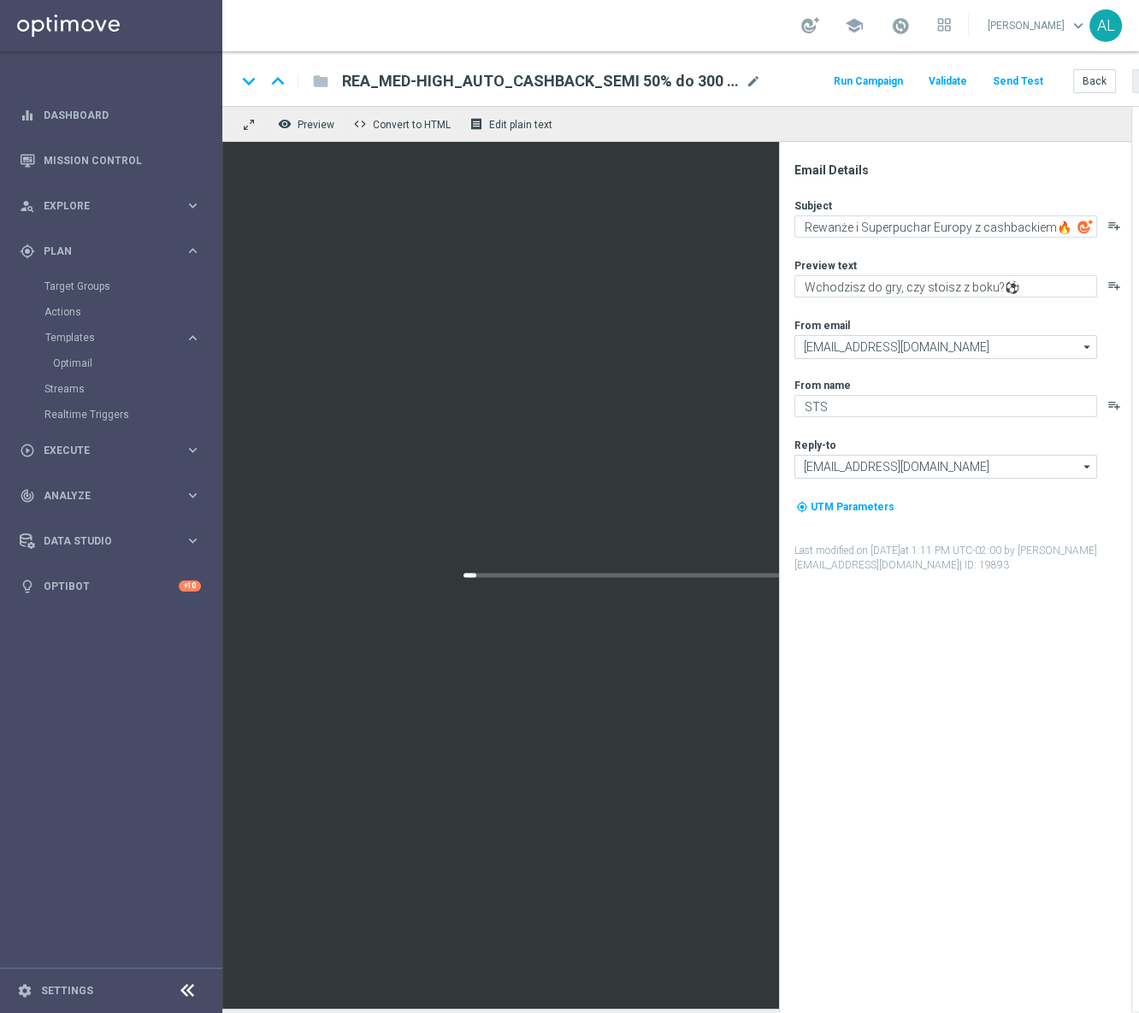
click at [1018, 84] on button "Send Test" at bounding box center [1018, 81] width 56 height 23
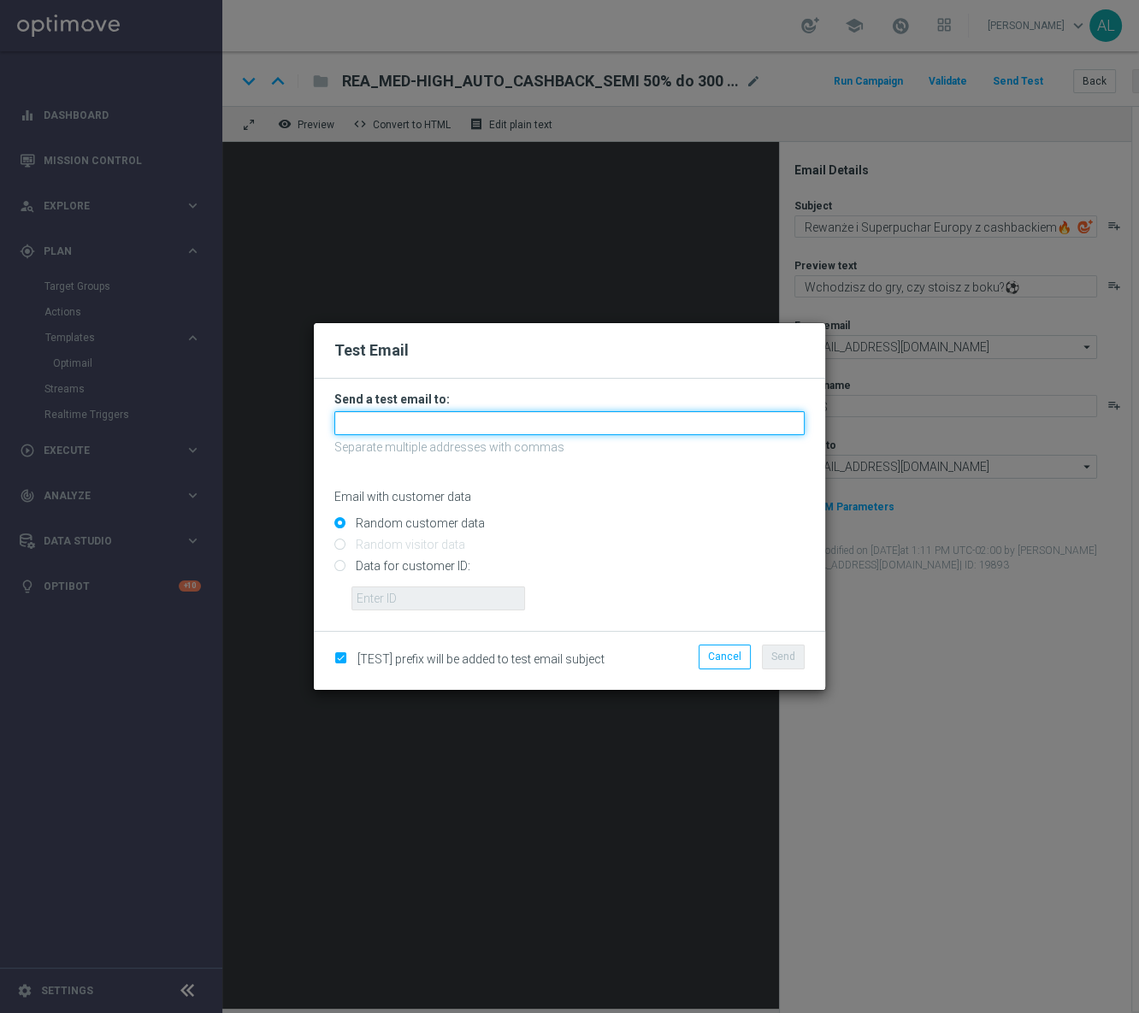
click at [445, 421] on input "text" at bounding box center [569, 423] width 470 height 24
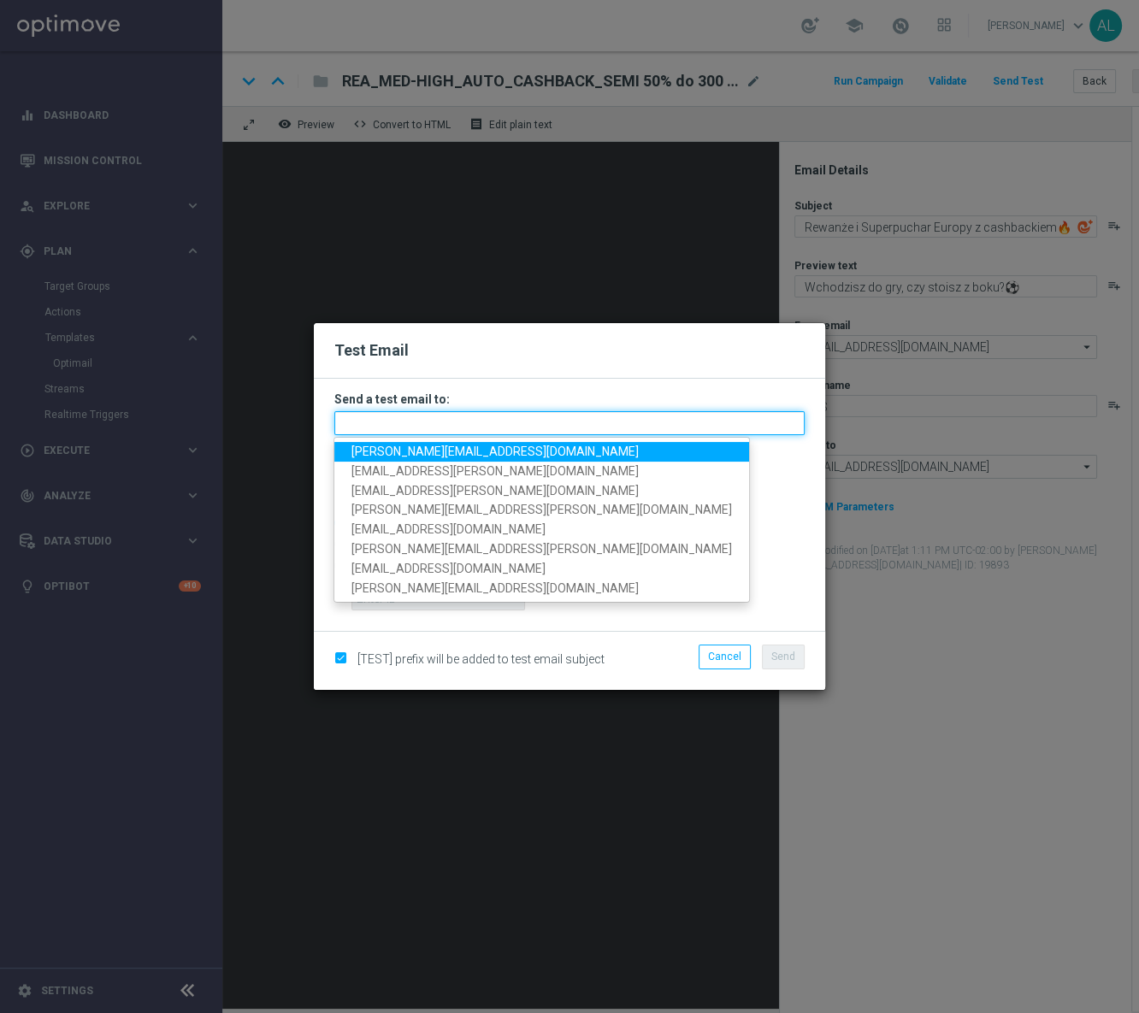
paste input "[PERSON_NAME][EMAIL_ADDRESS][DOMAIN_NAME],[DOMAIN_NAME][EMAIL_ADDRESS][PERSON_N…"
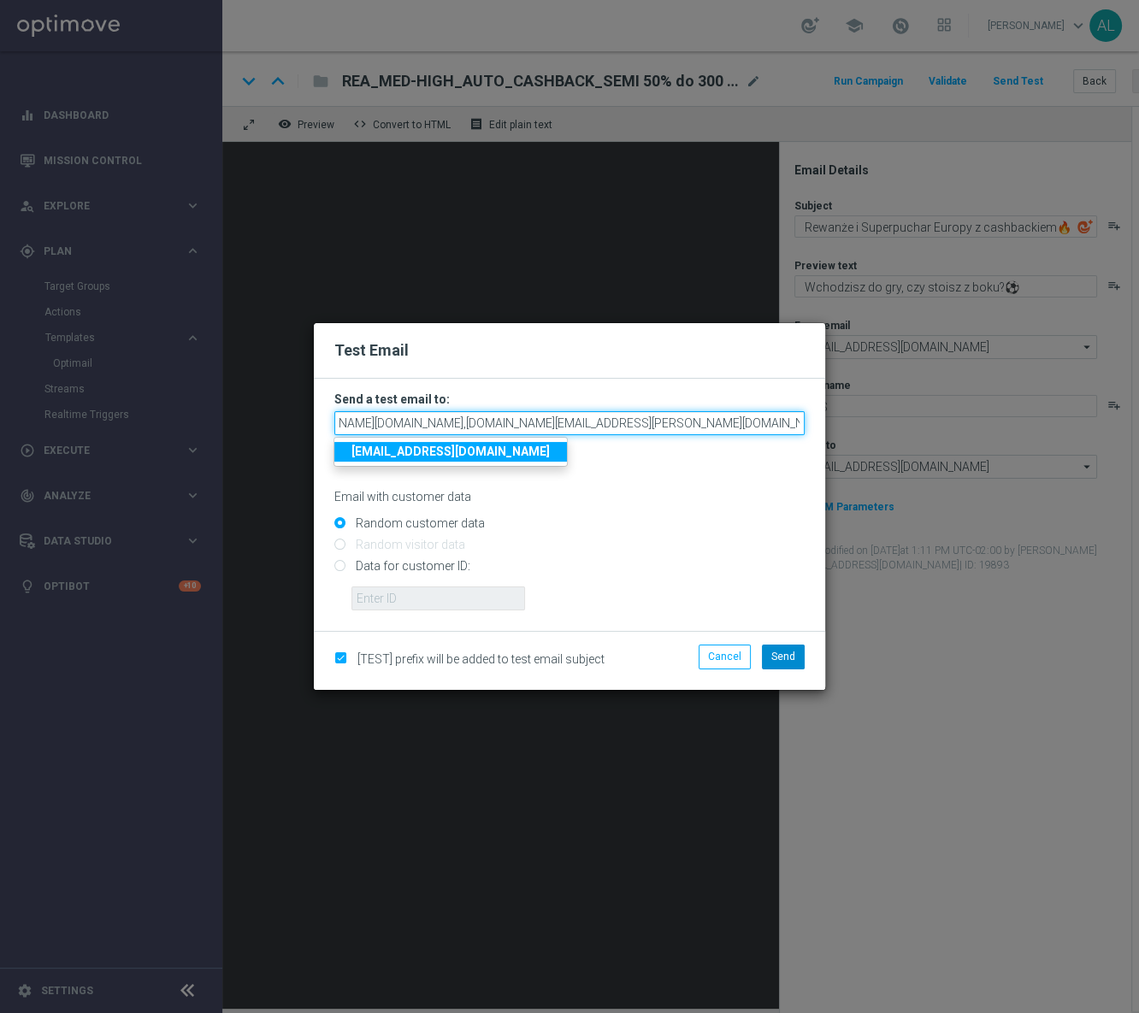
type input "[PERSON_NAME][EMAIL_ADDRESS][DOMAIN_NAME],[DOMAIN_NAME][EMAIL_ADDRESS][PERSON_N…"
click at [768, 650] on button "Send" at bounding box center [783, 656] width 43 height 24
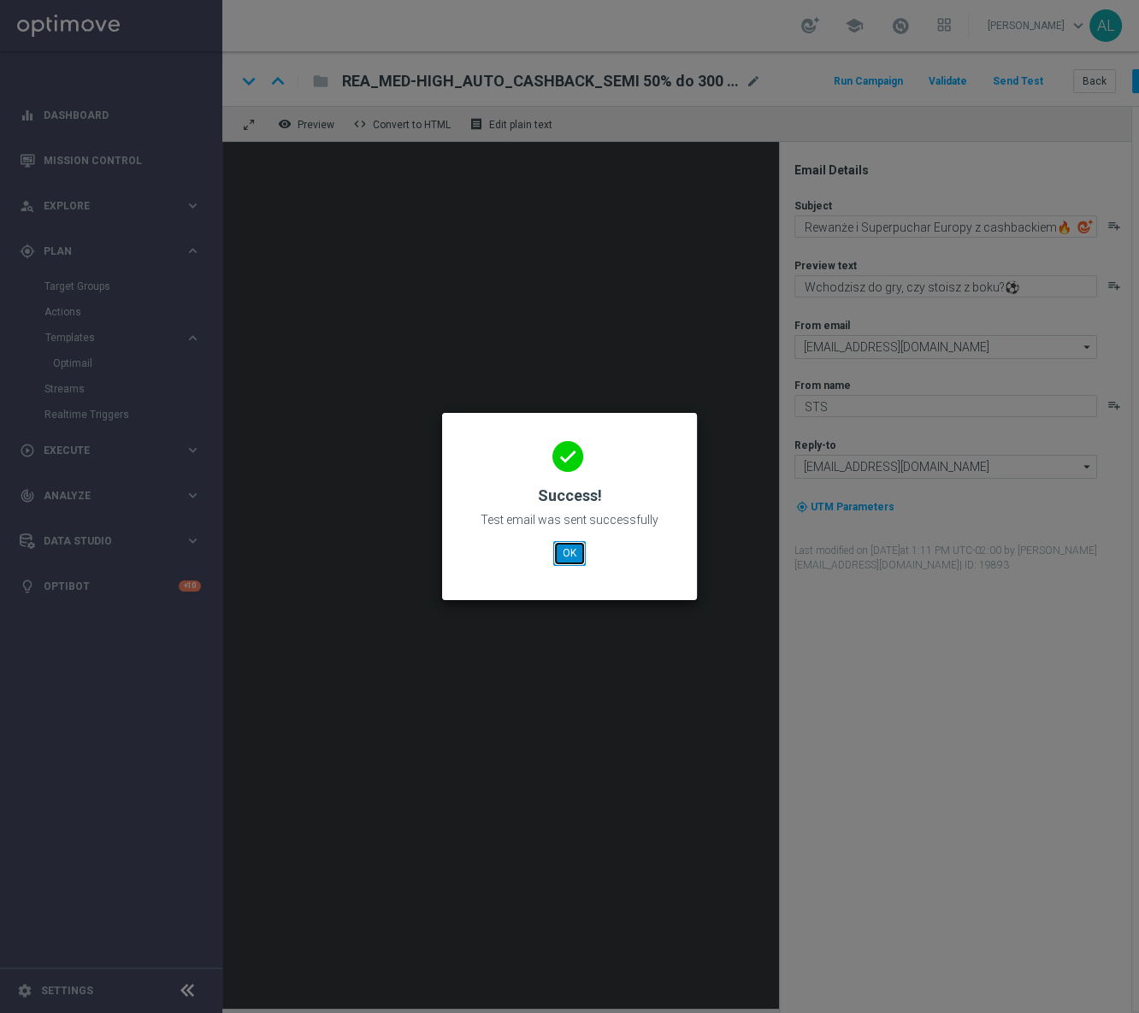
click at [580, 550] on button "OK" at bounding box center [569, 553] width 32 height 24
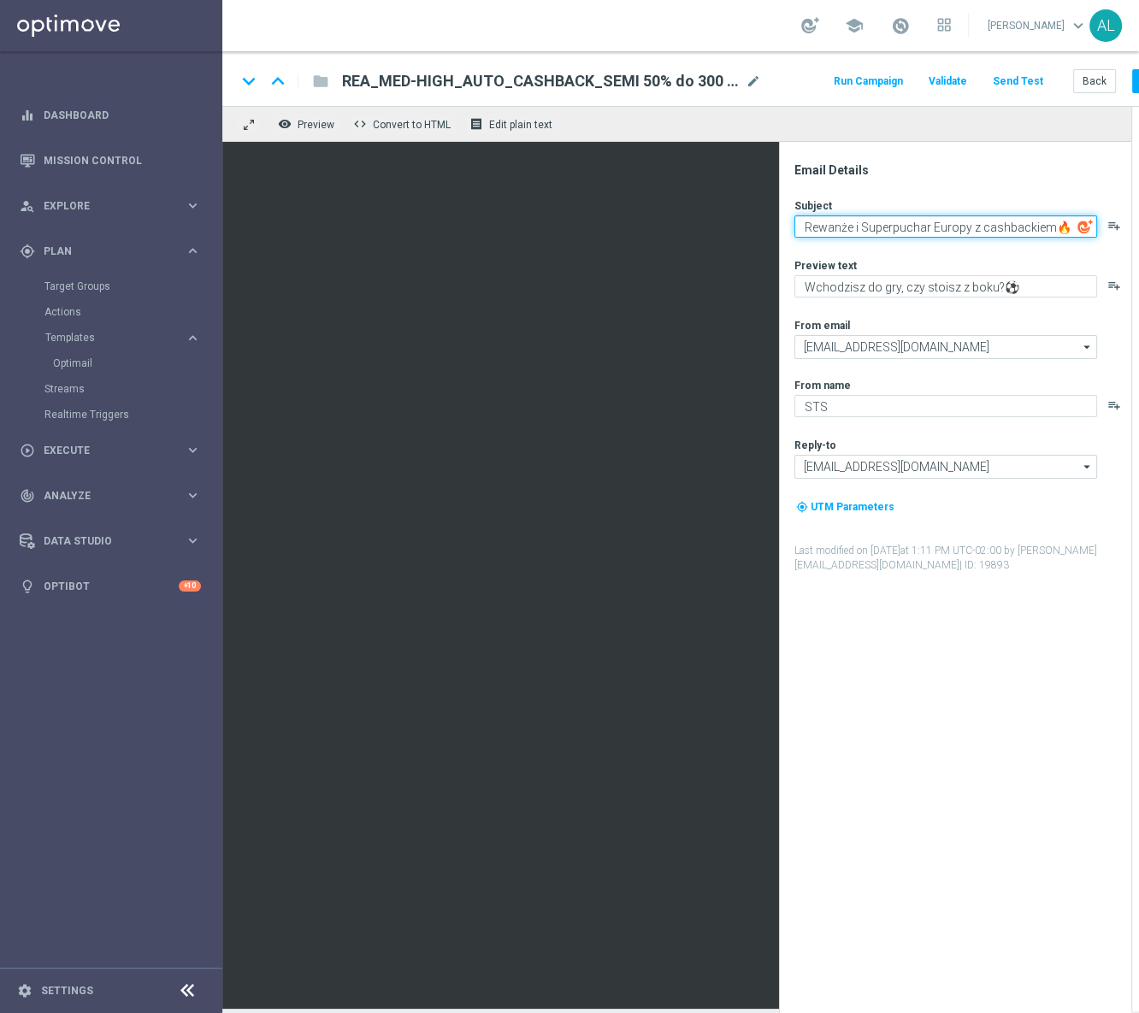
click at [1051, 226] on textarea "Rewanże i Superpuchar Europy z cashbackiem🔥" at bounding box center [945, 226] width 303 height 22
type textarea "Rewanże i Superpuchar Europy z cashbackiem 🔥"
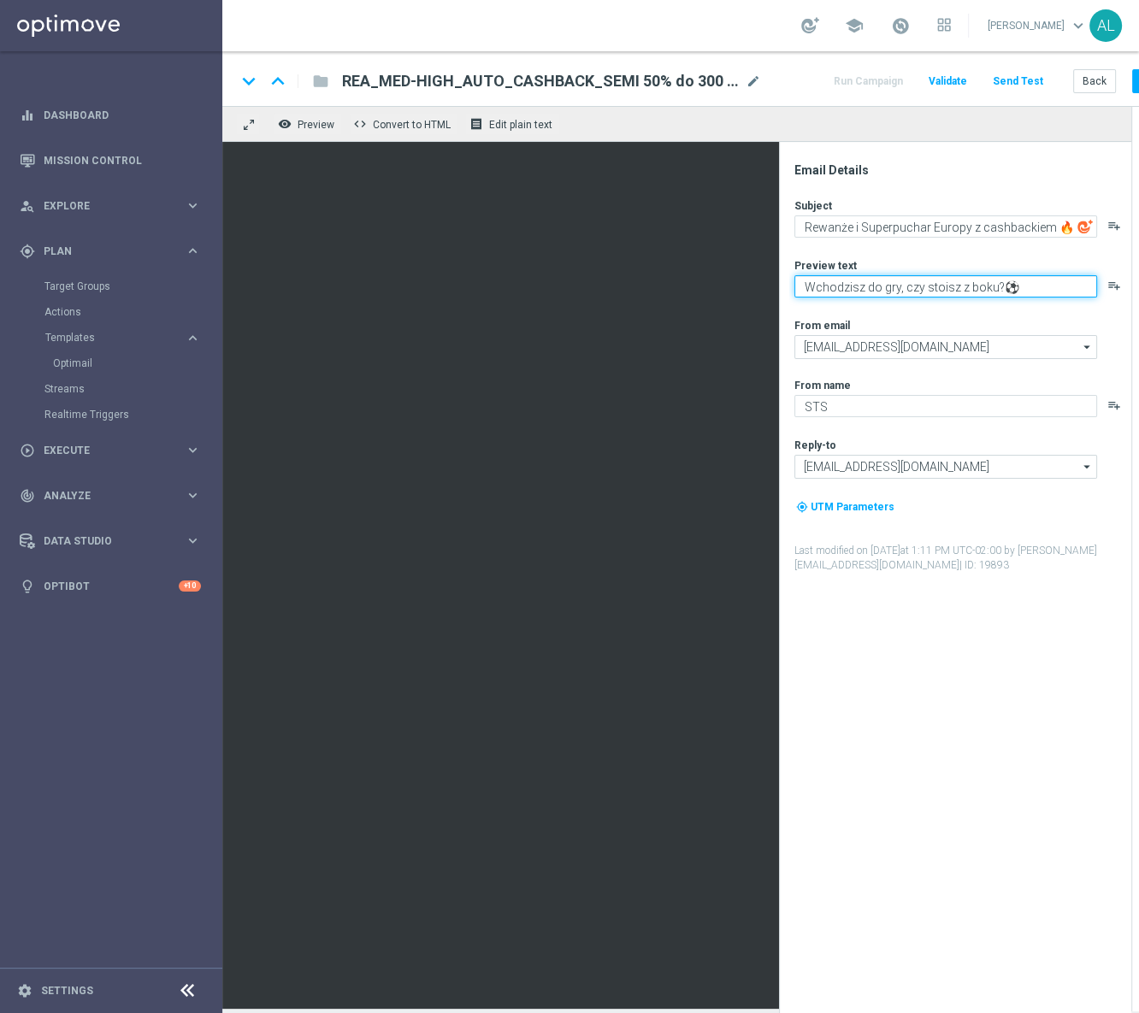
click at [991, 288] on textarea "Wchodzisz do gry, czy stoisz z boku?⚽️" at bounding box center [945, 286] width 303 height 22
click at [999, 288] on textarea "Wchodzisz do gry, czy stoisz z boku?⚽️" at bounding box center [945, 286] width 303 height 22
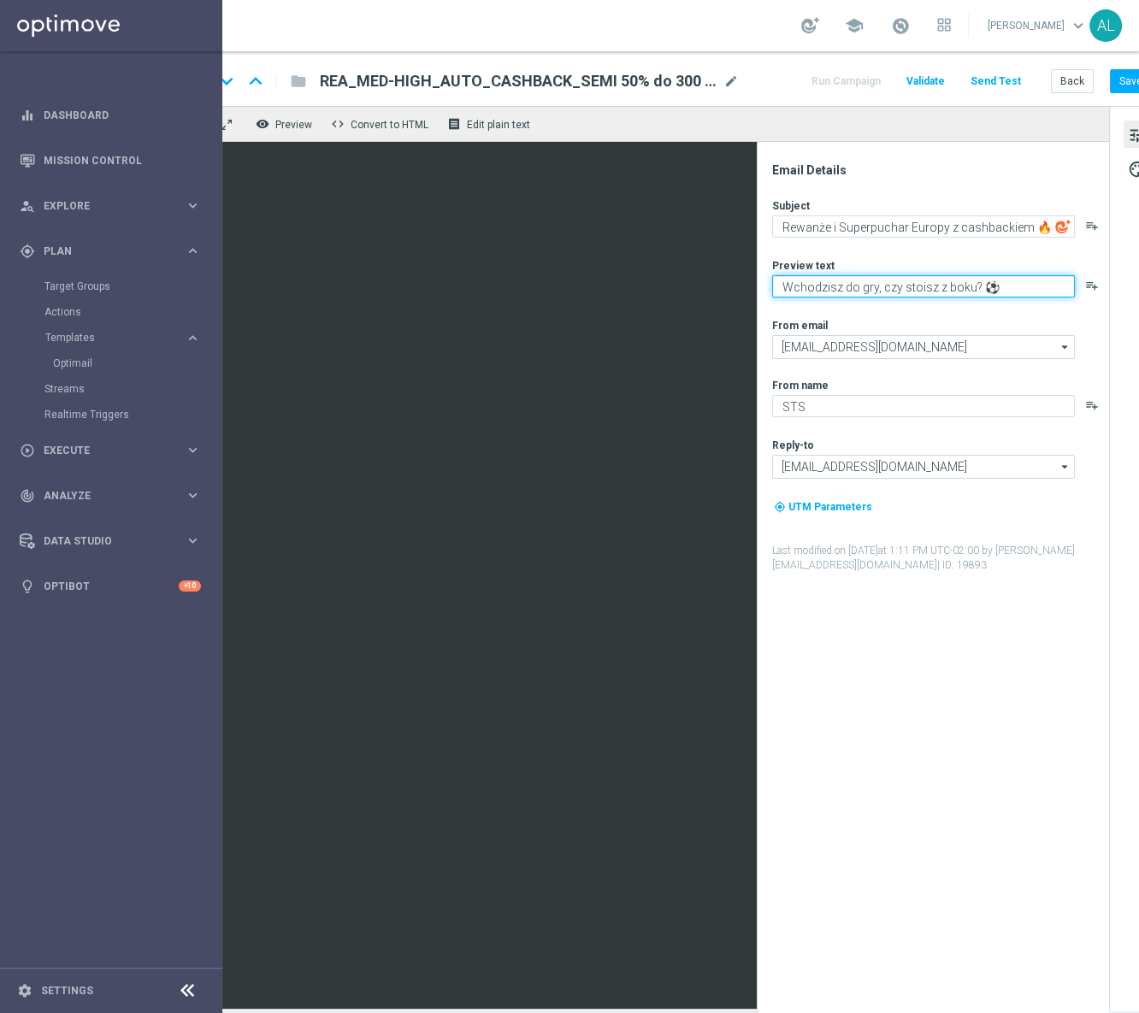
scroll to position [0, 61]
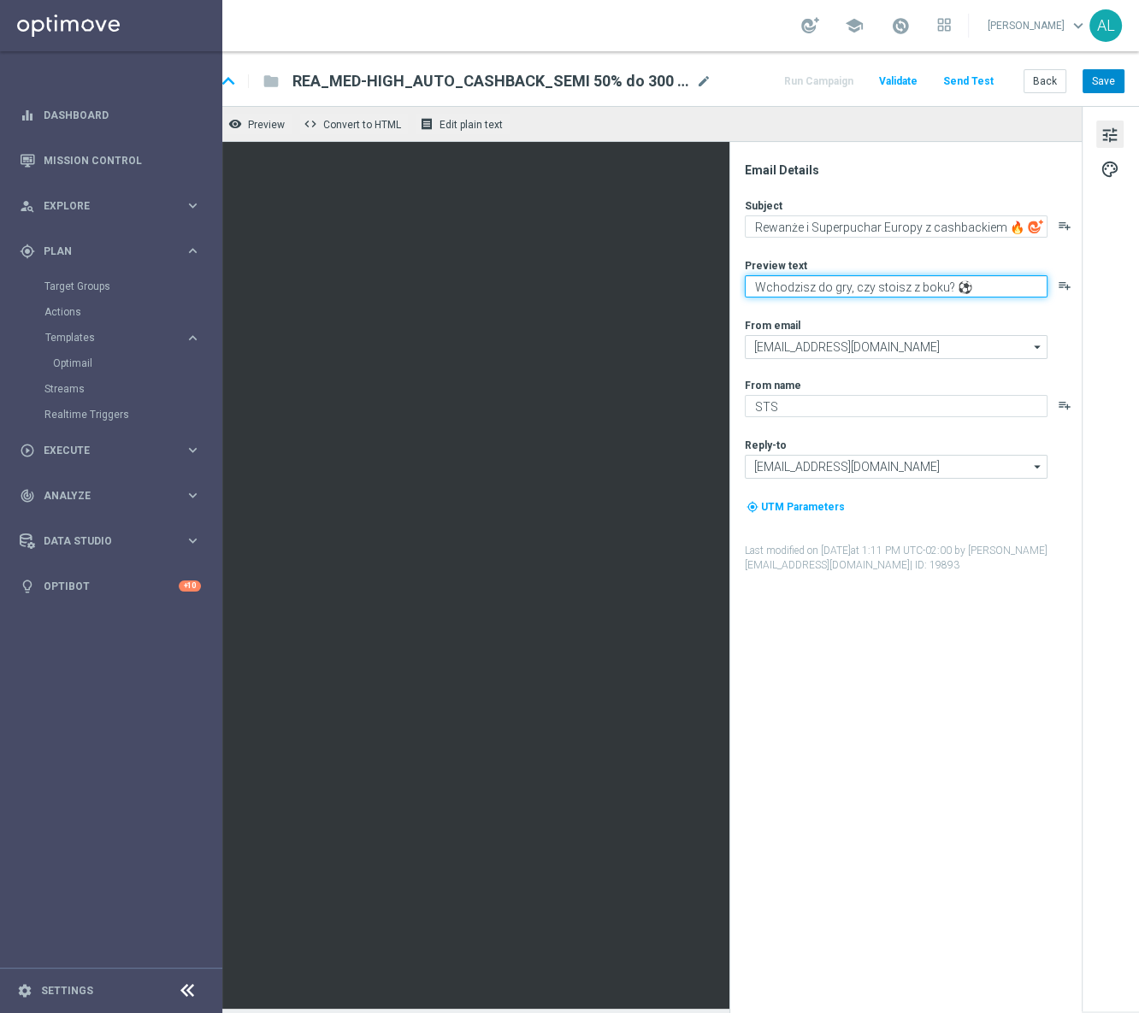
type textarea "Wchodzisz do gry, czy stoisz z boku? ⚽️"
click at [1085, 82] on button "Save" at bounding box center [1103, 81] width 42 height 24
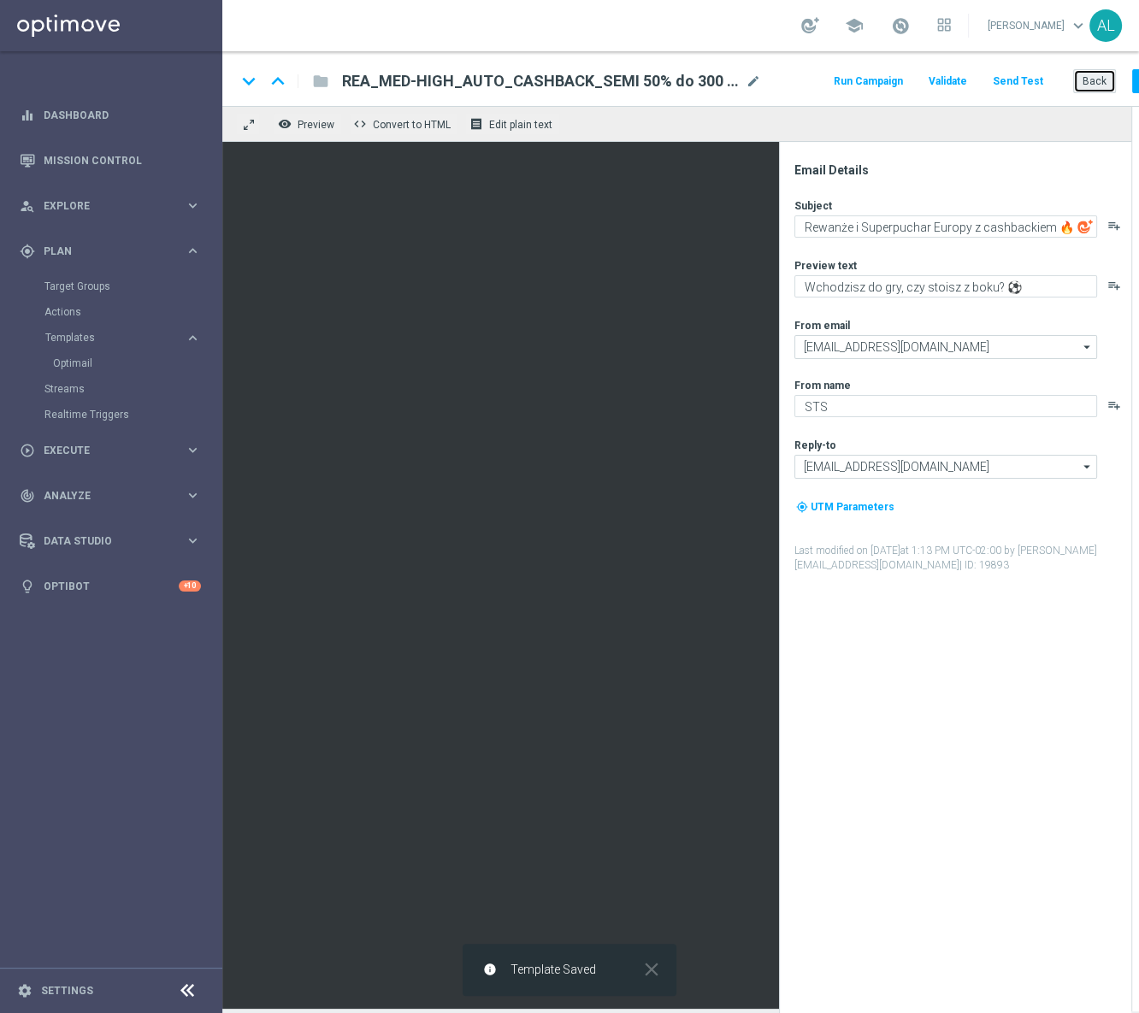
click at [1089, 77] on button "Back" at bounding box center [1094, 81] width 43 height 24
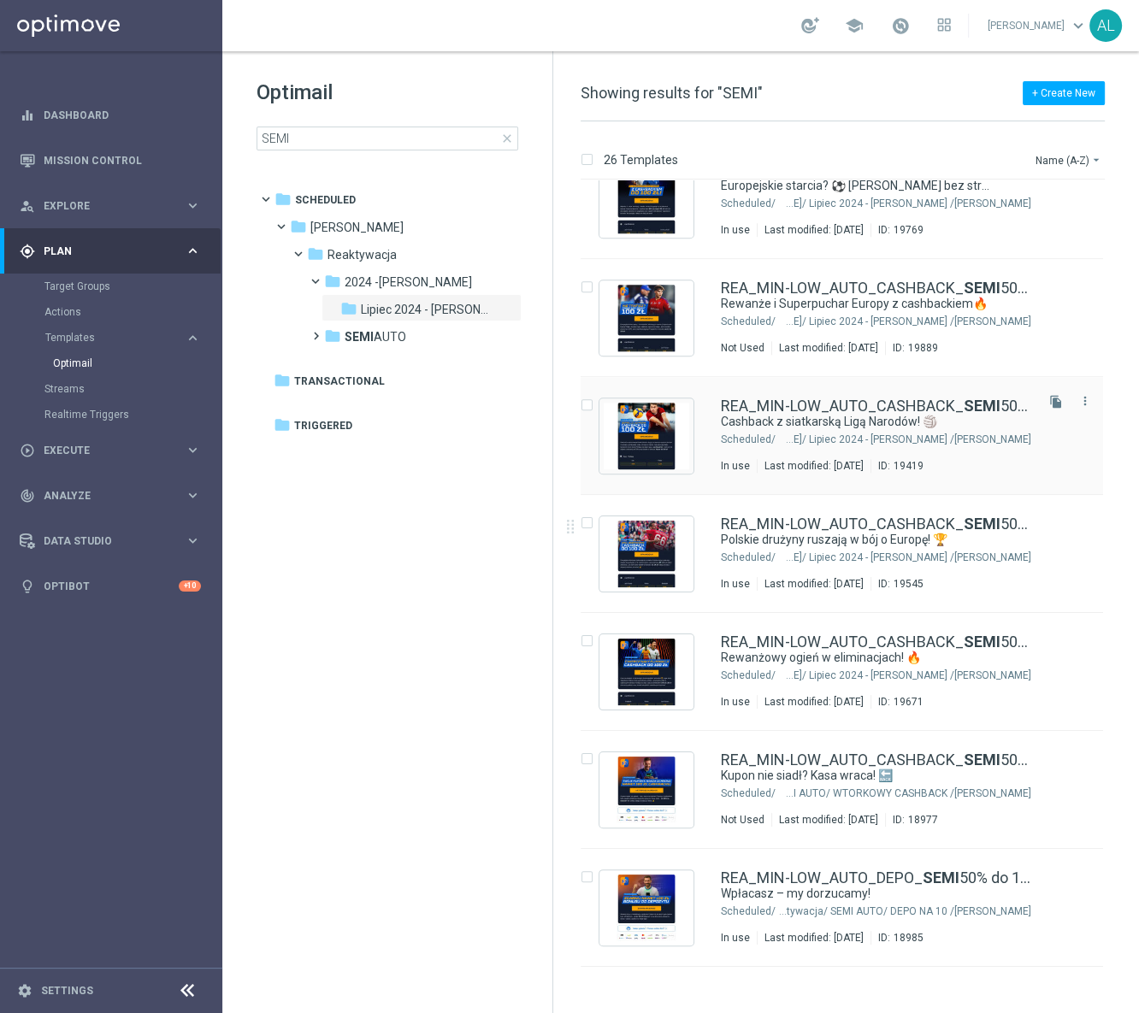
scroll to position [1613, 0]
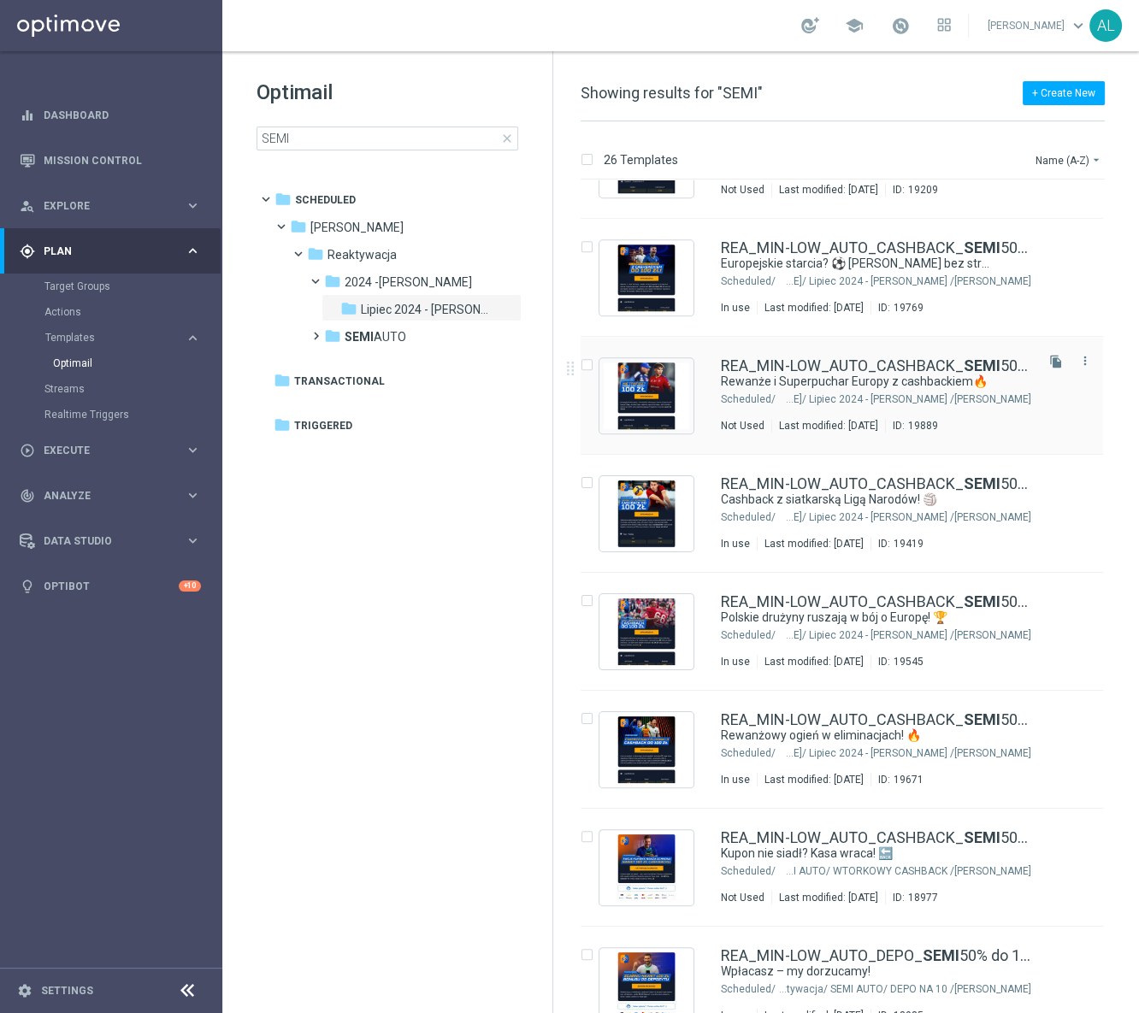
click at [825, 393] on div "[PERSON_NAME]/ Reaktywacja/ 2024 -[PERSON_NAME]/ Lipiec 2024 - [PERSON_NAME]" at bounding box center [904, 399] width 253 height 14
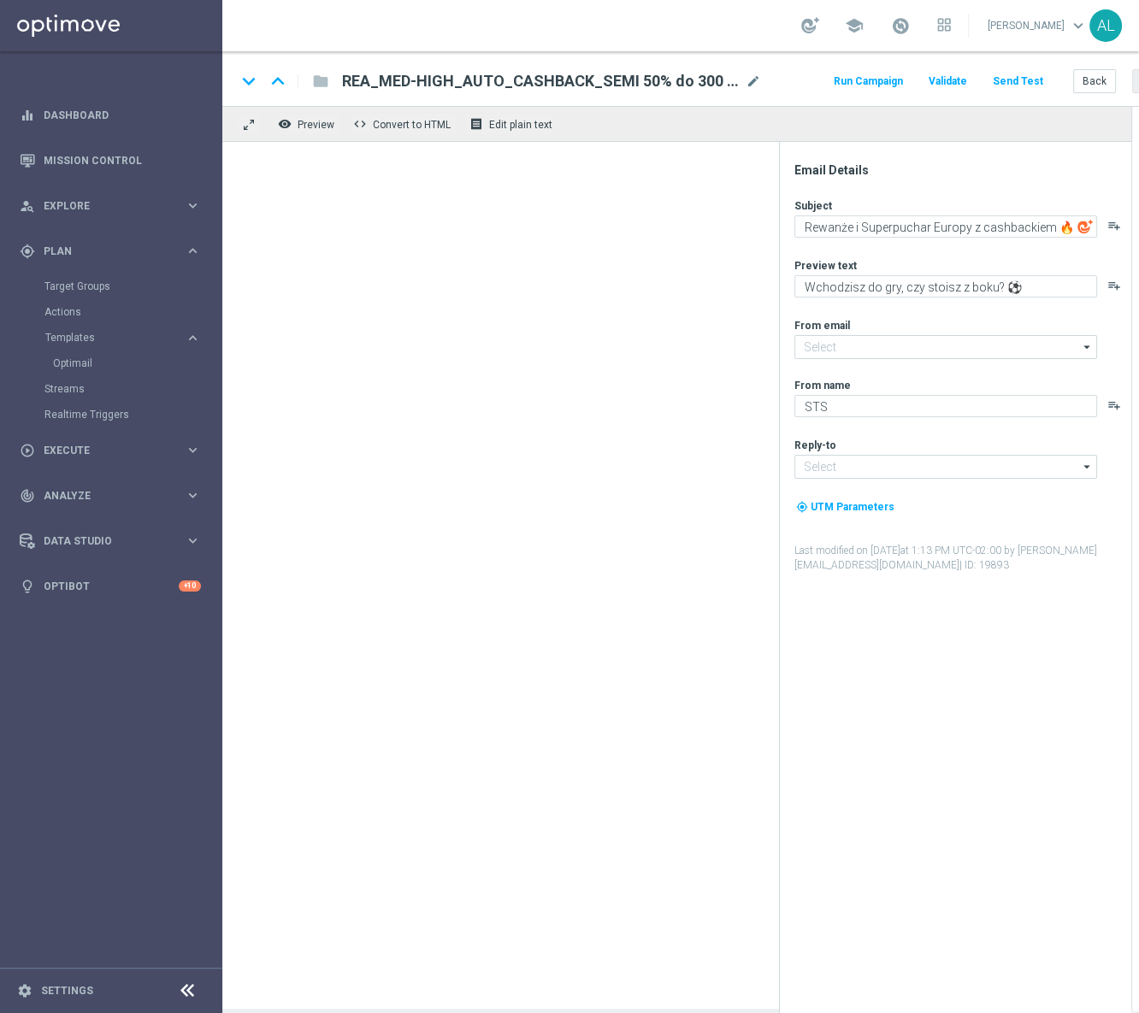
type input "[EMAIL_ADDRESS][DOMAIN_NAME]"
type textarea "Rewanże i Superpuchar Europy z cashbackiem🔥"
type textarea "Wchodzisz do gry, czy stoisz z boku?⚽️"
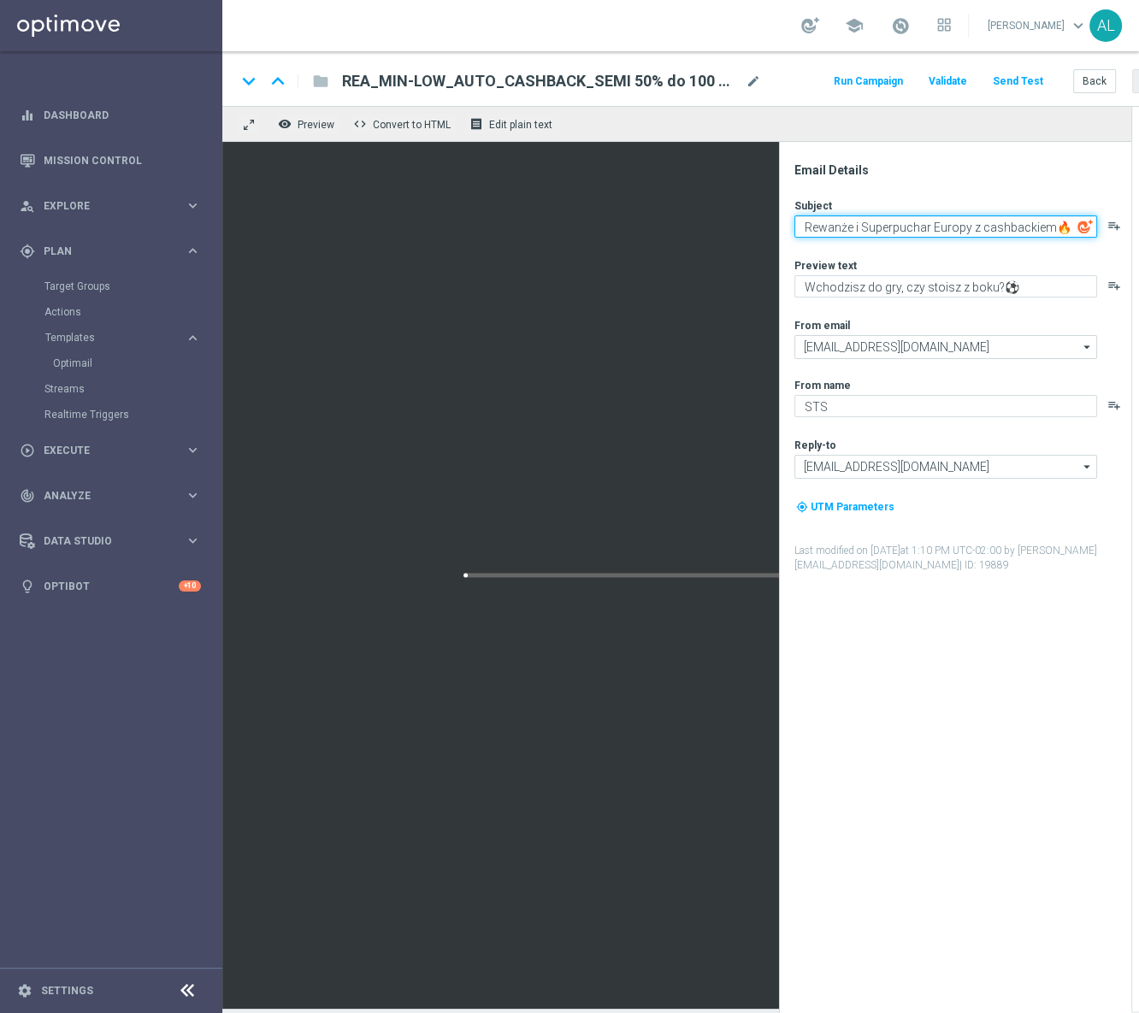
click at [1049, 229] on textarea "Rewanże i Superpuchar Europy z cashbackiem🔥" at bounding box center [945, 226] width 303 height 22
click at [1053, 228] on textarea "Rewanże i Superpuchar Europy z cashbackiem🔥" at bounding box center [945, 226] width 303 height 22
click at [1050, 225] on textarea "Rewanże i Superpuchar Europy z cashbackiem🔥" at bounding box center [945, 226] width 303 height 22
type textarea "Rewanże i Superpuchar Europy z cashbackiem 🔥"
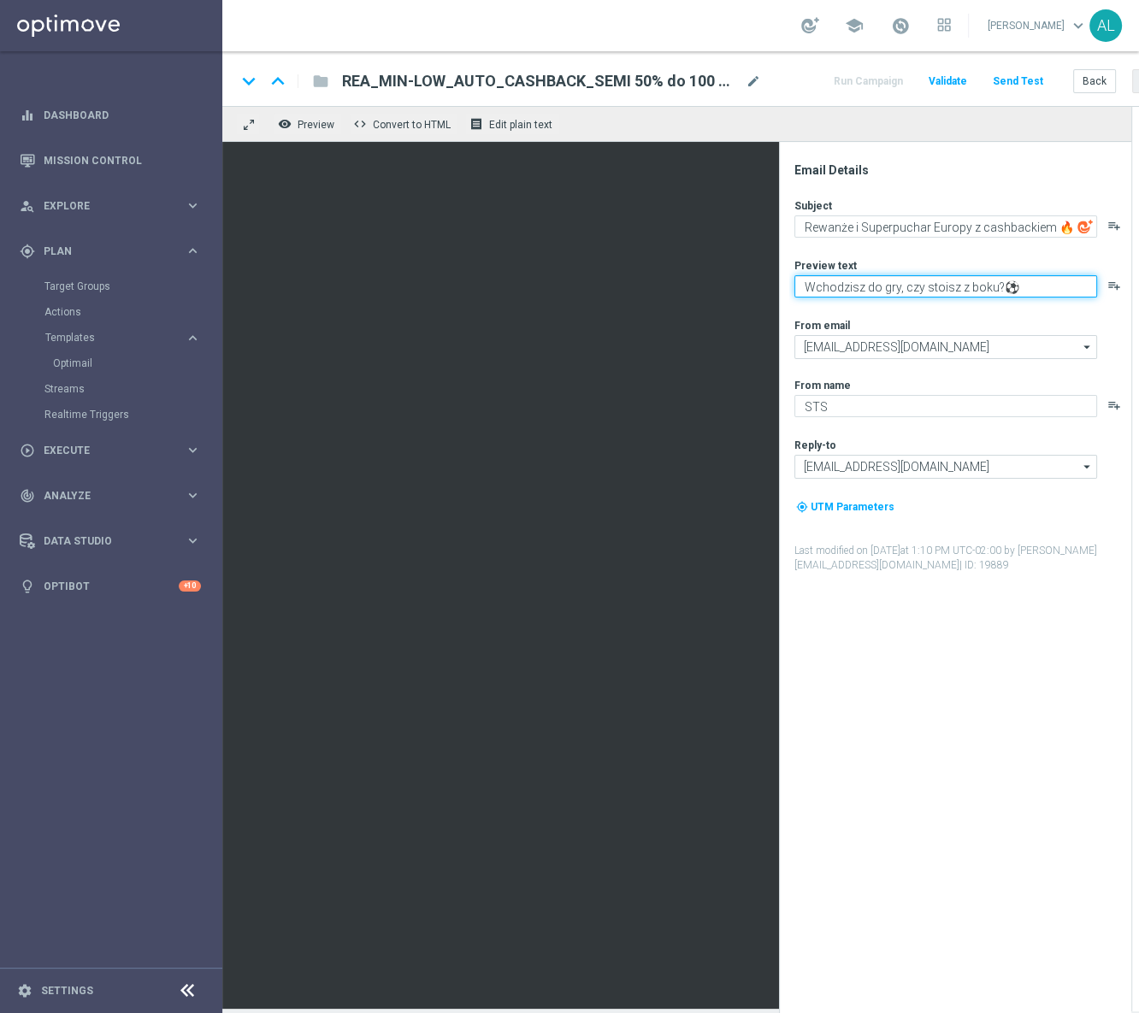
click at [992, 280] on textarea "Wchodzisz do gry, czy stoisz z boku?⚽️" at bounding box center [945, 286] width 303 height 22
click at [998, 285] on textarea "Wchodzisz do gry, czy stoisz z boku?⚽️" at bounding box center [945, 286] width 303 height 22
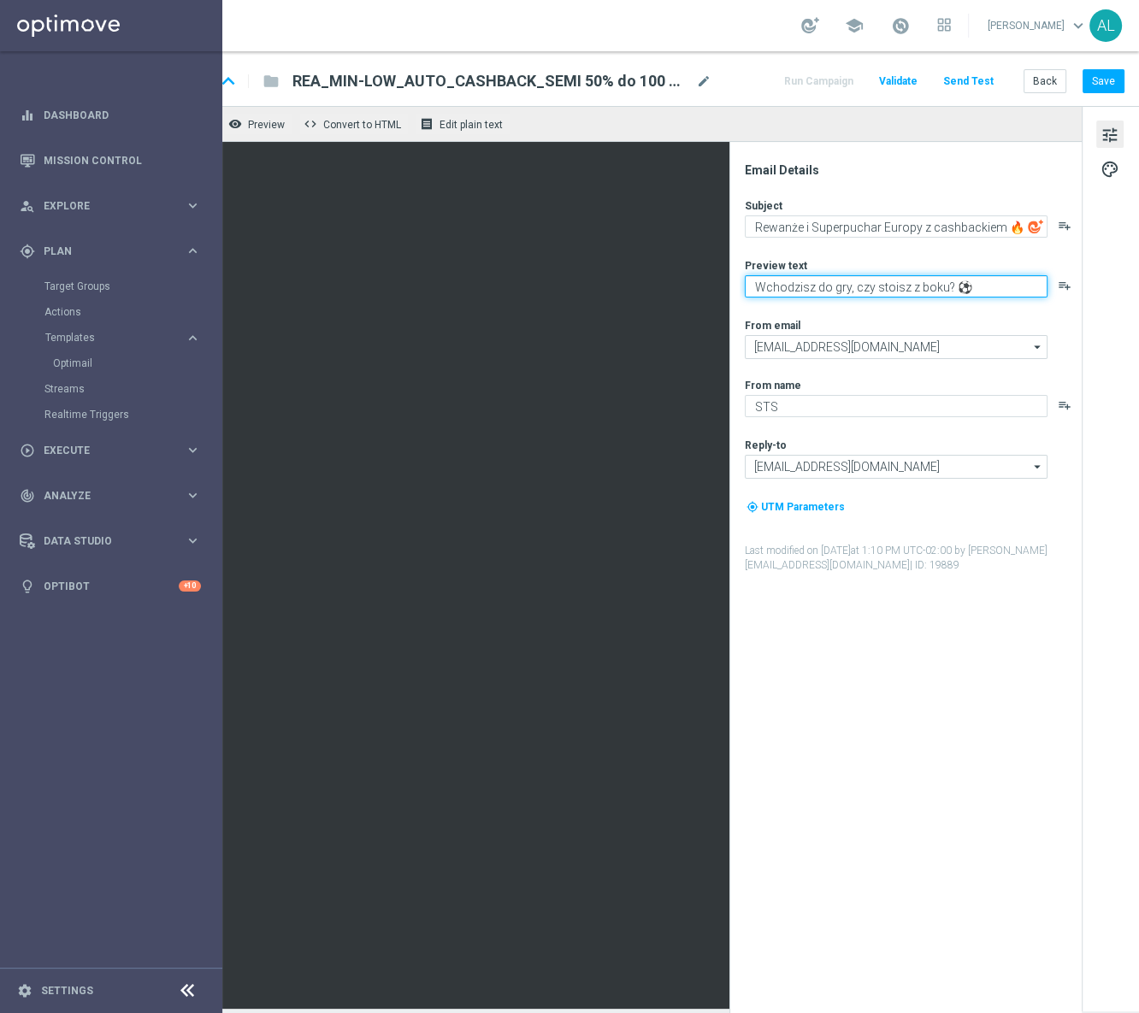
scroll to position [0, 61]
type textarea "Wchodzisz do gry, czy stoisz z boku? ⚽️"
click at [1098, 81] on button "Save" at bounding box center [1103, 81] width 42 height 24
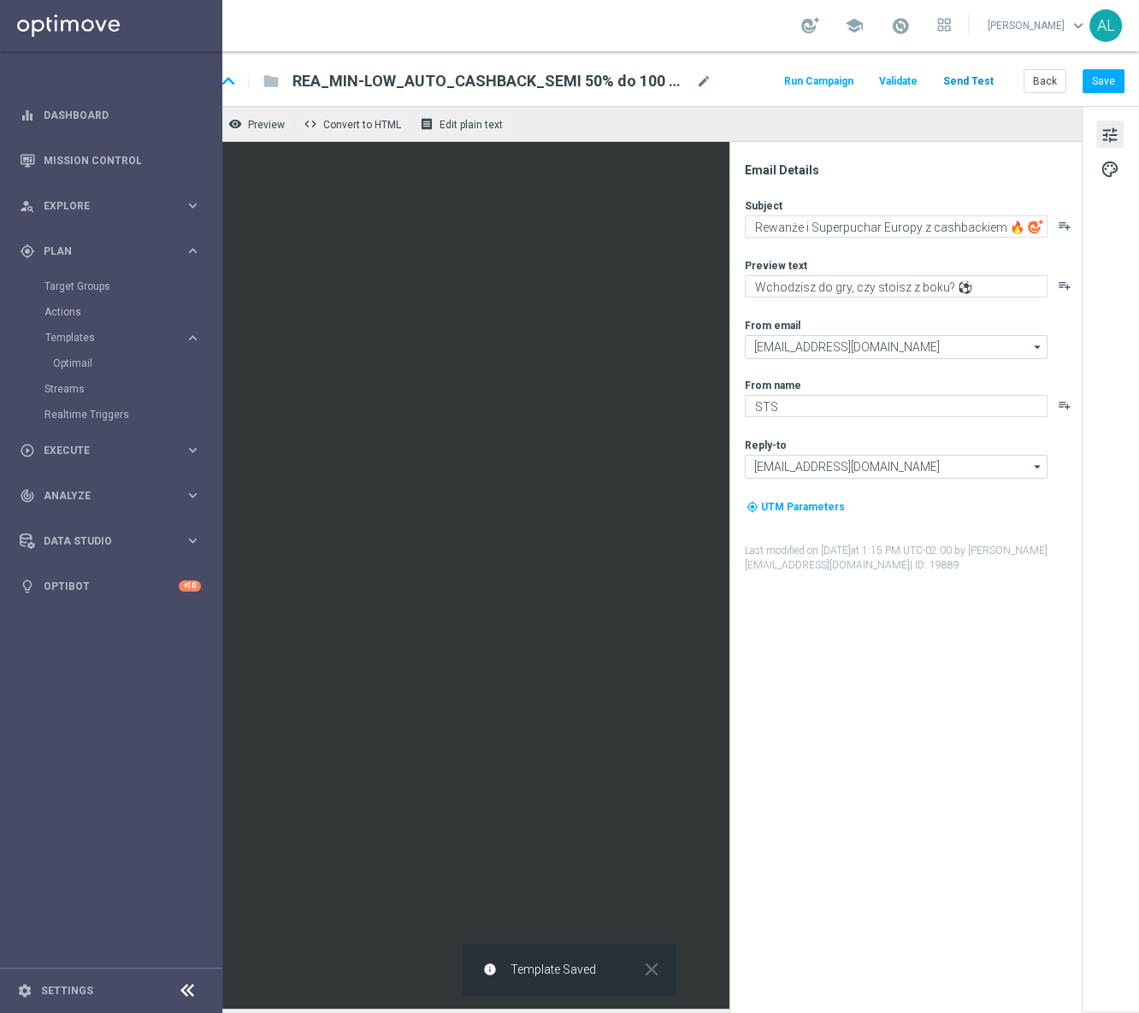
scroll to position [0, 0]
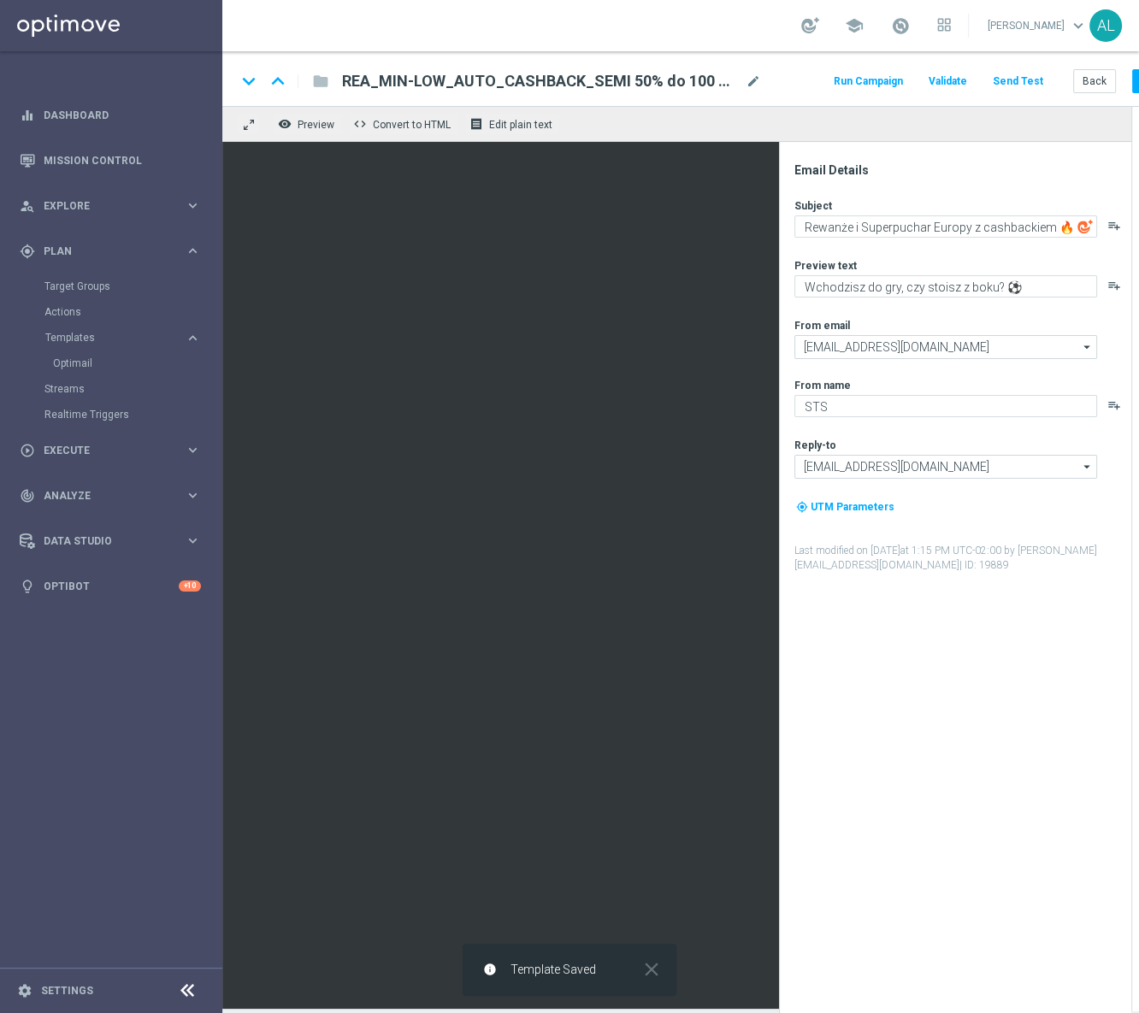
click at [1040, 85] on button "Send Test" at bounding box center [1018, 81] width 56 height 23
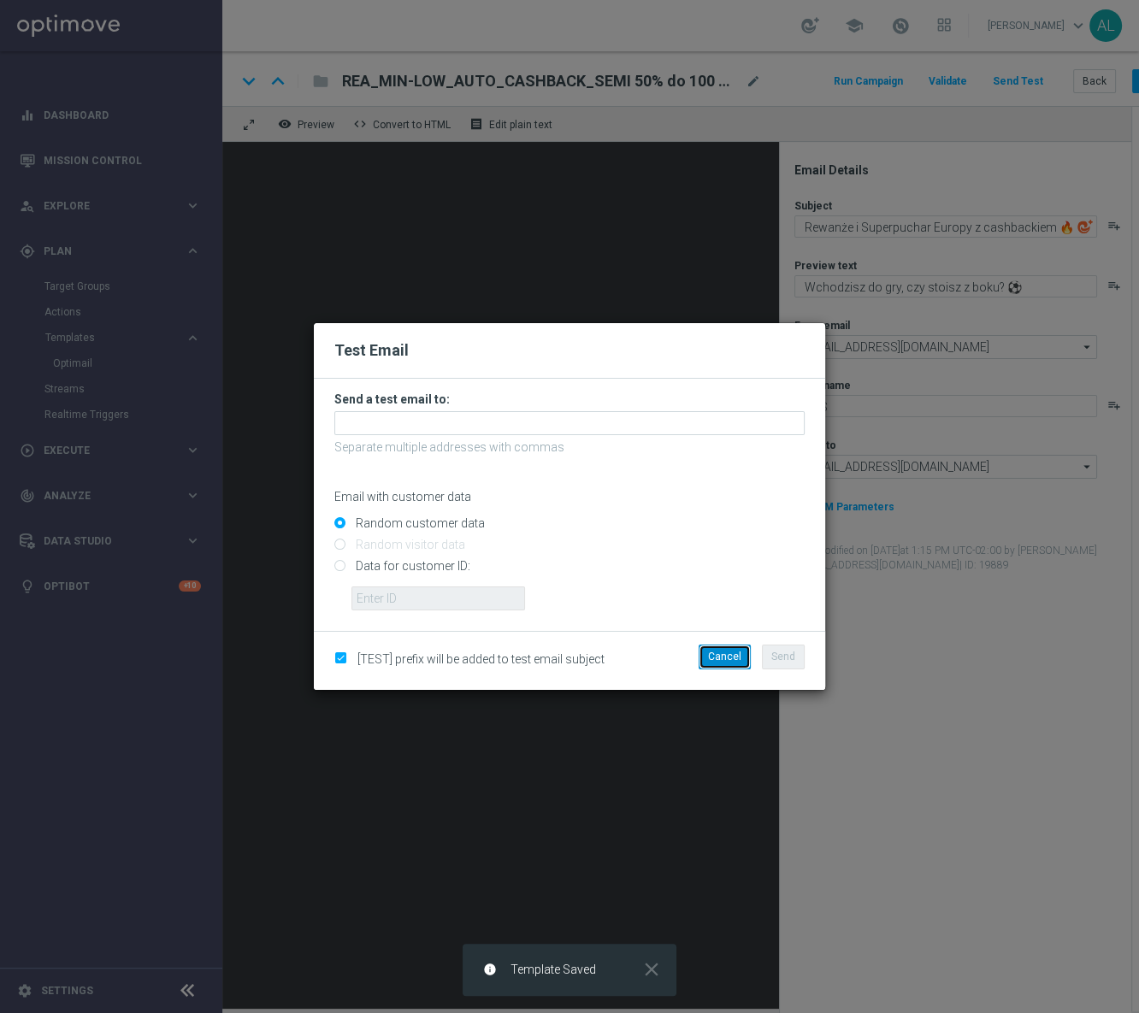
click at [723, 658] on button "Cancel" at bounding box center [724, 656] width 52 height 24
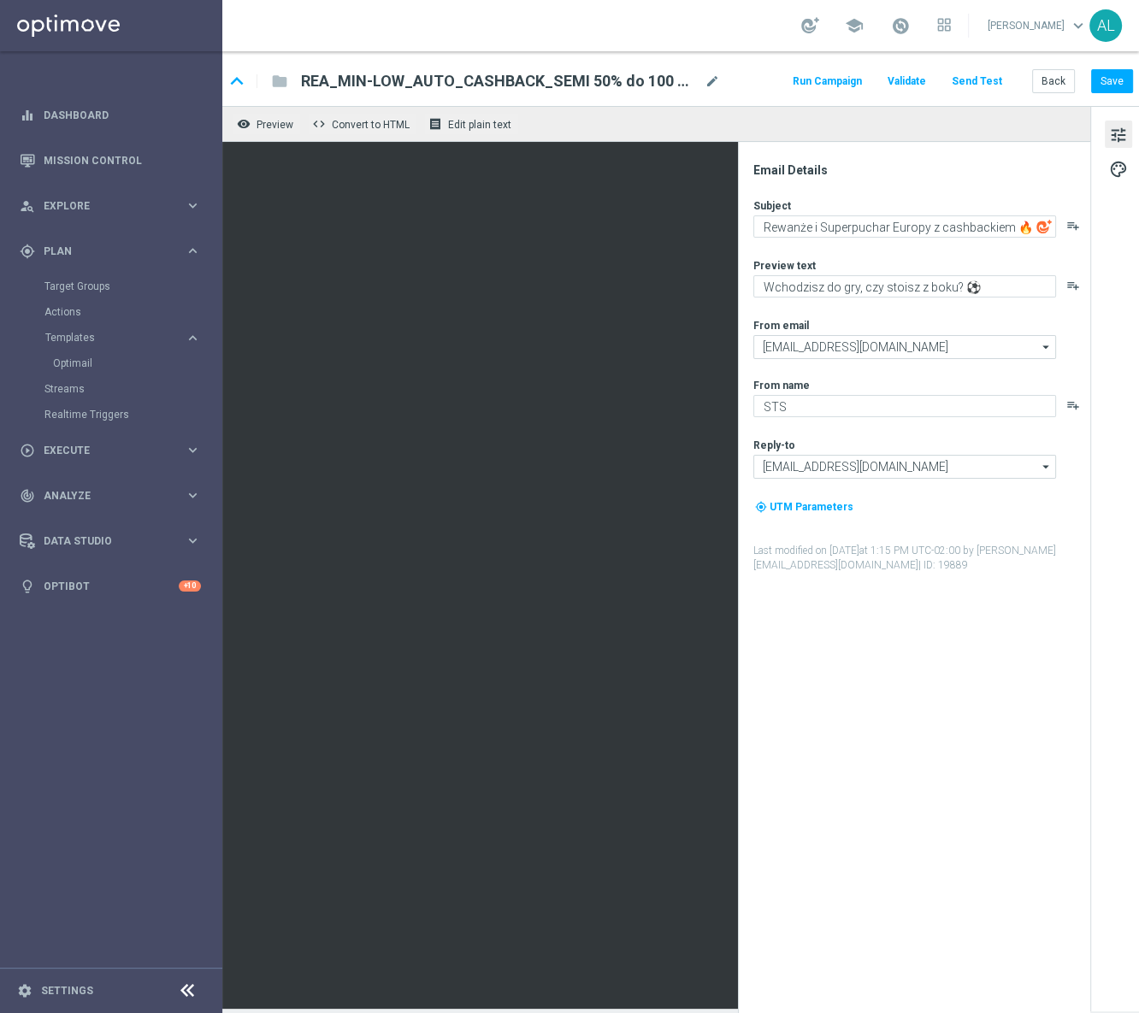
scroll to position [0, 61]
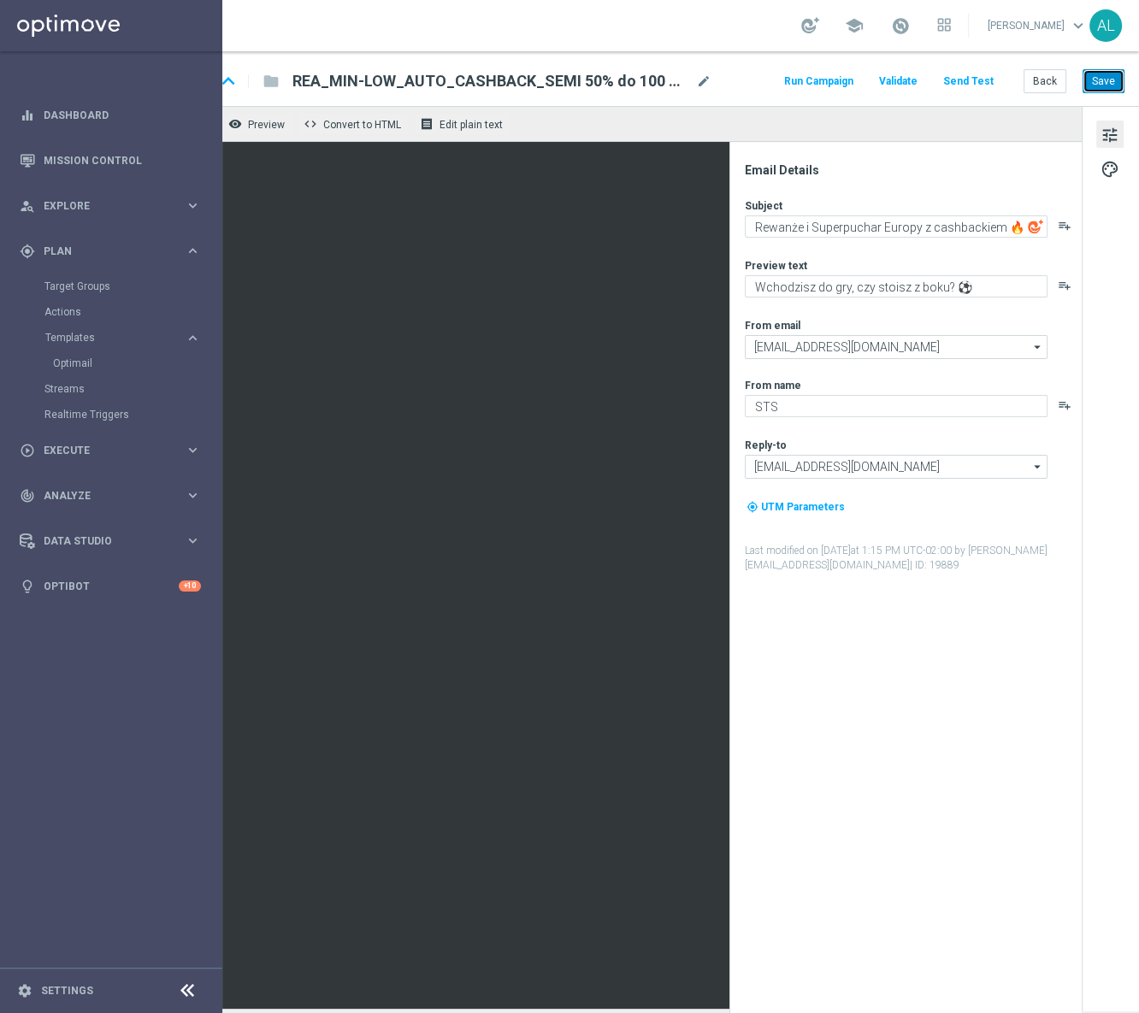
click at [1082, 83] on button "Save" at bounding box center [1103, 81] width 42 height 24
click at [1027, 81] on button "Back" at bounding box center [1044, 81] width 43 height 24
